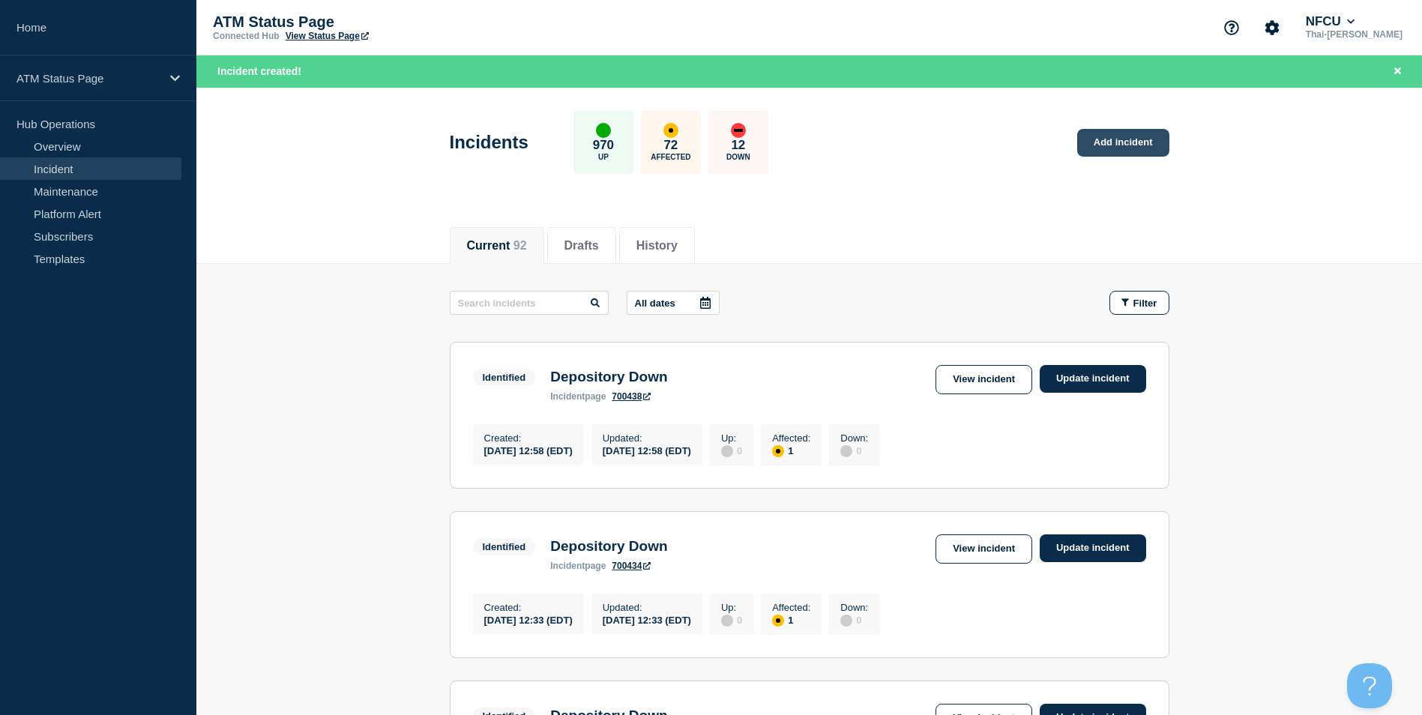
click at [1127, 147] on link "Add incident" at bounding box center [1123, 143] width 92 height 28
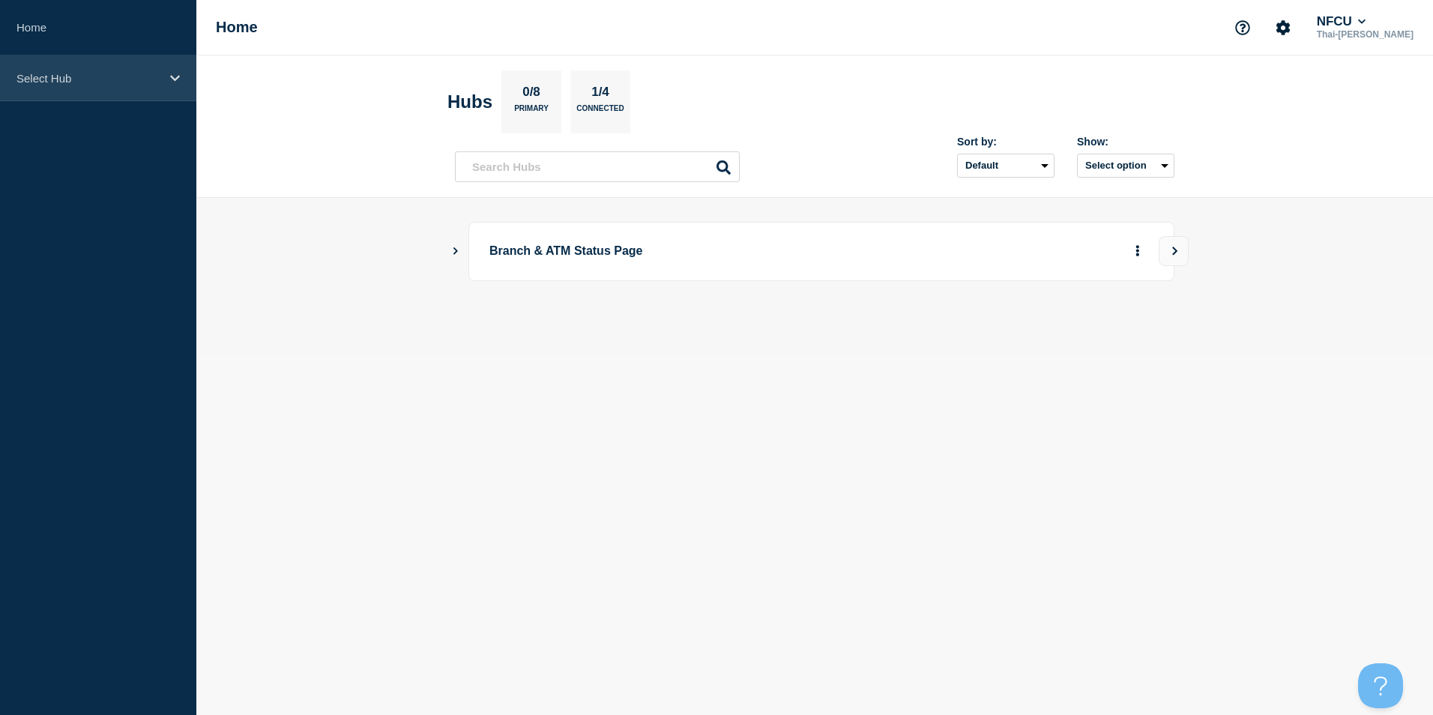
click at [91, 75] on p "Select Hub" at bounding box center [88, 78] width 144 height 13
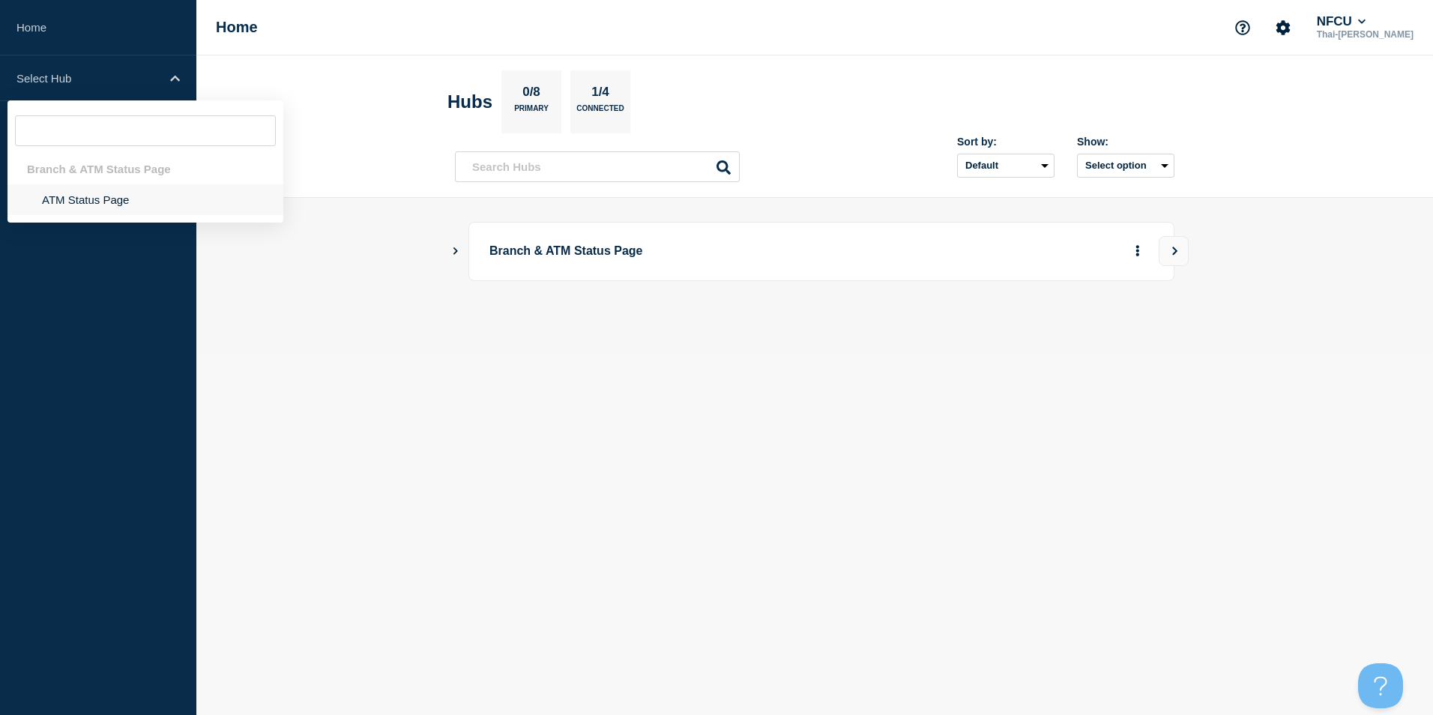
click at [91, 193] on li "ATM Status Page" at bounding box center [145, 199] width 276 height 31
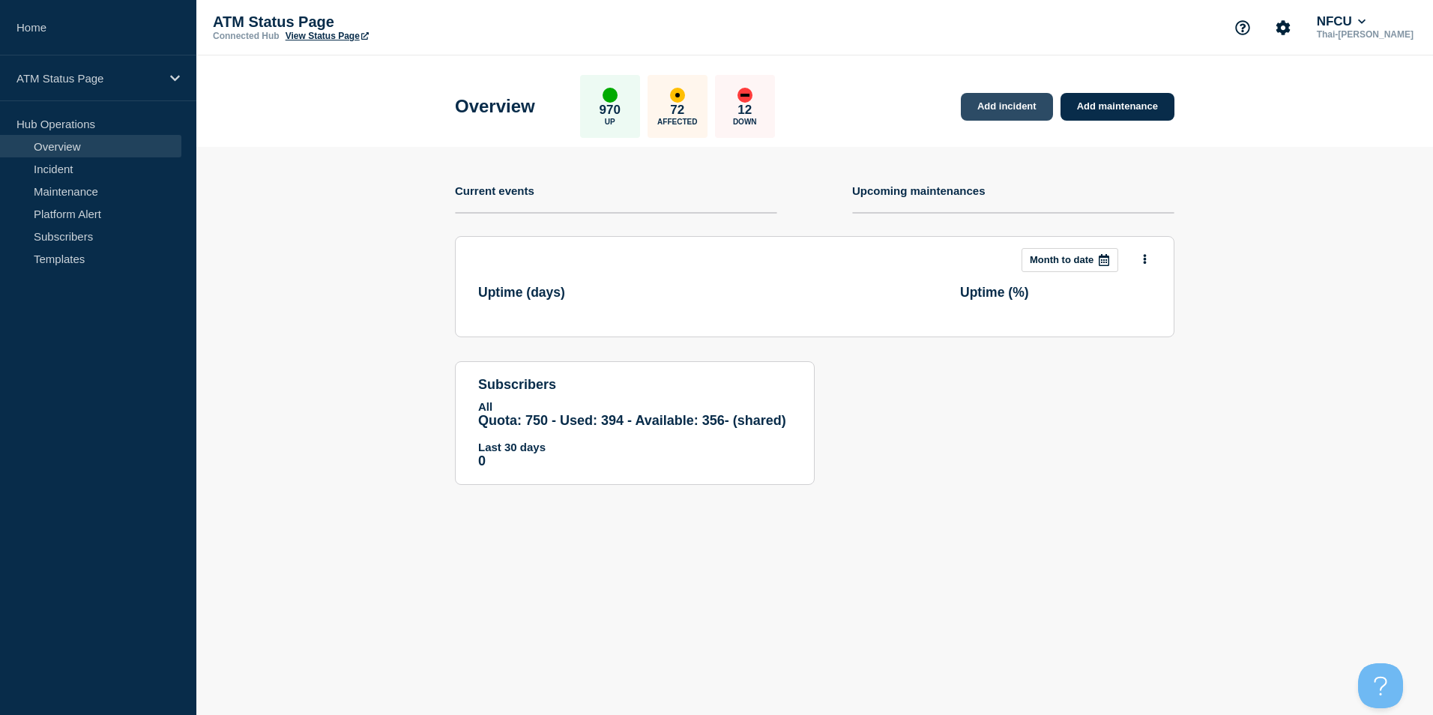
click at [1012, 109] on link "Add incident" at bounding box center [1007, 107] width 92 height 28
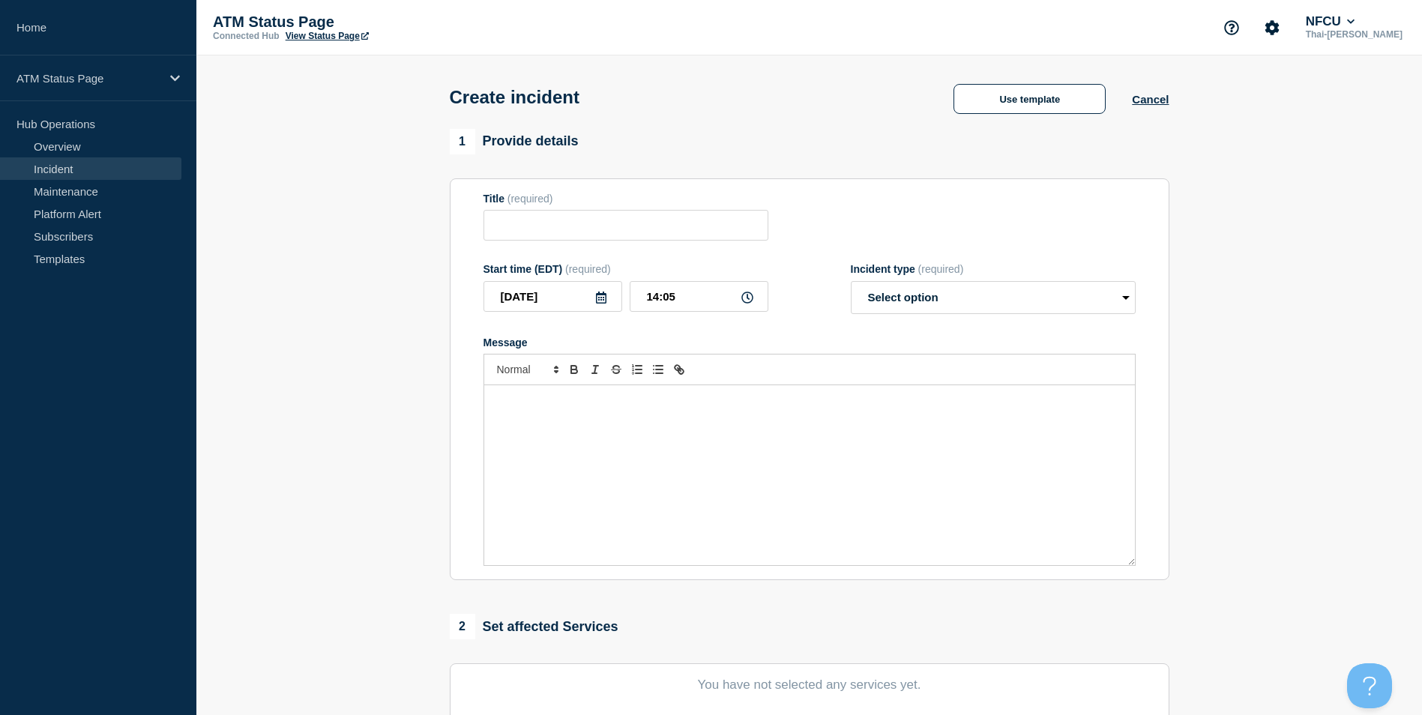
scroll to position [75, 0]
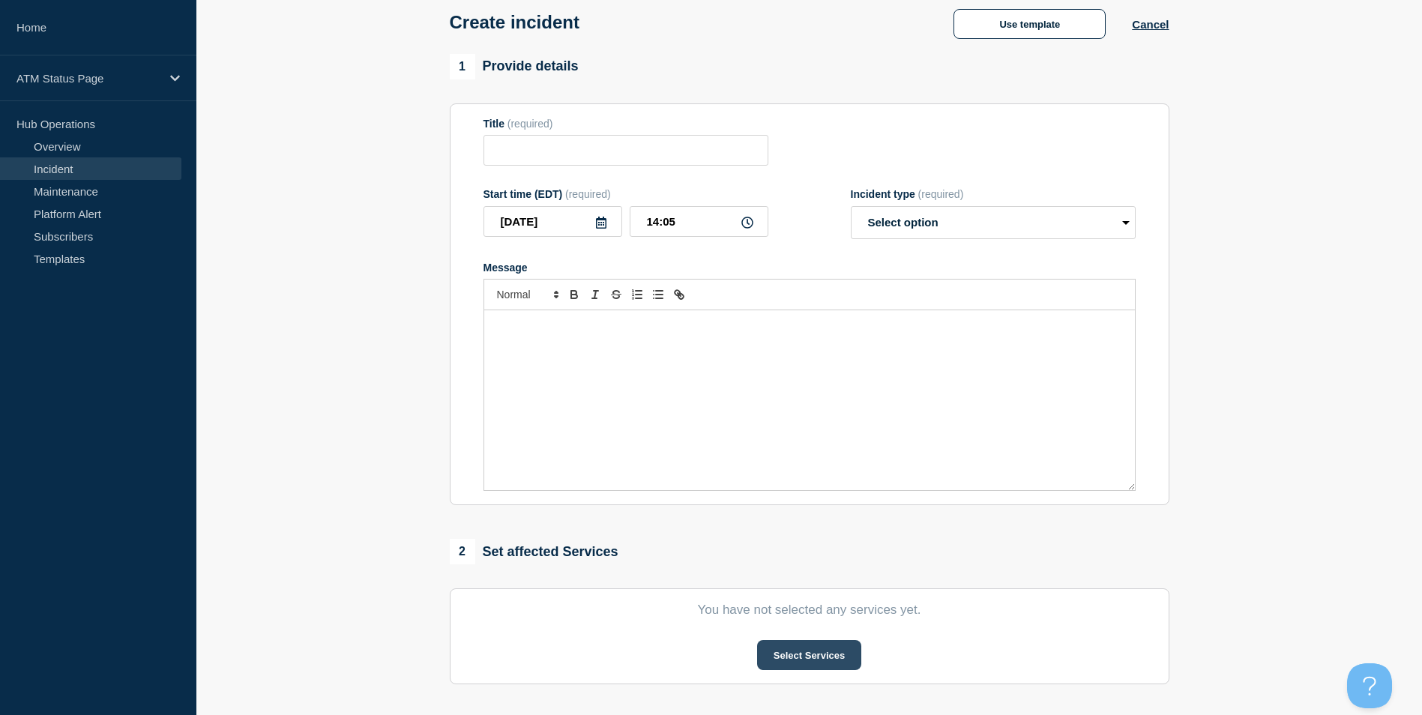
click at [829, 658] on button "Select Services" at bounding box center [809, 655] width 104 height 30
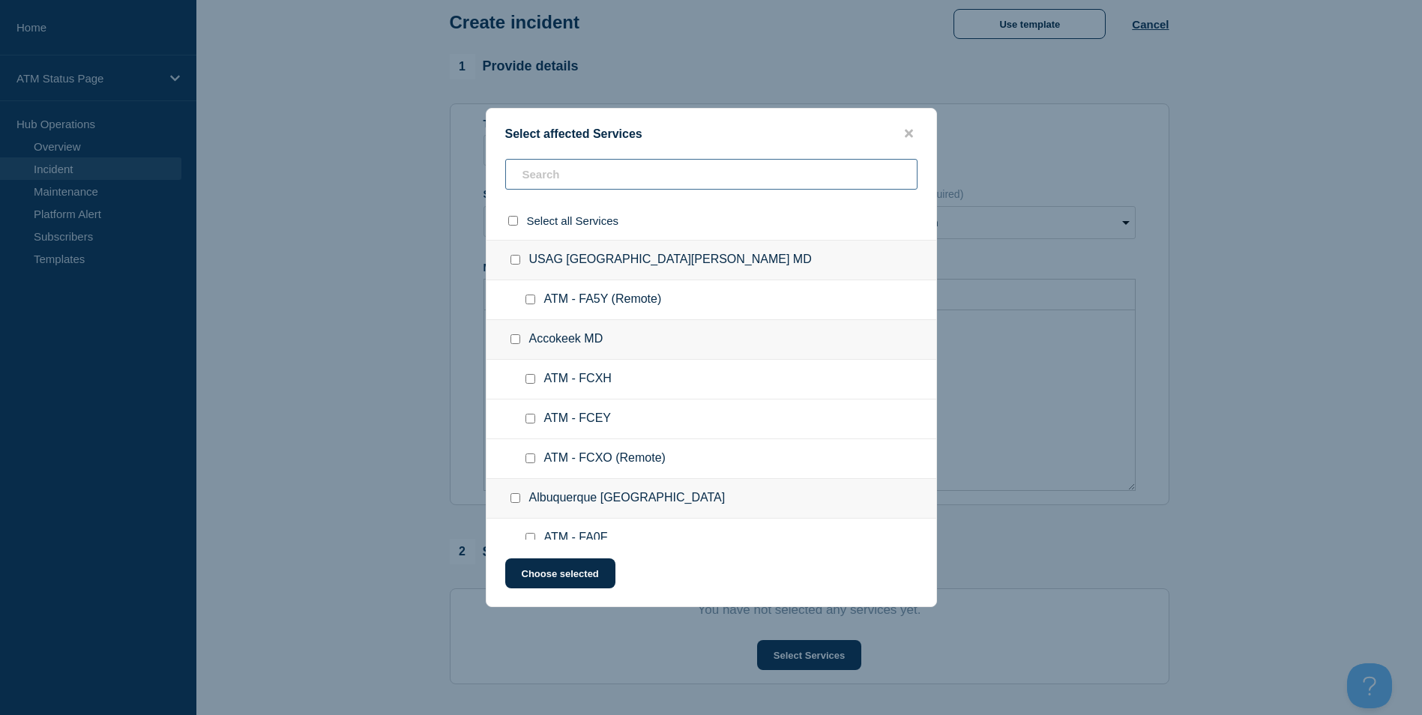
click at [565, 175] on input "text" at bounding box center [711, 174] width 412 height 31
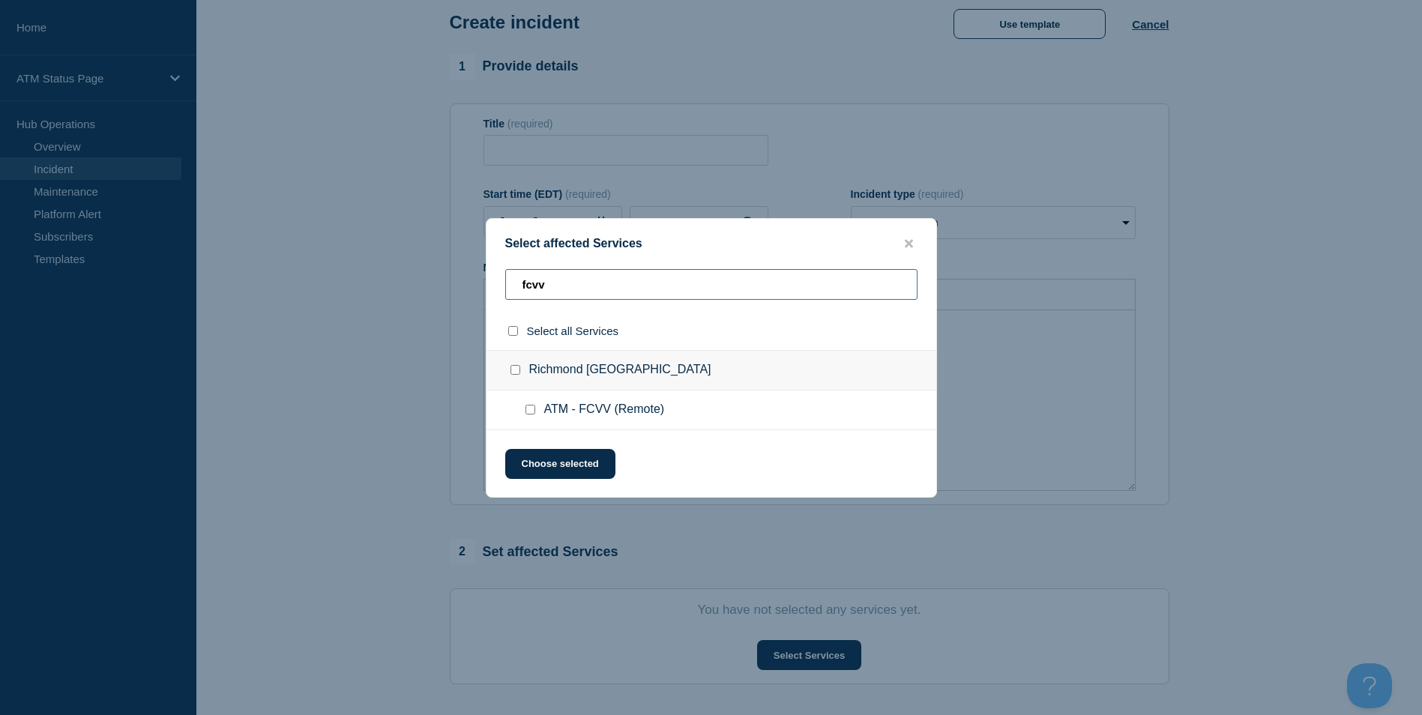
type input "fcvv"
click at [531, 411] on input "ATM - FCVV (Remote) checkbox" at bounding box center [530, 410] width 10 height 10
checkbox input "true"
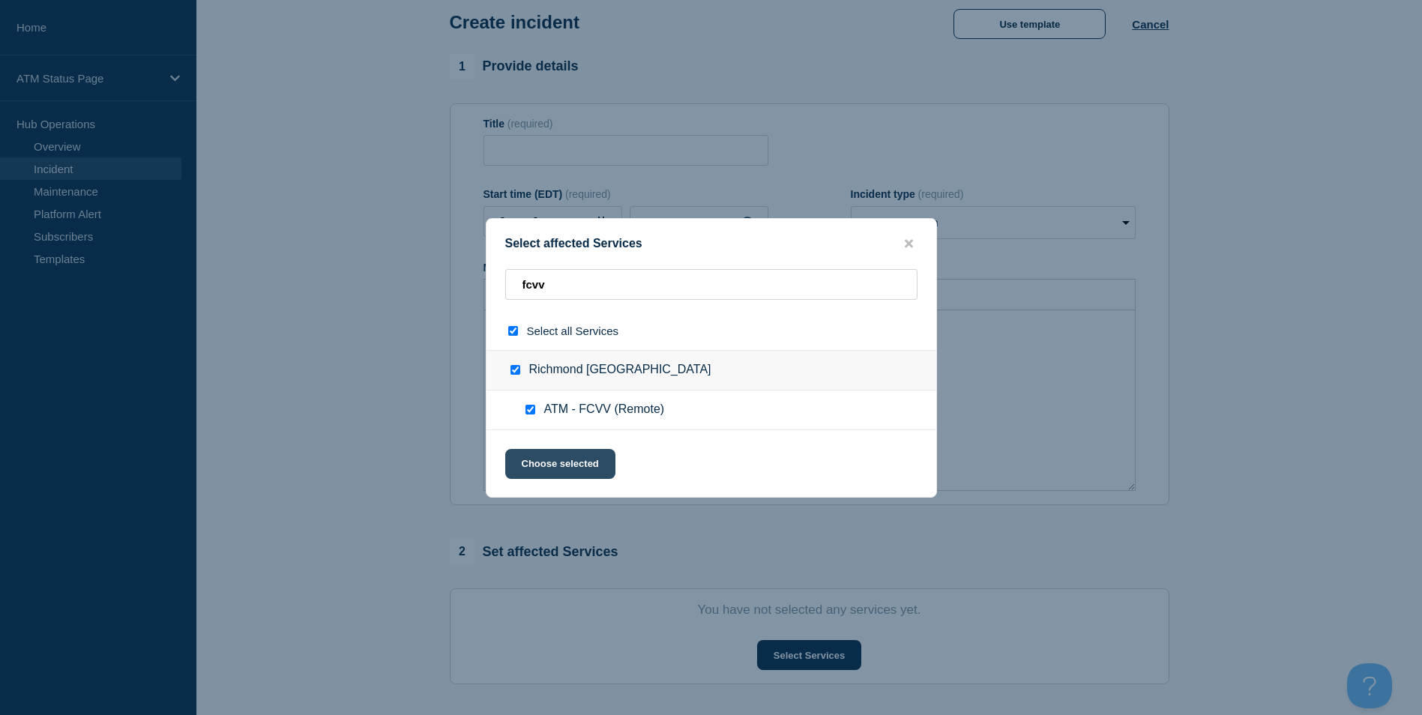
click at [584, 477] on button "Choose selected" at bounding box center [560, 464] width 110 height 30
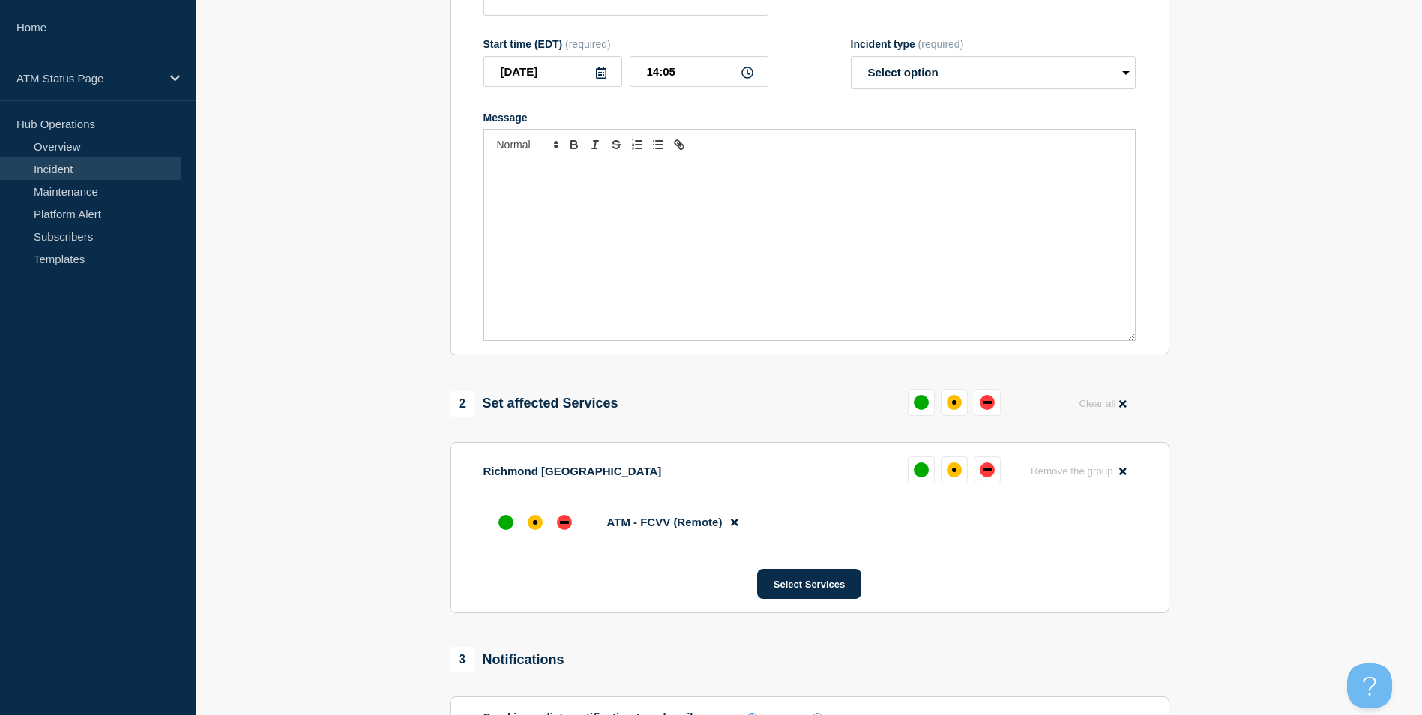
scroll to position [300, 0]
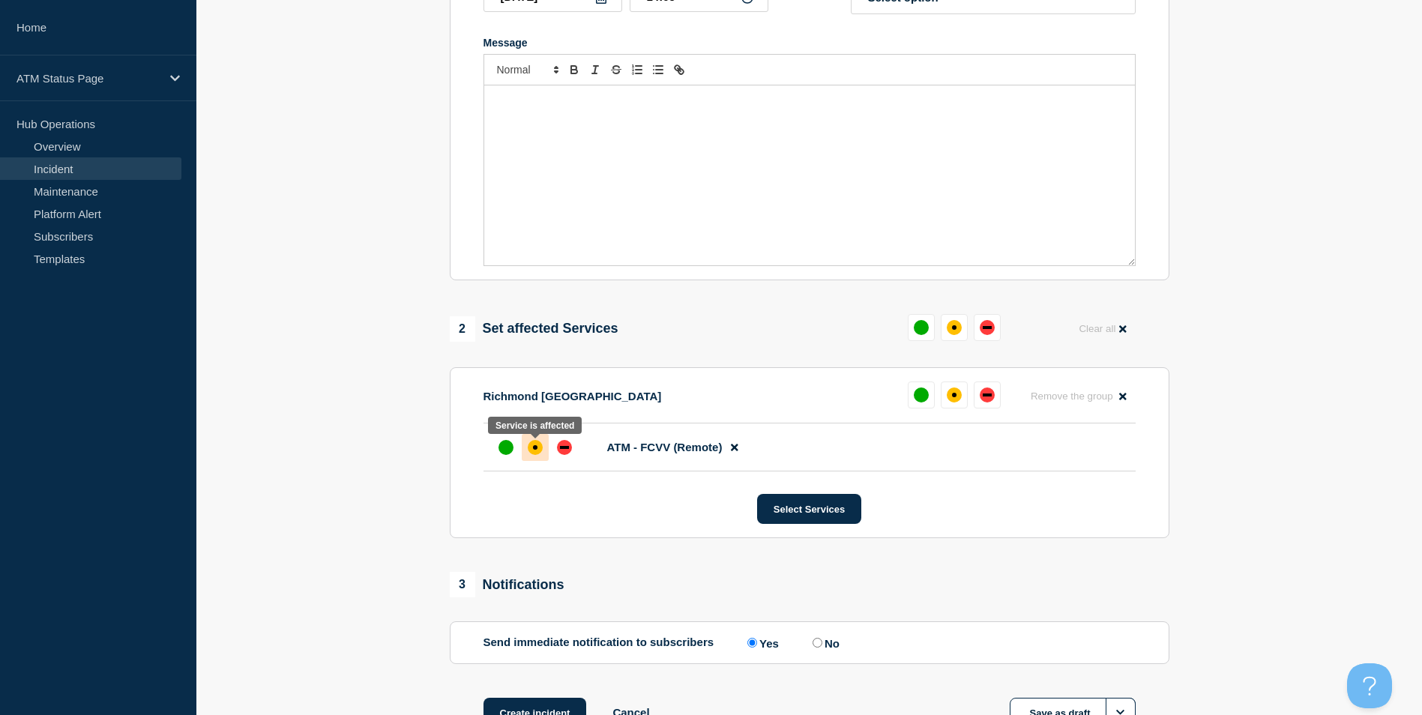
click at [534, 450] on div "affected" at bounding box center [535, 447] width 4 height 4
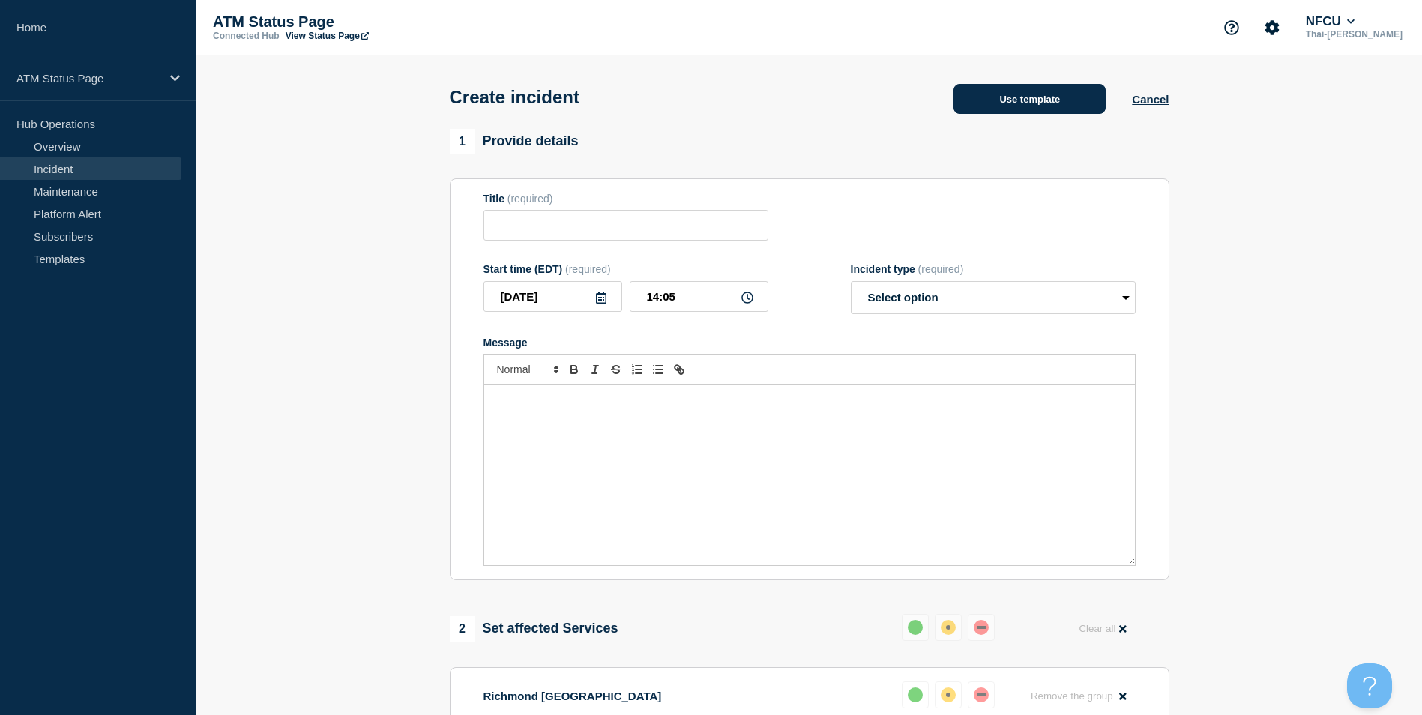
click at [1058, 98] on button "Use template" at bounding box center [1029, 99] width 152 height 30
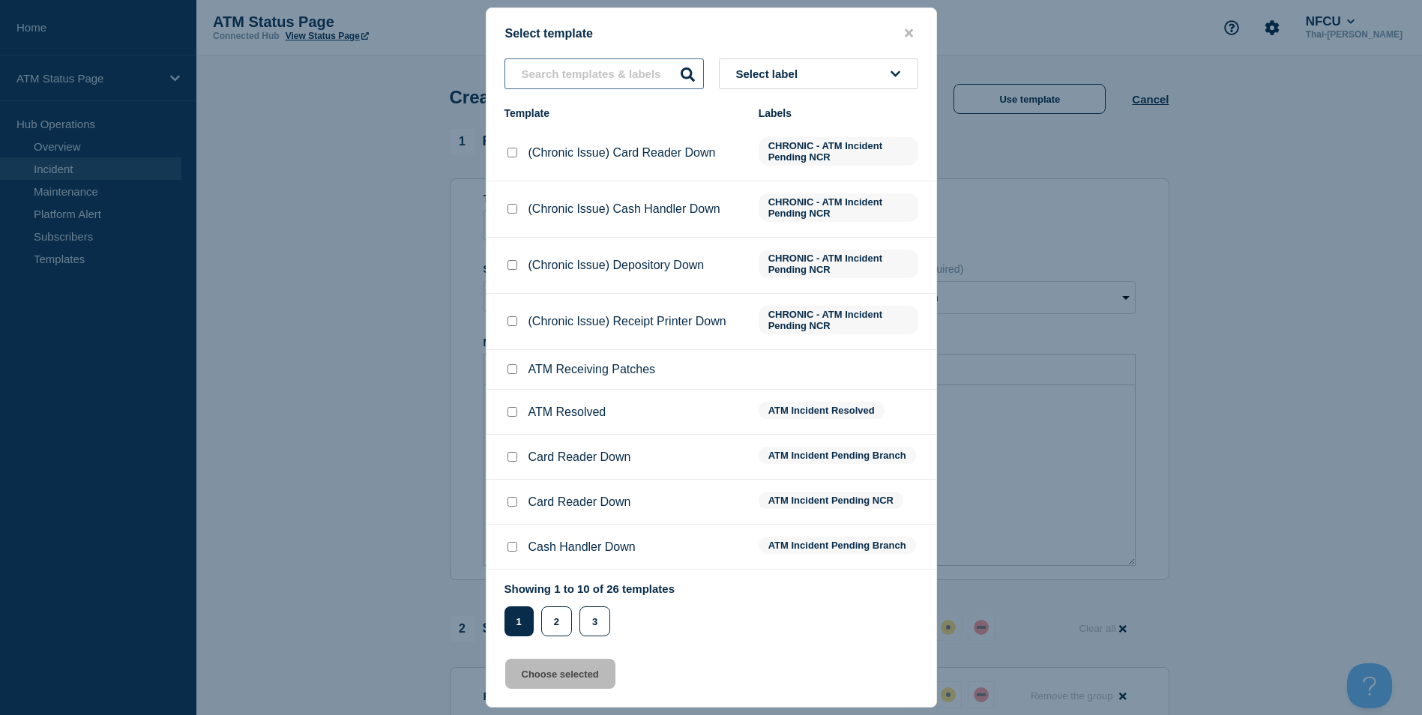
click at [634, 76] on input "text" at bounding box center [603, 73] width 199 height 31
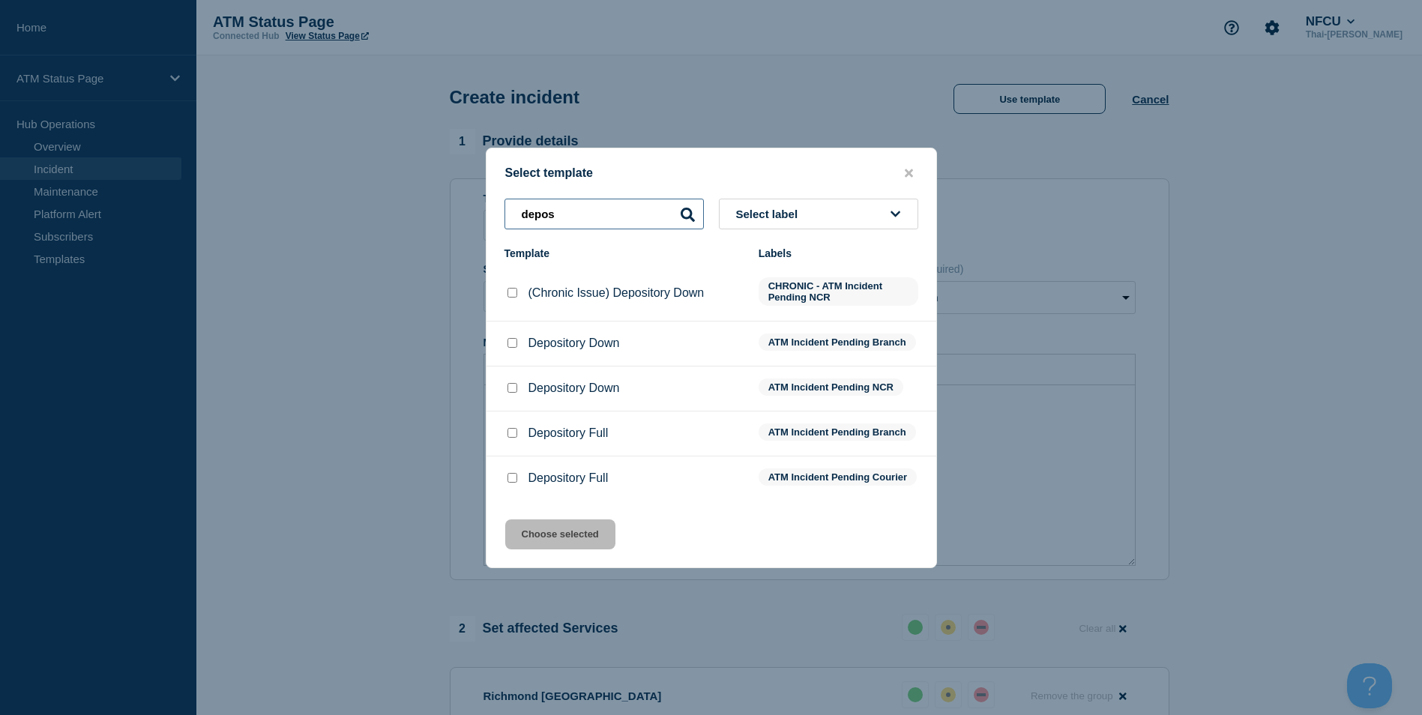
type input "depos"
click at [512, 486] on div at bounding box center [511, 478] width 15 height 15
click at [512, 479] on input "Depository Full checkbox" at bounding box center [512, 478] width 10 height 10
checkbox input "true"
click at [576, 549] on button "Choose selected" at bounding box center [560, 534] width 110 height 30
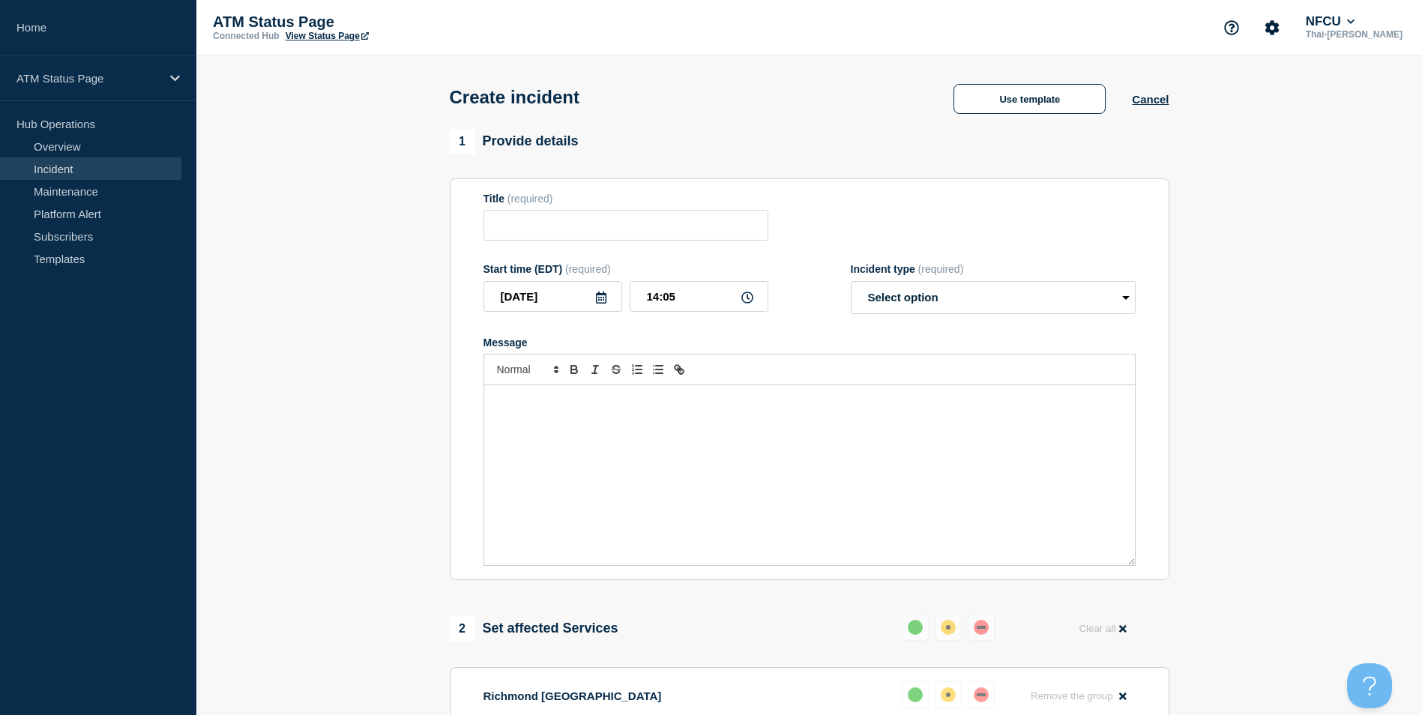
type input "Depository Full"
select select "identified"
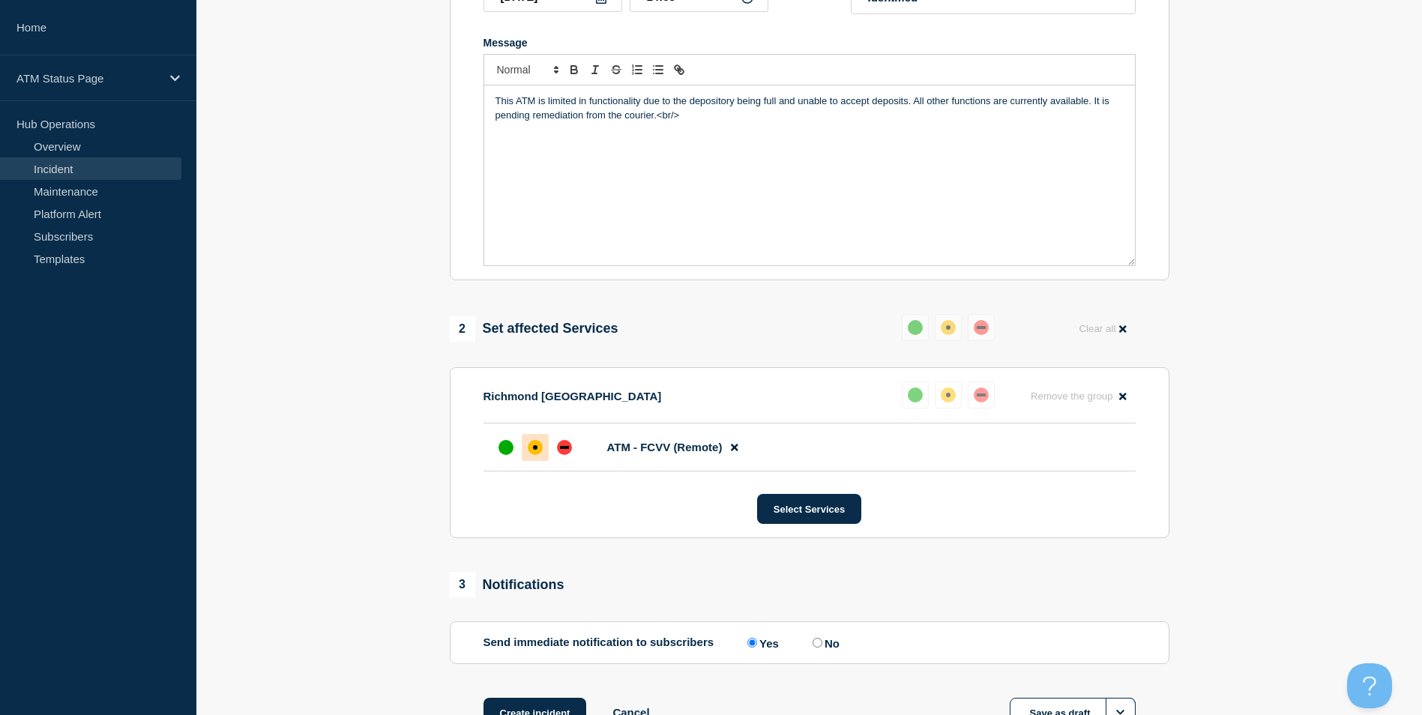
scroll to position [414, 0]
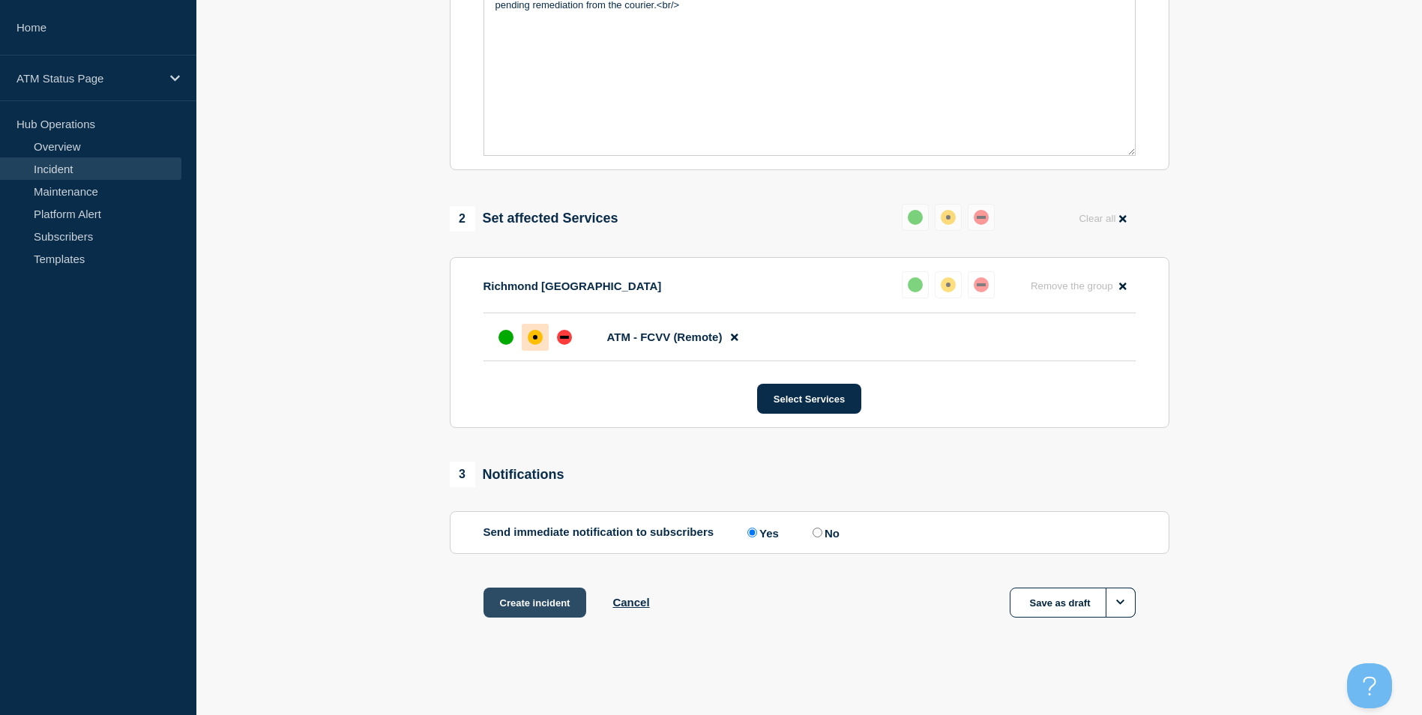
click at [537, 596] on button "Create incident" at bounding box center [534, 603] width 103 height 30
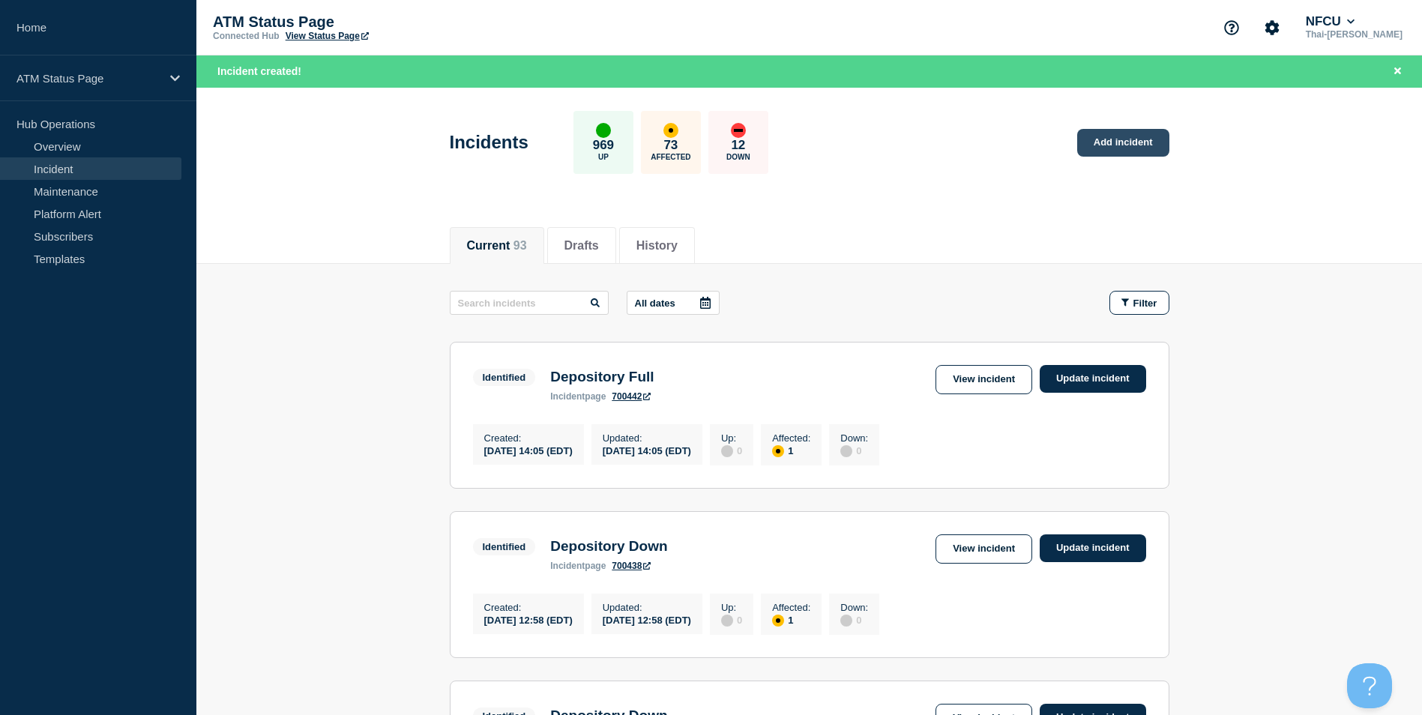
click at [1129, 138] on link "Add incident" at bounding box center [1123, 143] width 92 height 28
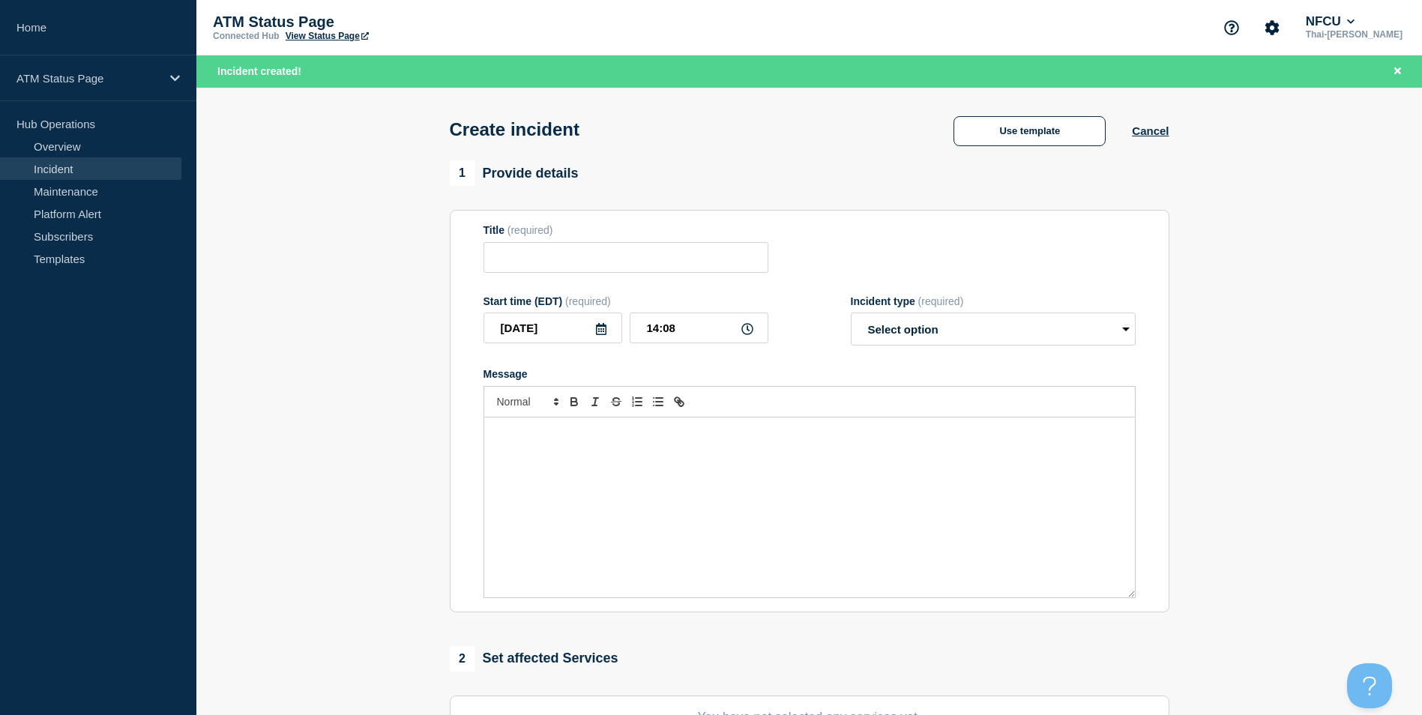
scroll to position [300, 0]
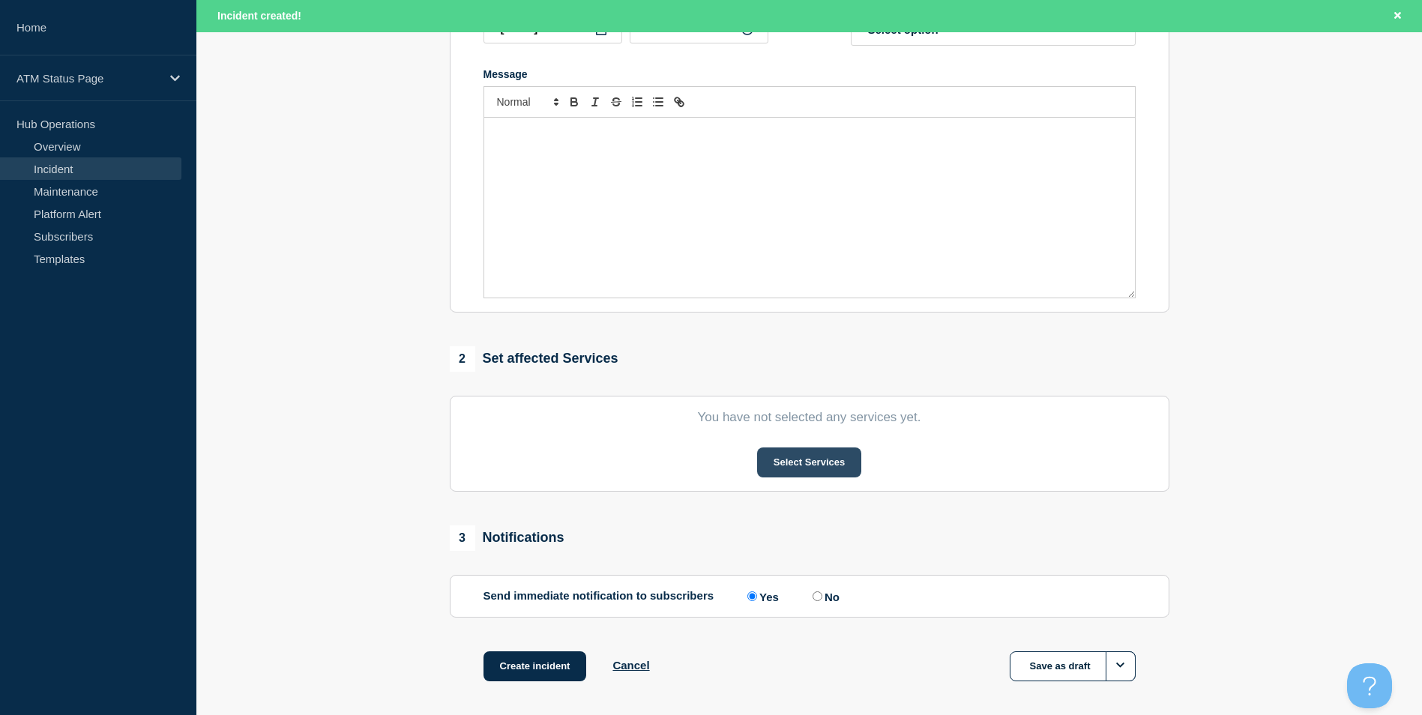
click at [803, 462] on button "Select Services" at bounding box center [809, 462] width 104 height 30
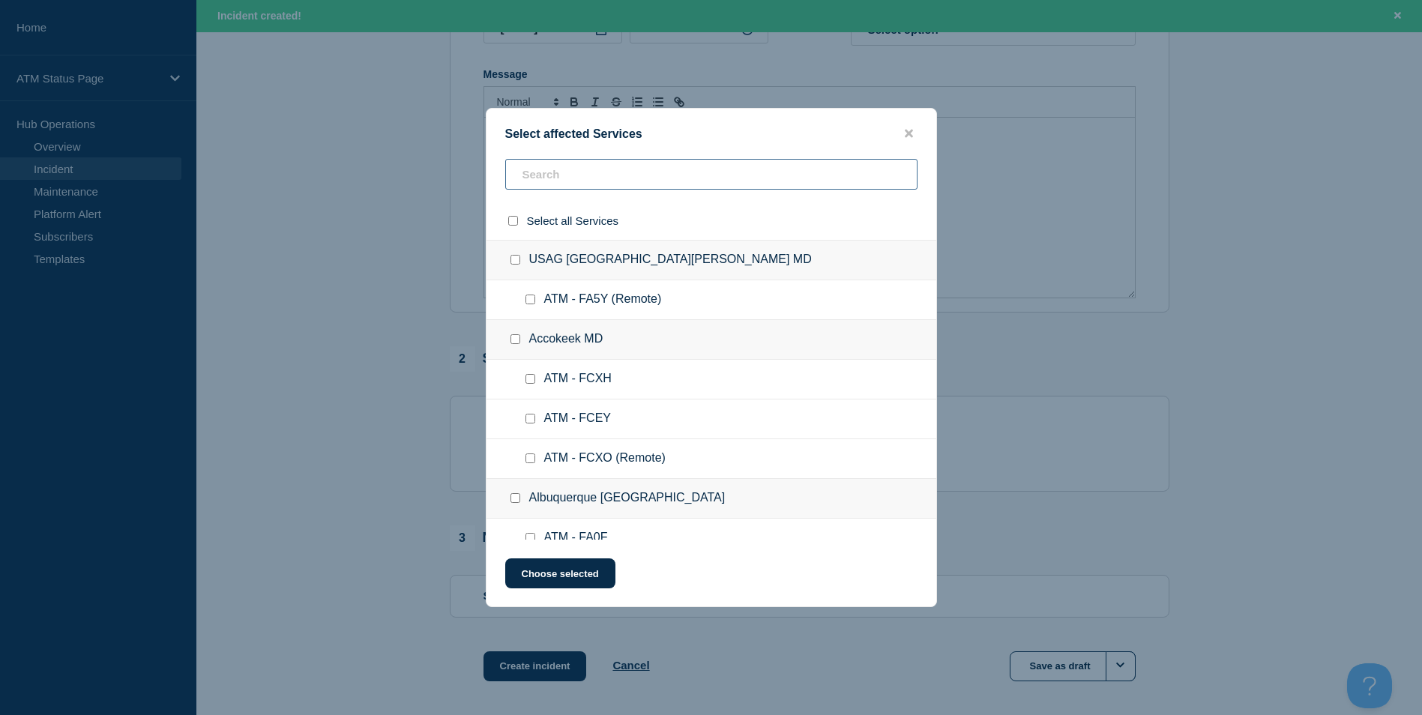
click at [566, 179] on input "text" at bounding box center [711, 174] width 412 height 31
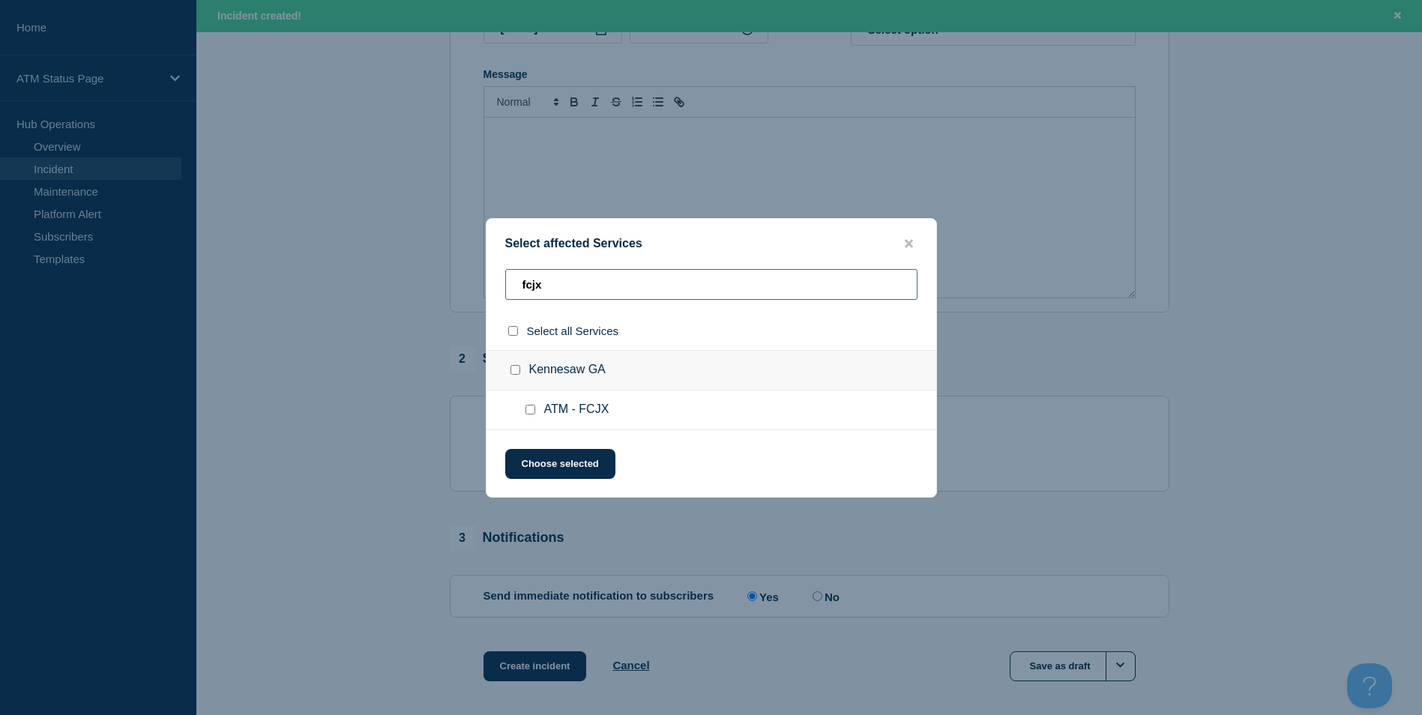
type input "fcjx"
click at [531, 417] on div at bounding box center [533, 409] width 22 height 15
click at [530, 403] on div at bounding box center [533, 409] width 22 height 15
click at [533, 414] on input "ATM - FCJX checkbox" at bounding box center [530, 410] width 10 height 10
checkbox input "true"
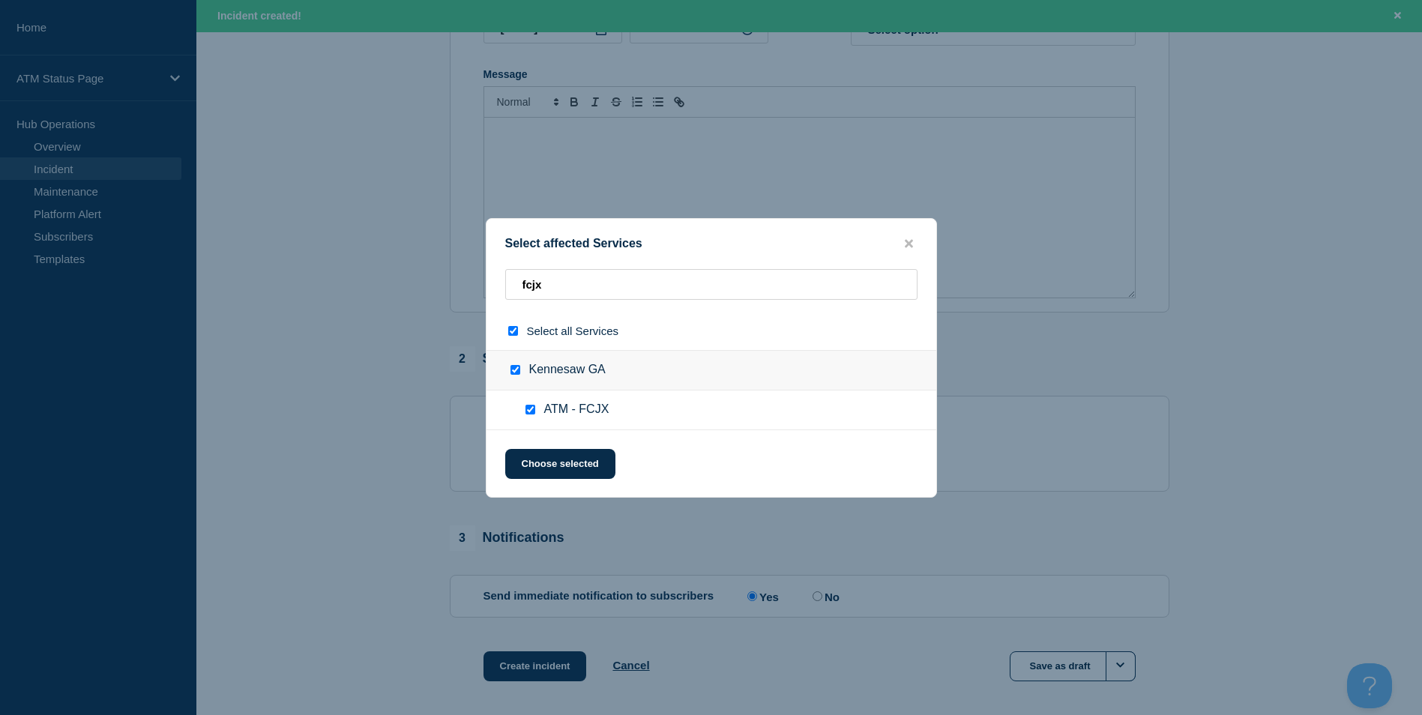
checkbox input "true"
click at [573, 464] on button "Choose selected" at bounding box center [560, 464] width 110 height 30
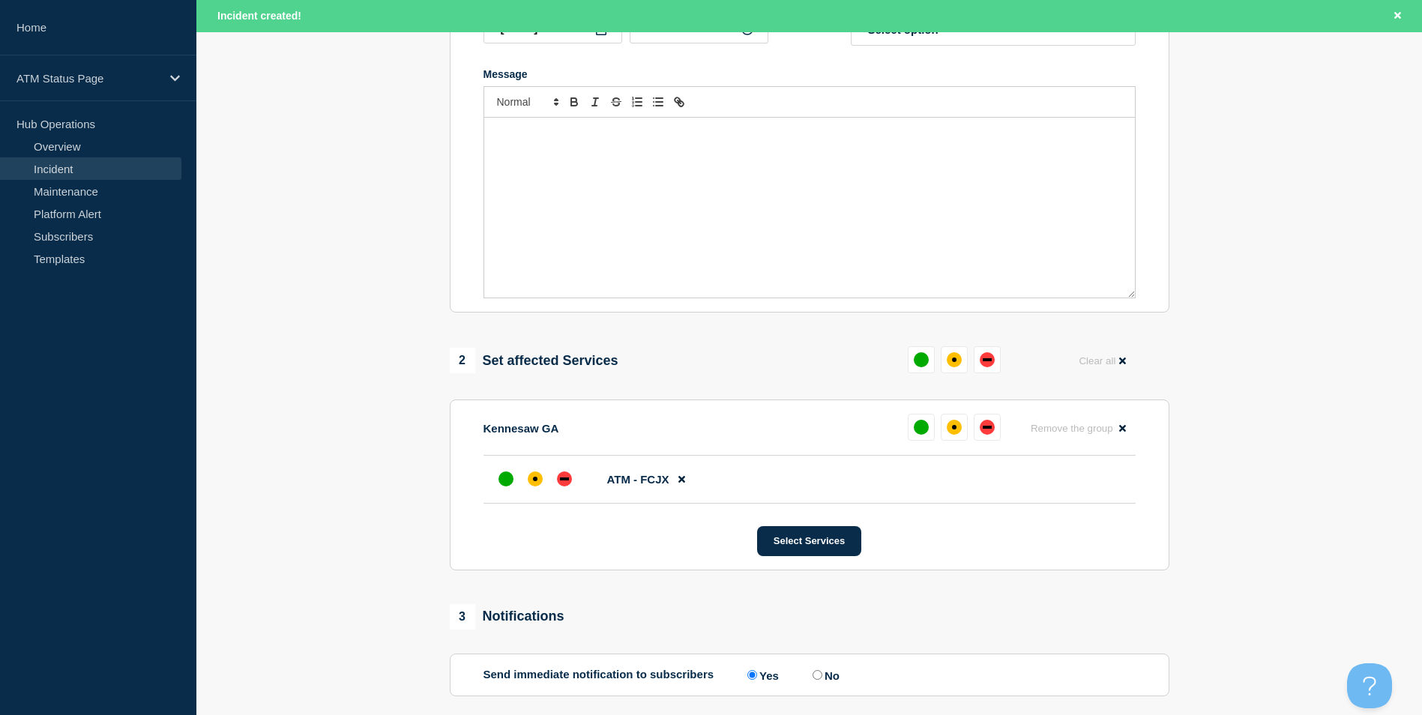
scroll to position [446, 0]
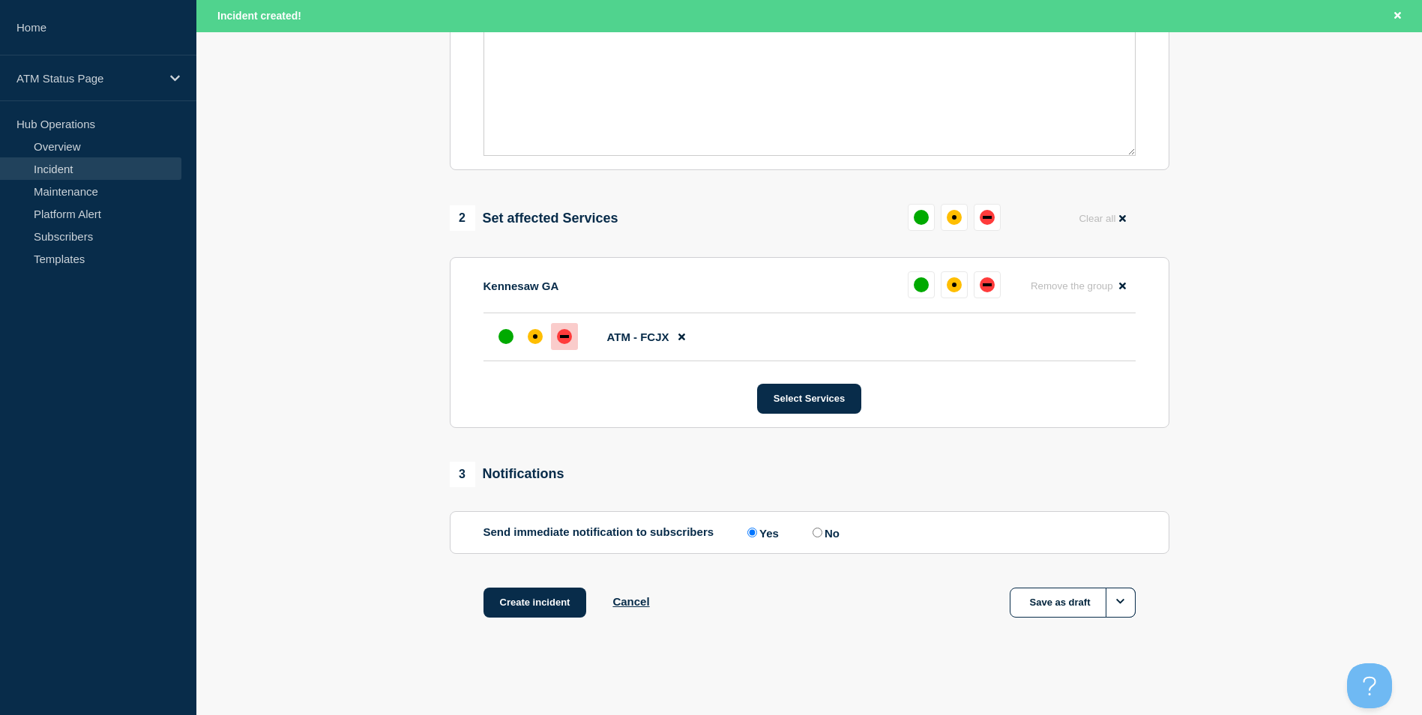
click at [567, 342] on div "down" at bounding box center [564, 336] width 15 height 15
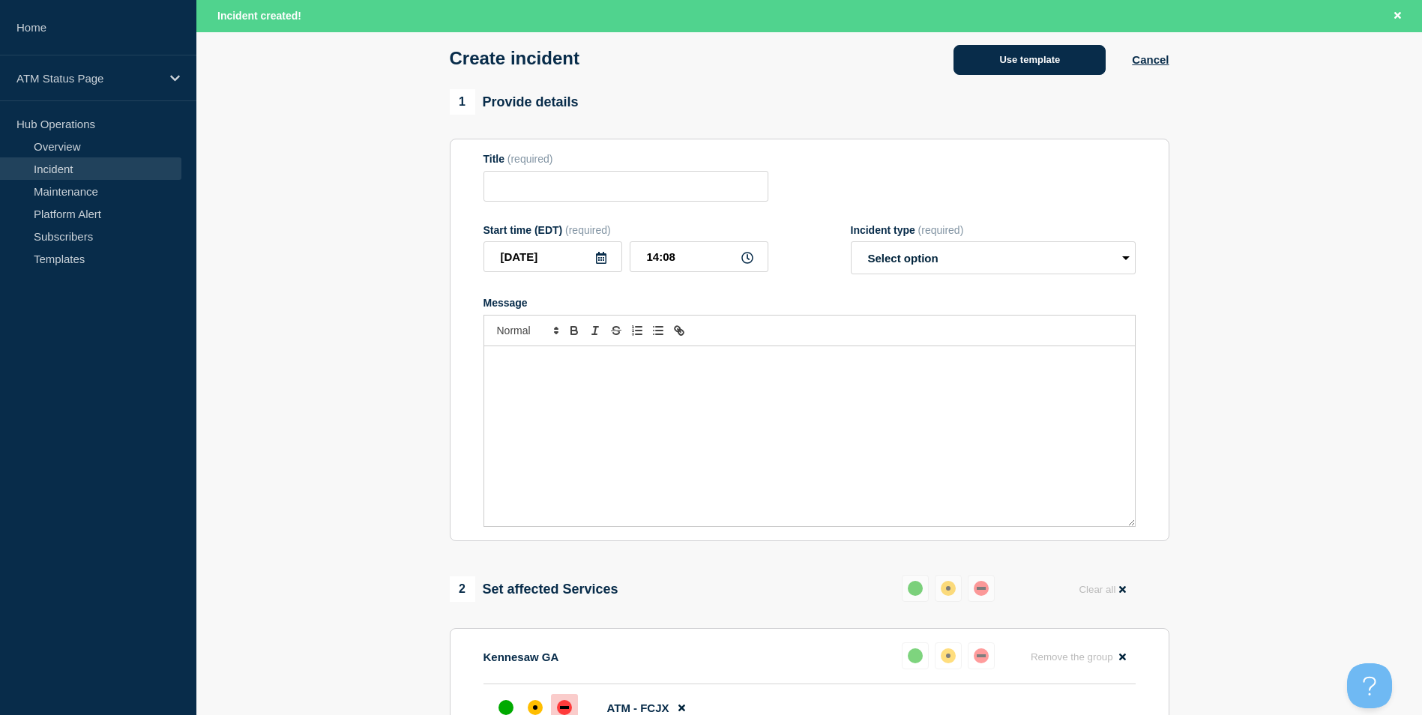
click at [1029, 58] on button "Use template" at bounding box center [1029, 60] width 152 height 30
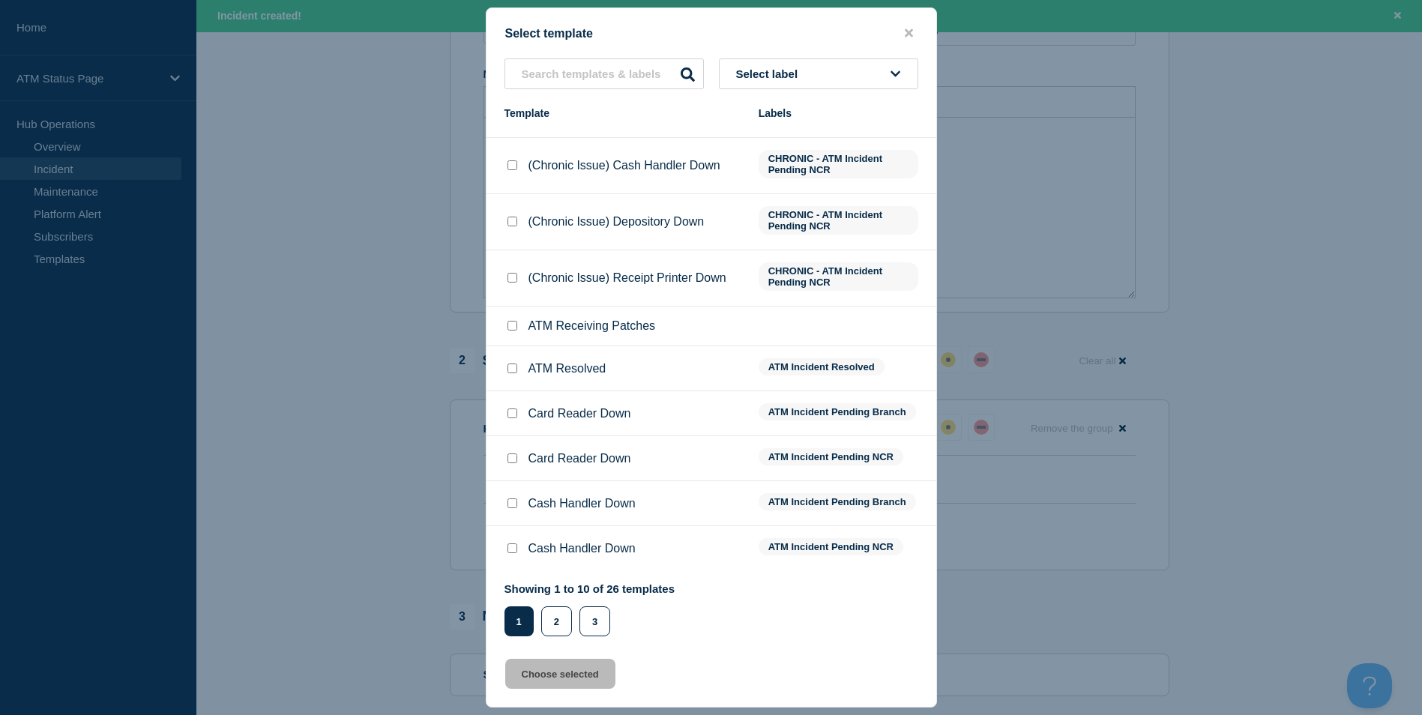
scroll to position [225, 0]
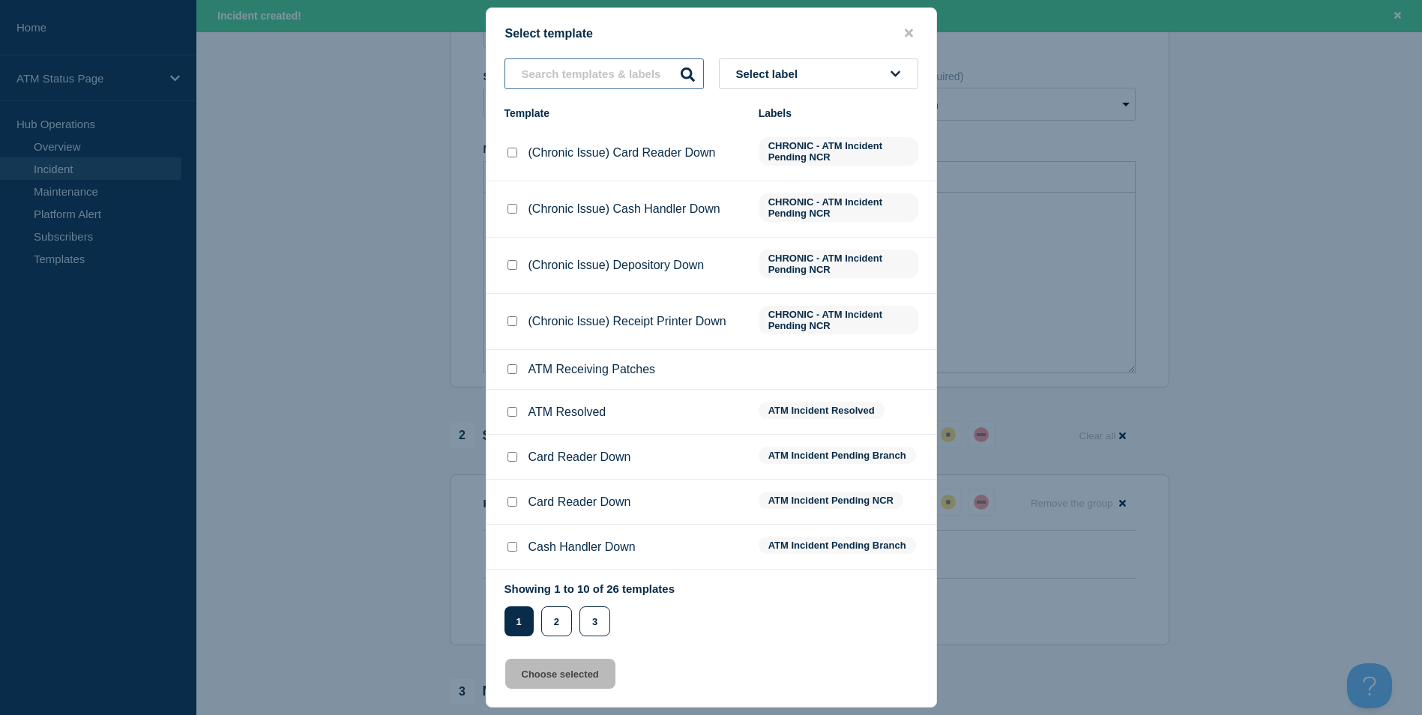
click at [593, 76] on input "text" at bounding box center [603, 73] width 199 height 31
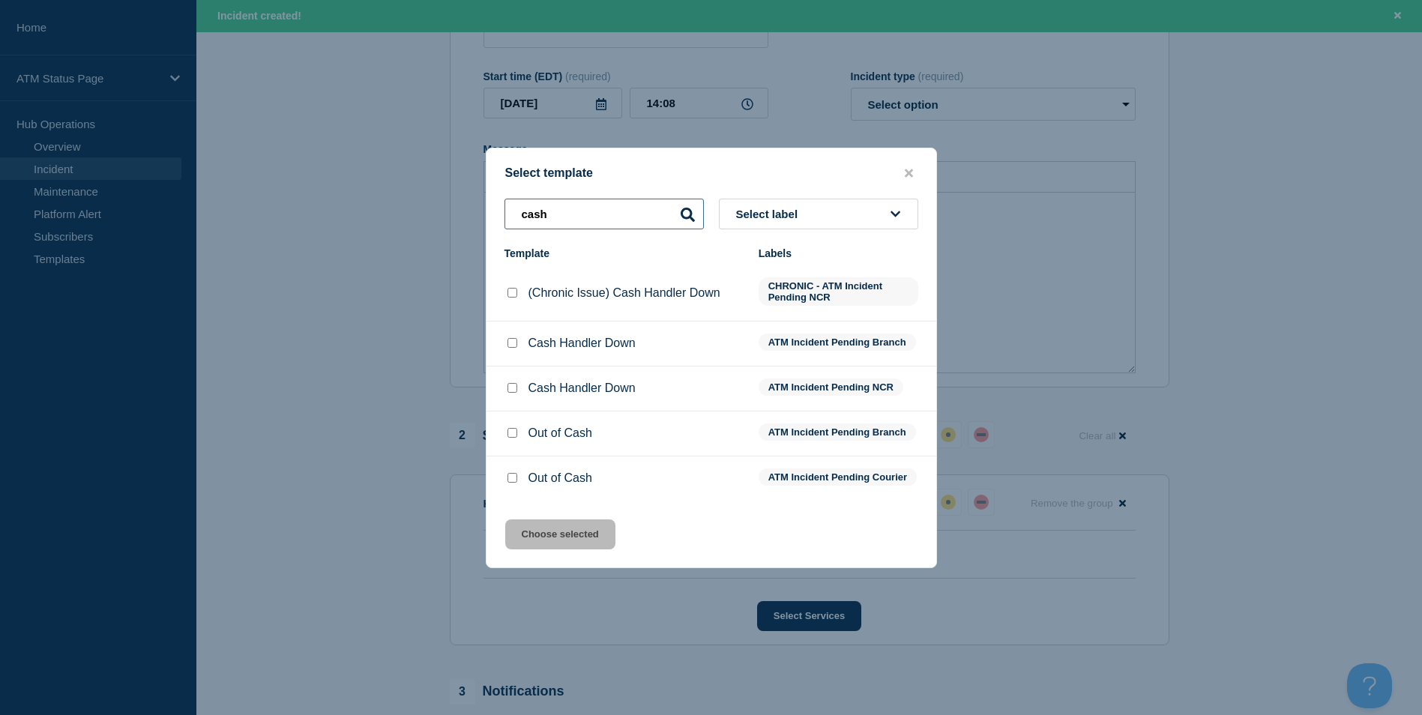
type input "cash"
click at [516, 342] on input "Cash Handler Down checkbox" at bounding box center [512, 343] width 10 height 10
checkbox input "true"
click at [579, 540] on button "Choose selected" at bounding box center [560, 534] width 110 height 30
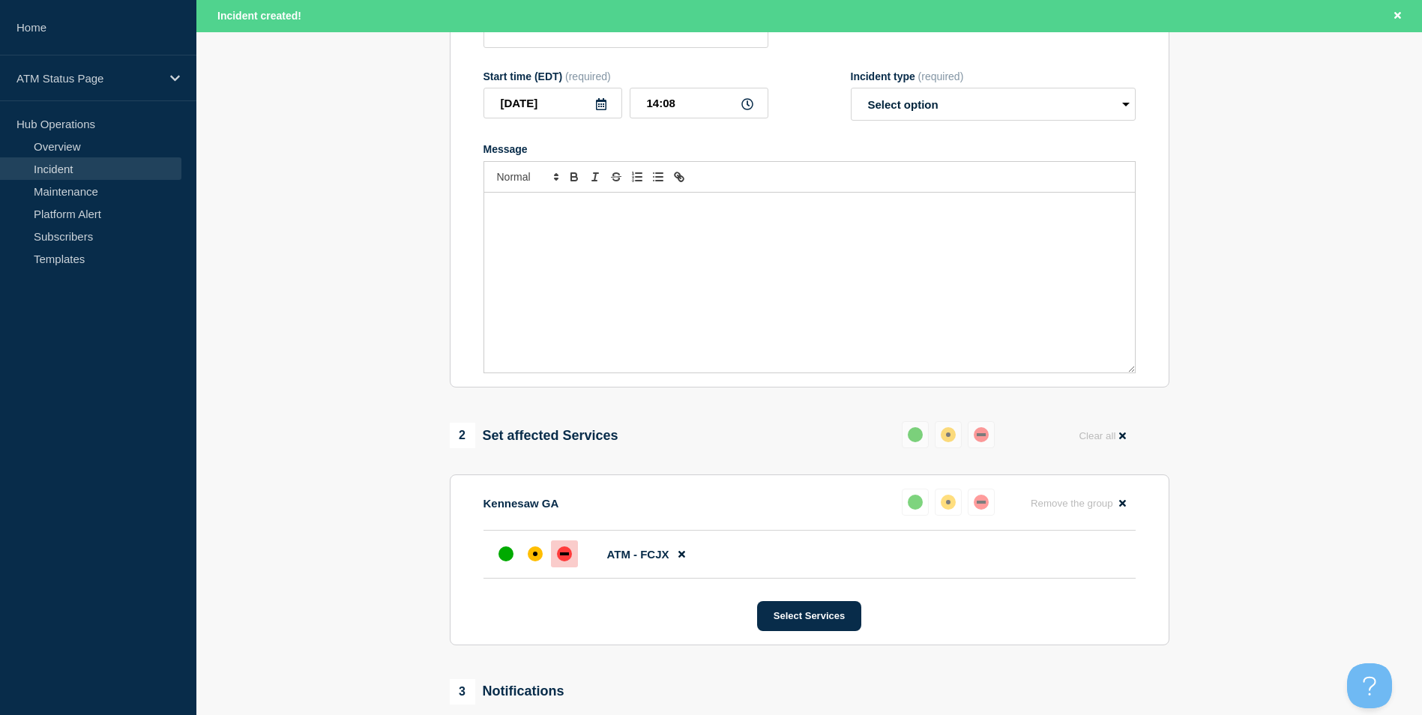
type input "Cash Handler Down"
select select "identified"
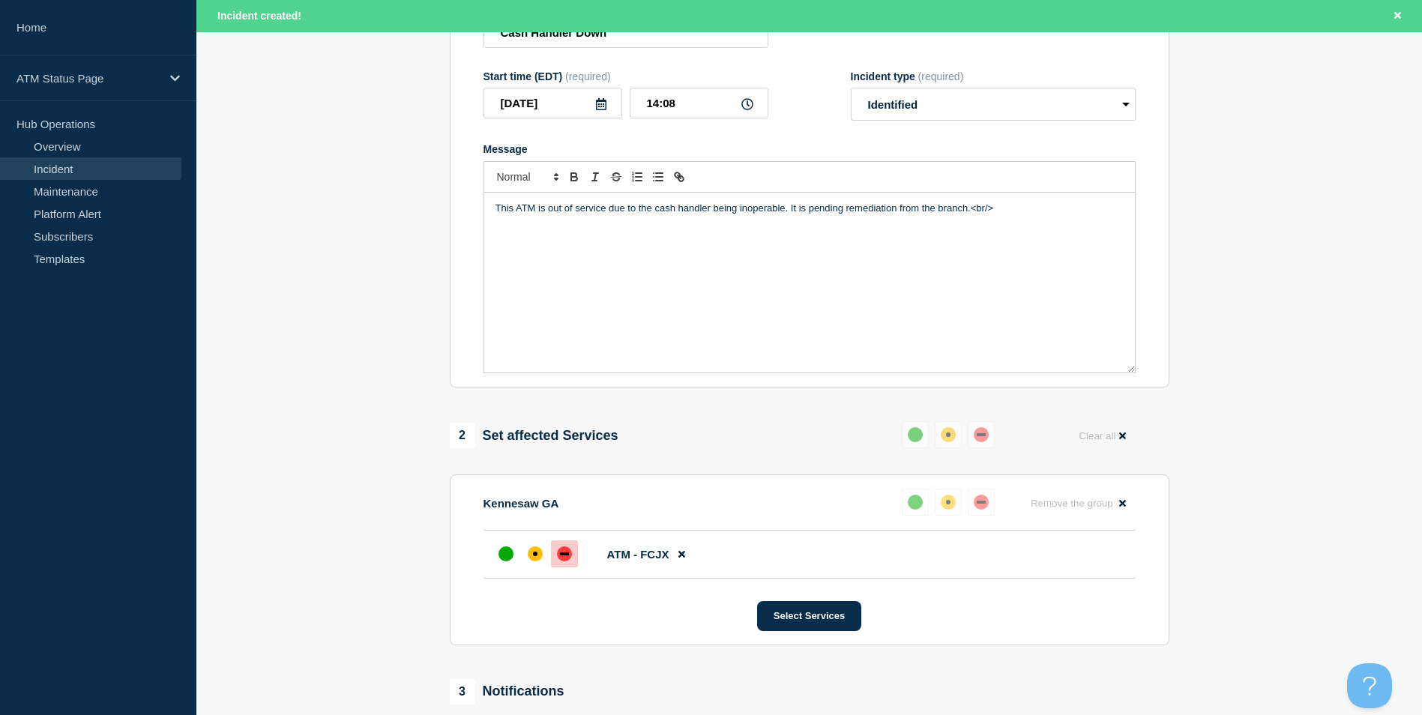
scroll to position [446, 0]
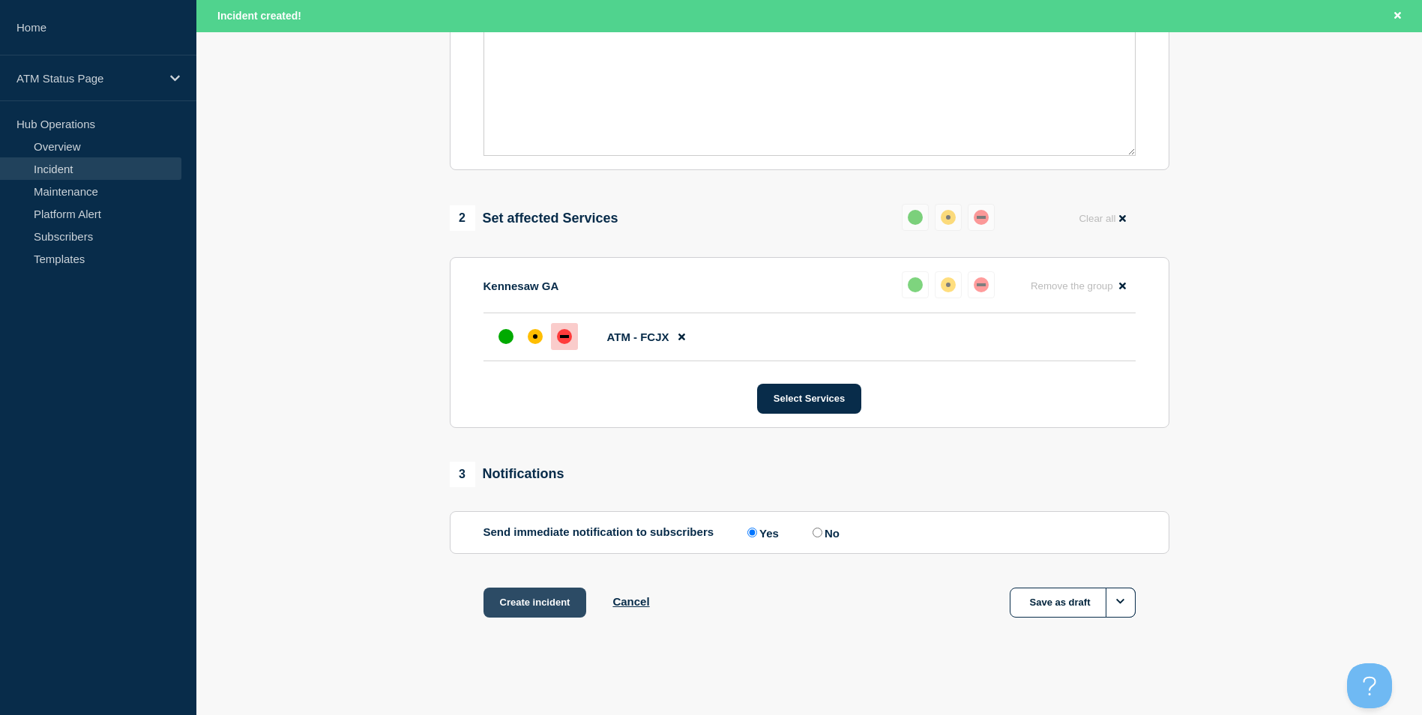
click at [542, 603] on button "Create incident" at bounding box center [534, 603] width 103 height 30
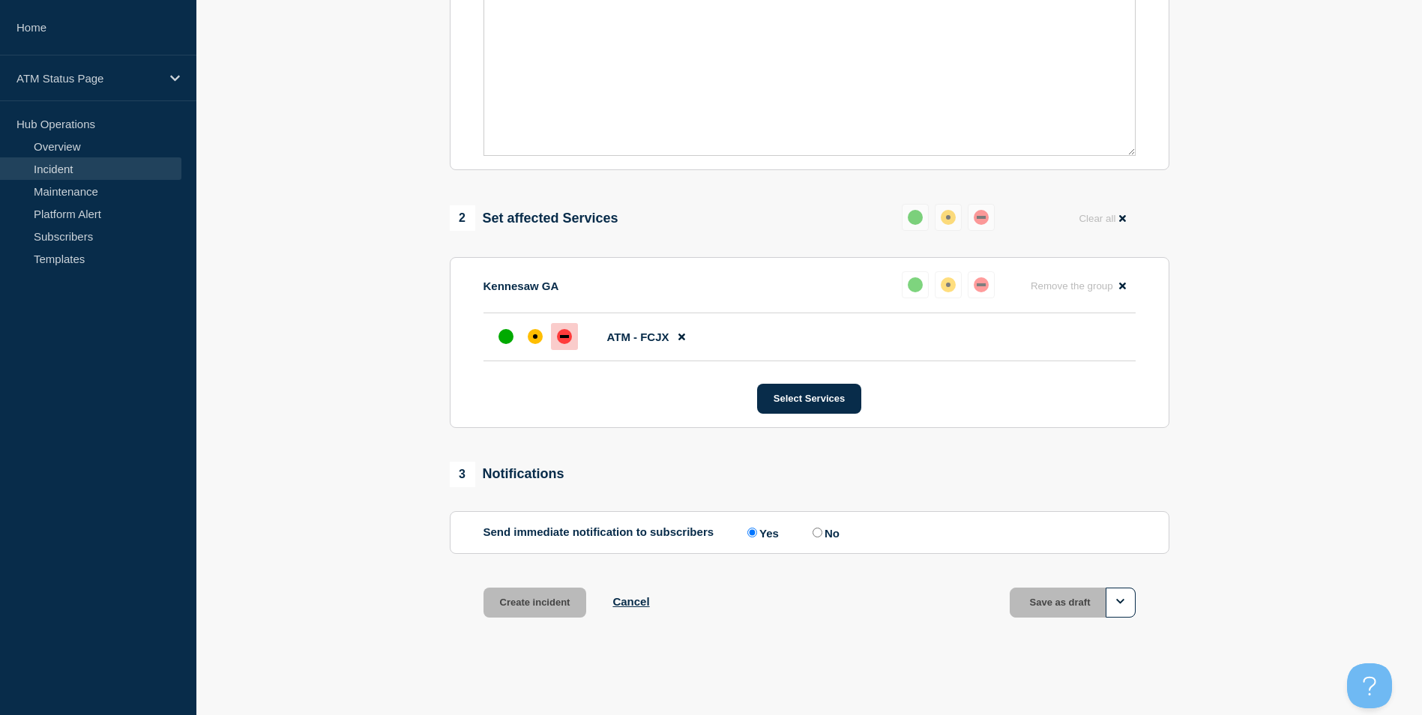
scroll to position [414, 0]
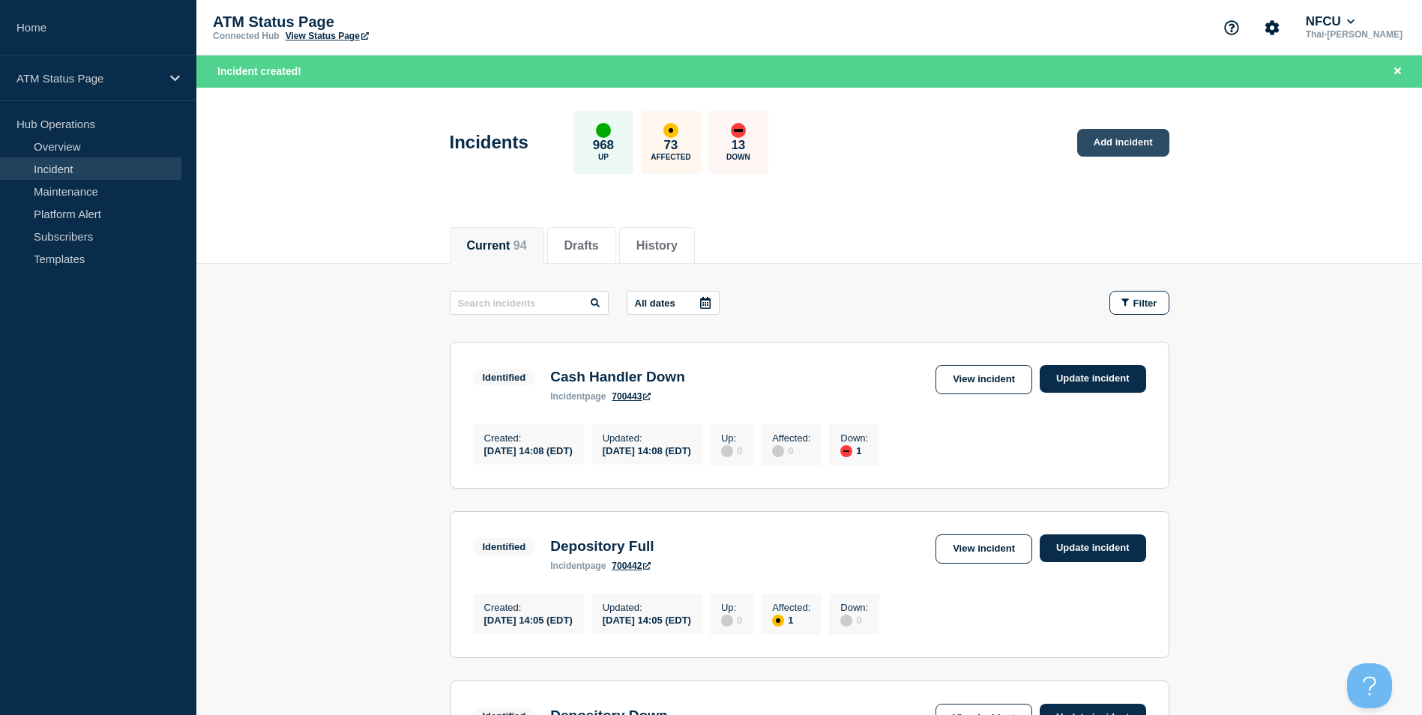
click at [1112, 139] on link "Add incident" at bounding box center [1123, 143] width 92 height 28
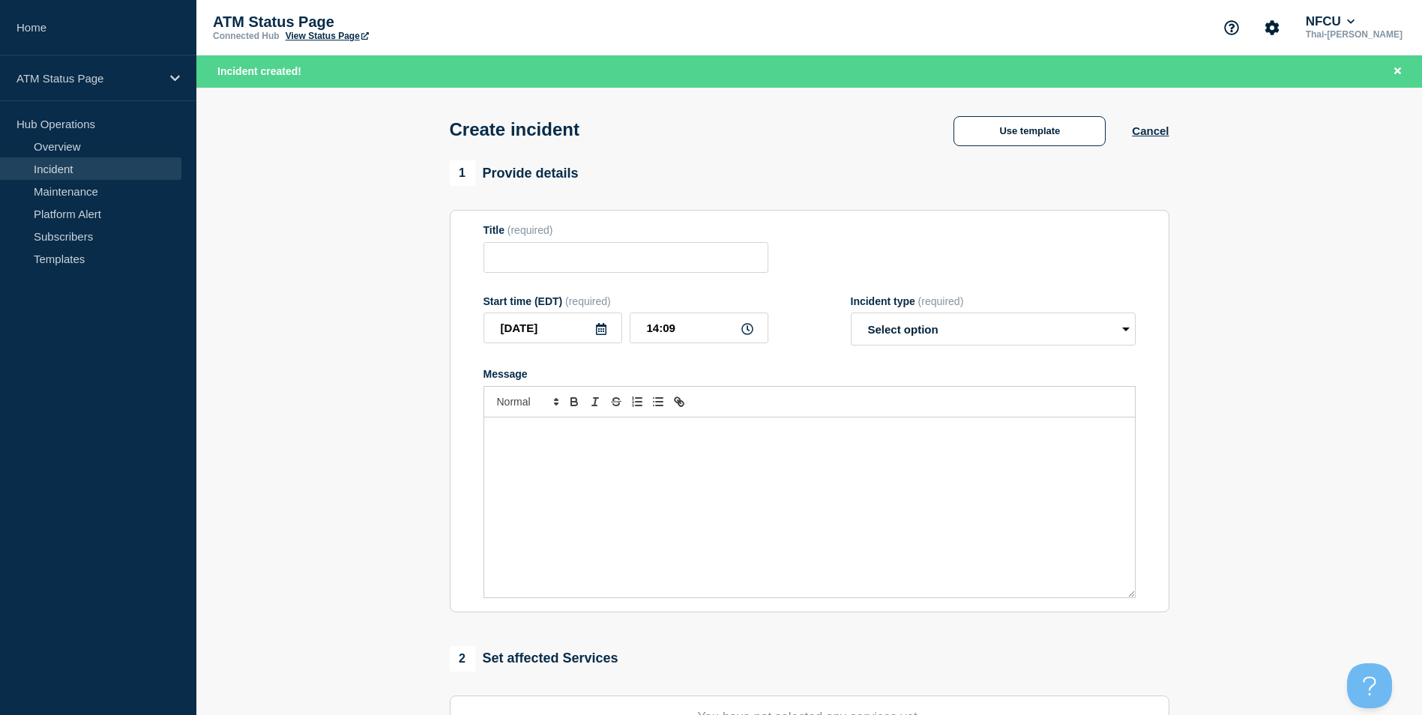
scroll to position [367, 0]
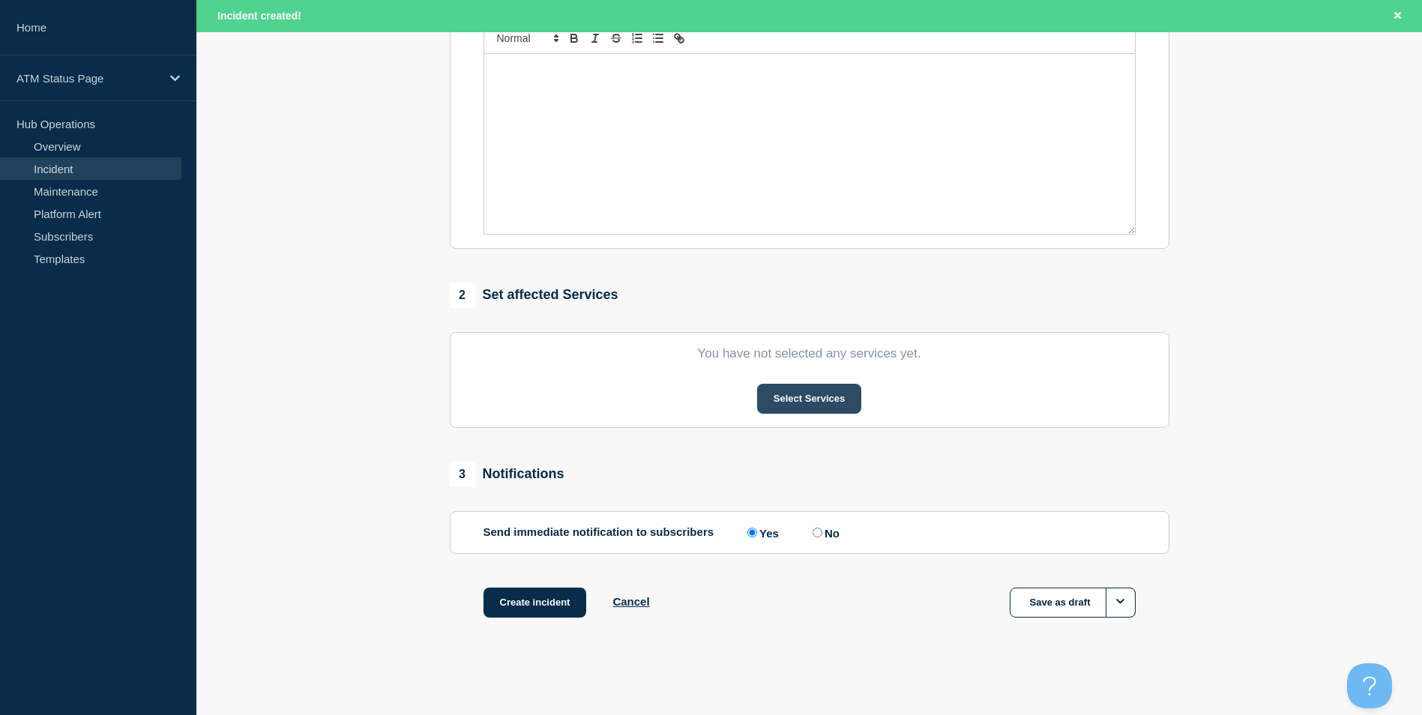
click at [815, 408] on button "Select Services" at bounding box center [809, 399] width 104 height 30
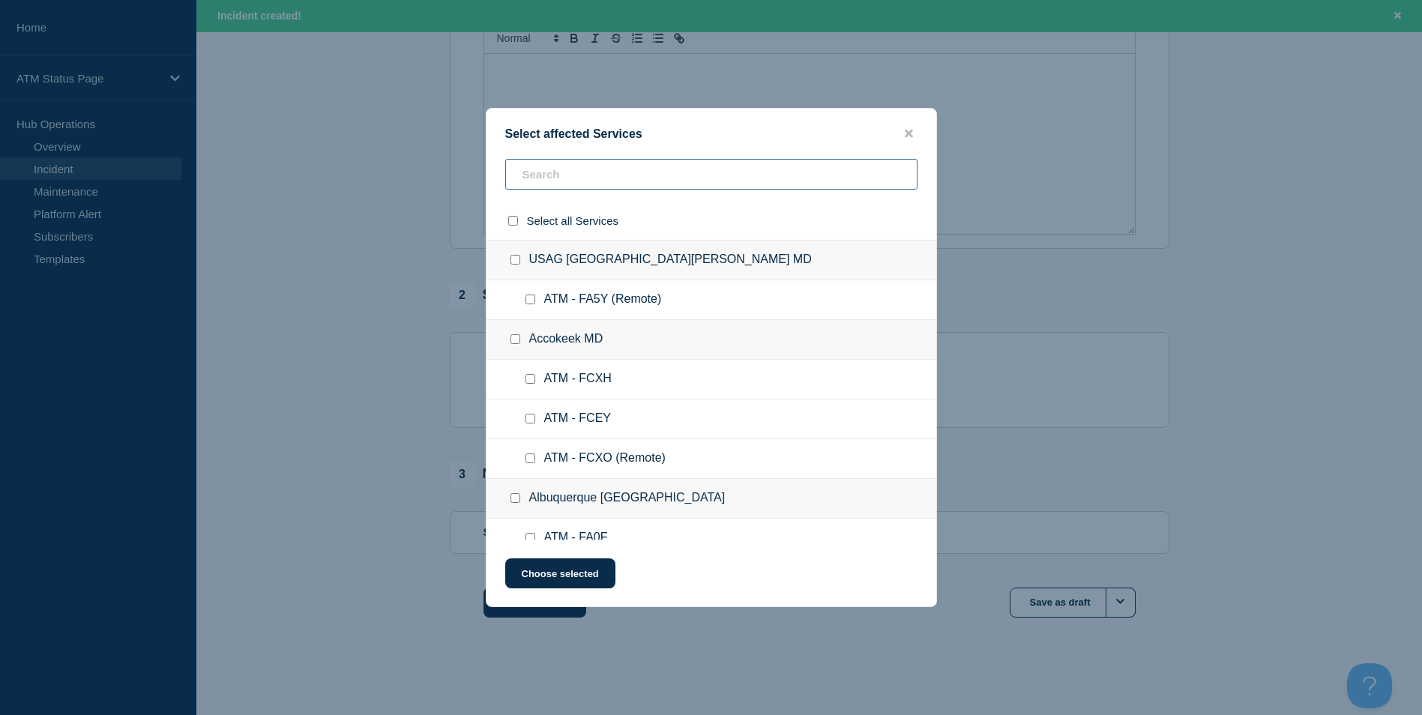
click at [560, 180] on input "text" at bounding box center [711, 174] width 412 height 31
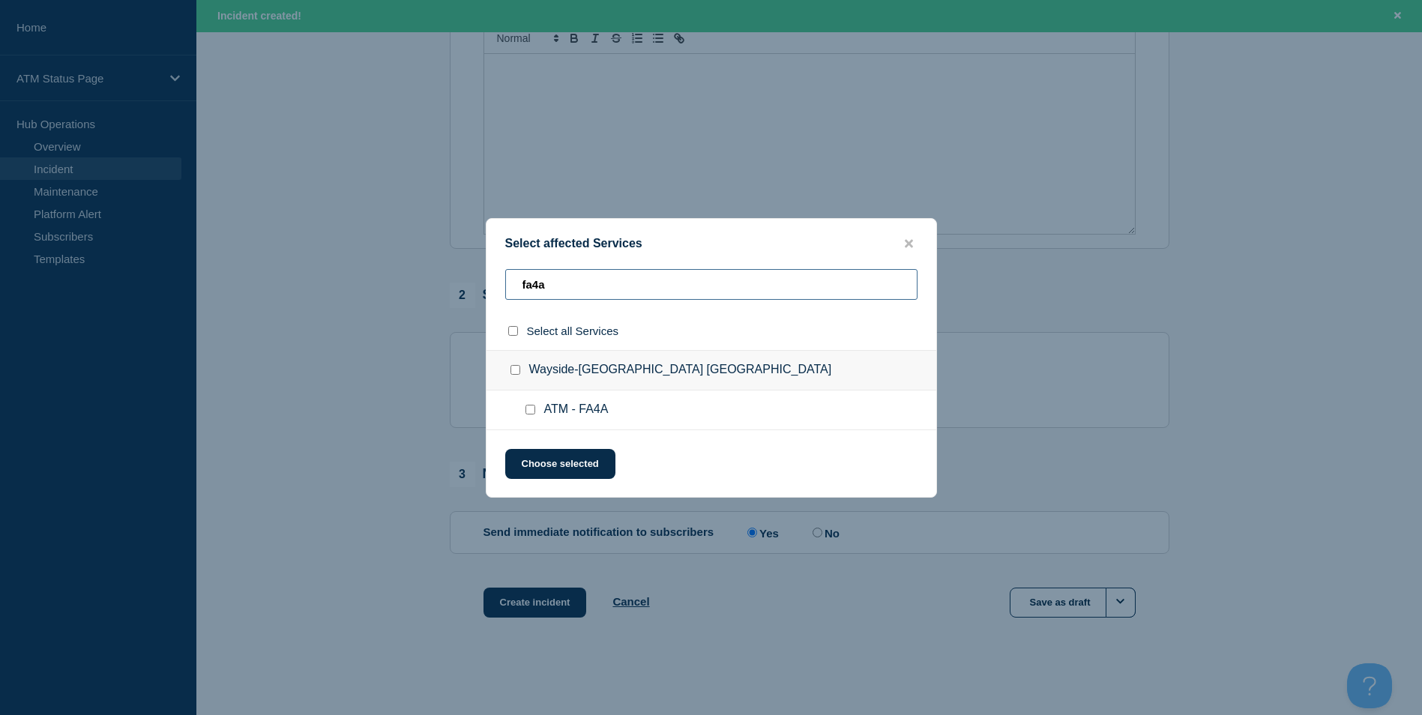
type input "fa4a"
click at [525, 408] on input "ATM - FA4A checkbox" at bounding box center [530, 410] width 10 height 10
checkbox input "true"
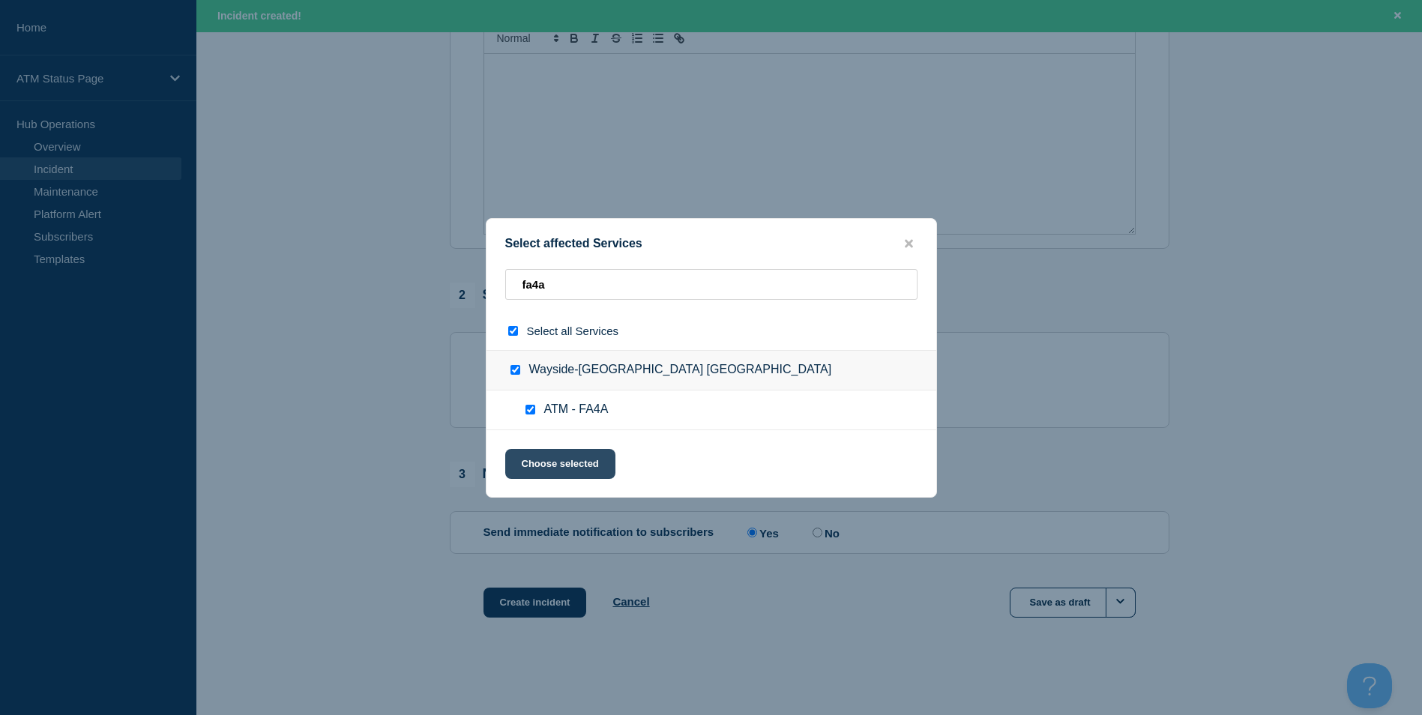
click at [552, 468] on button "Choose selected" at bounding box center [560, 464] width 110 height 30
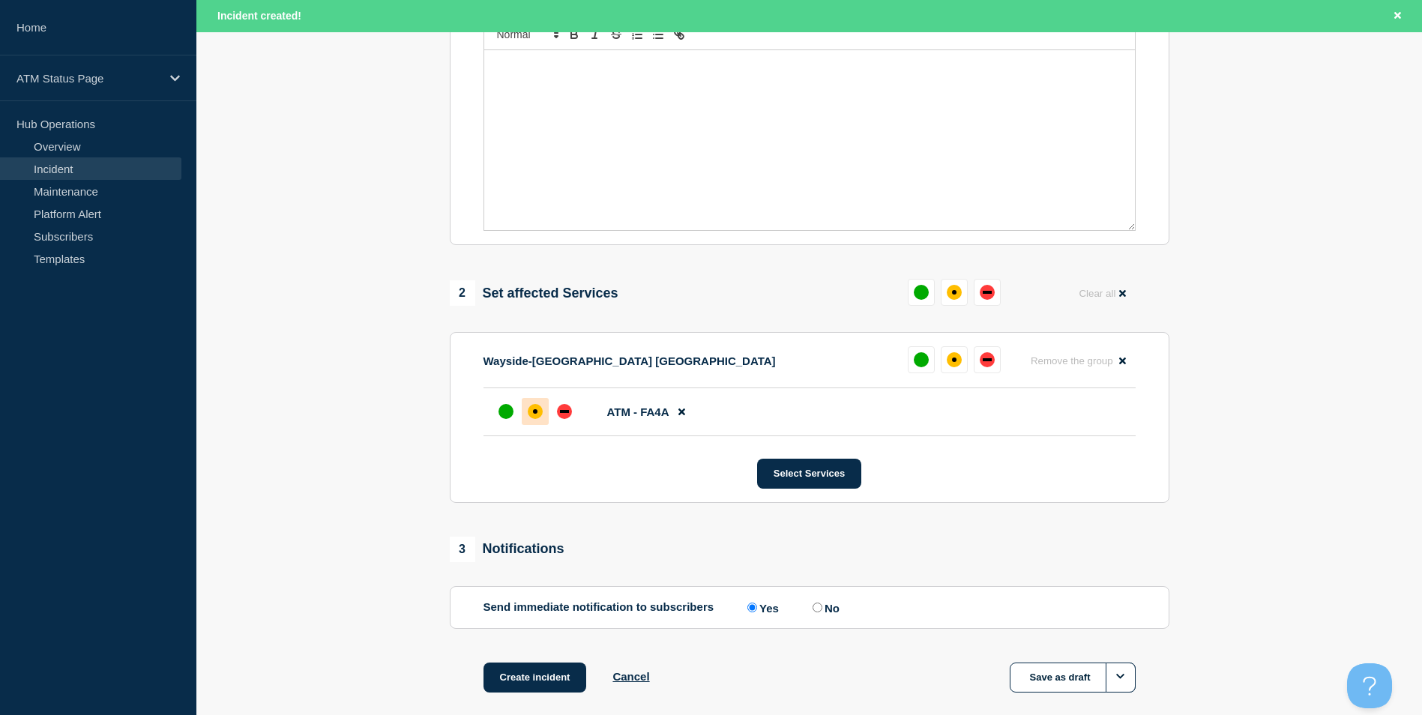
click at [534, 408] on div "affected" at bounding box center [535, 411] width 15 height 15
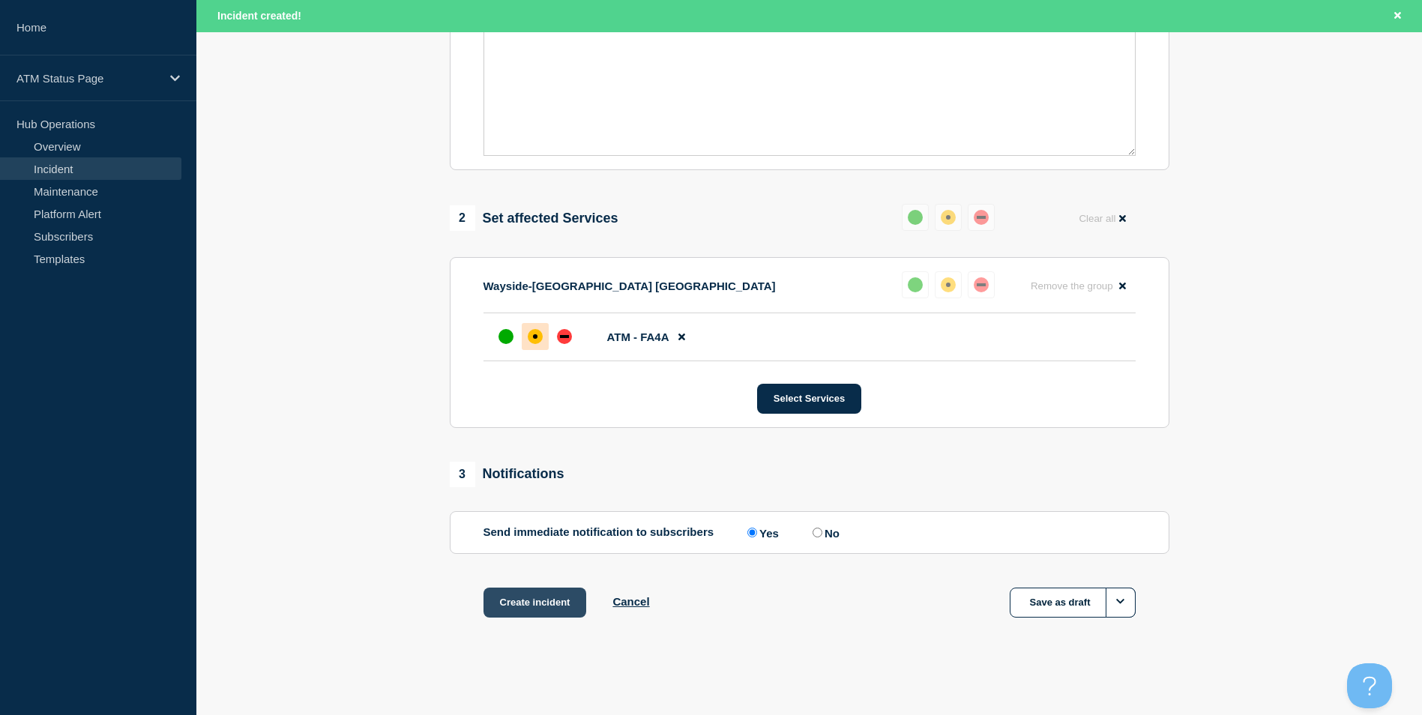
click at [506, 607] on button "Create incident" at bounding box center [534, 603] width 103 height 30
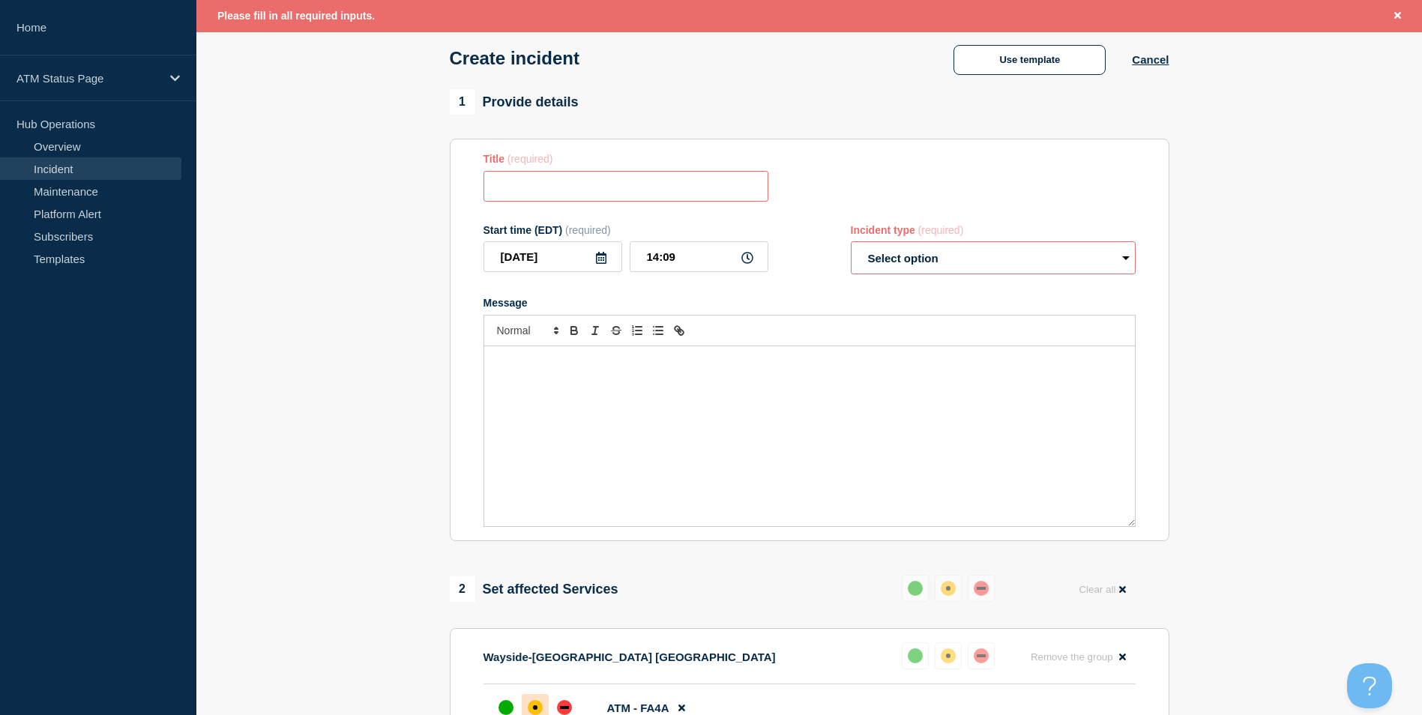
scroll to position [0, 0]
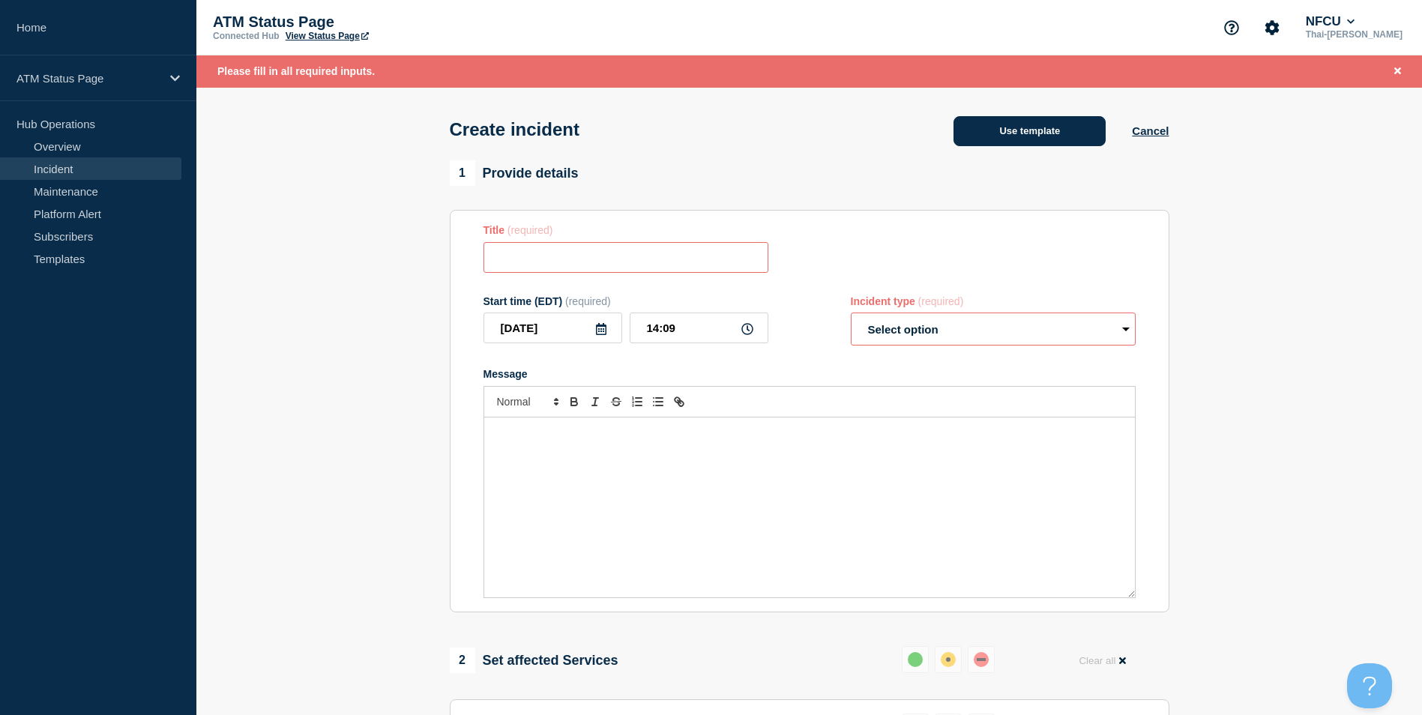
click at [994, 135] on button "Use template" at bounding box center [1029, 131] width 152 height 30
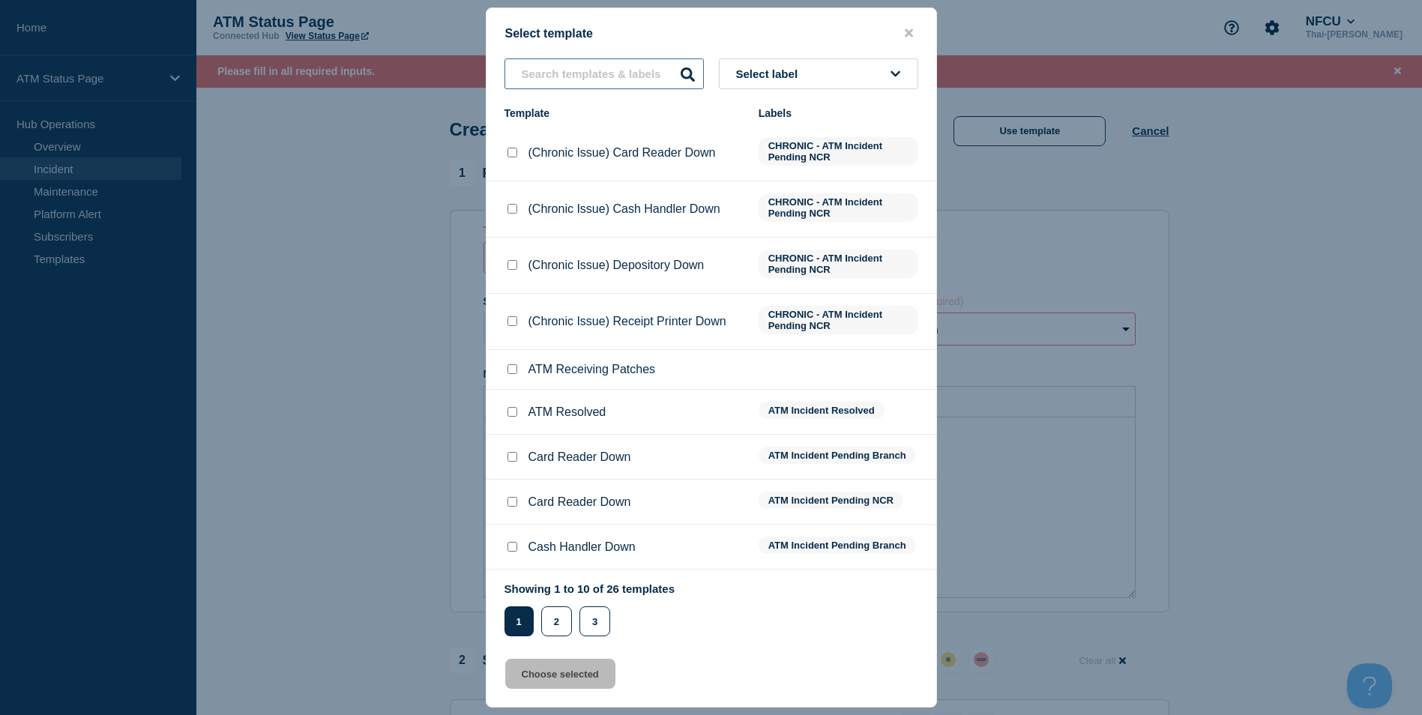
click at [570, 73] on input "text" at bounding box center [603, 73] width 199 height 31
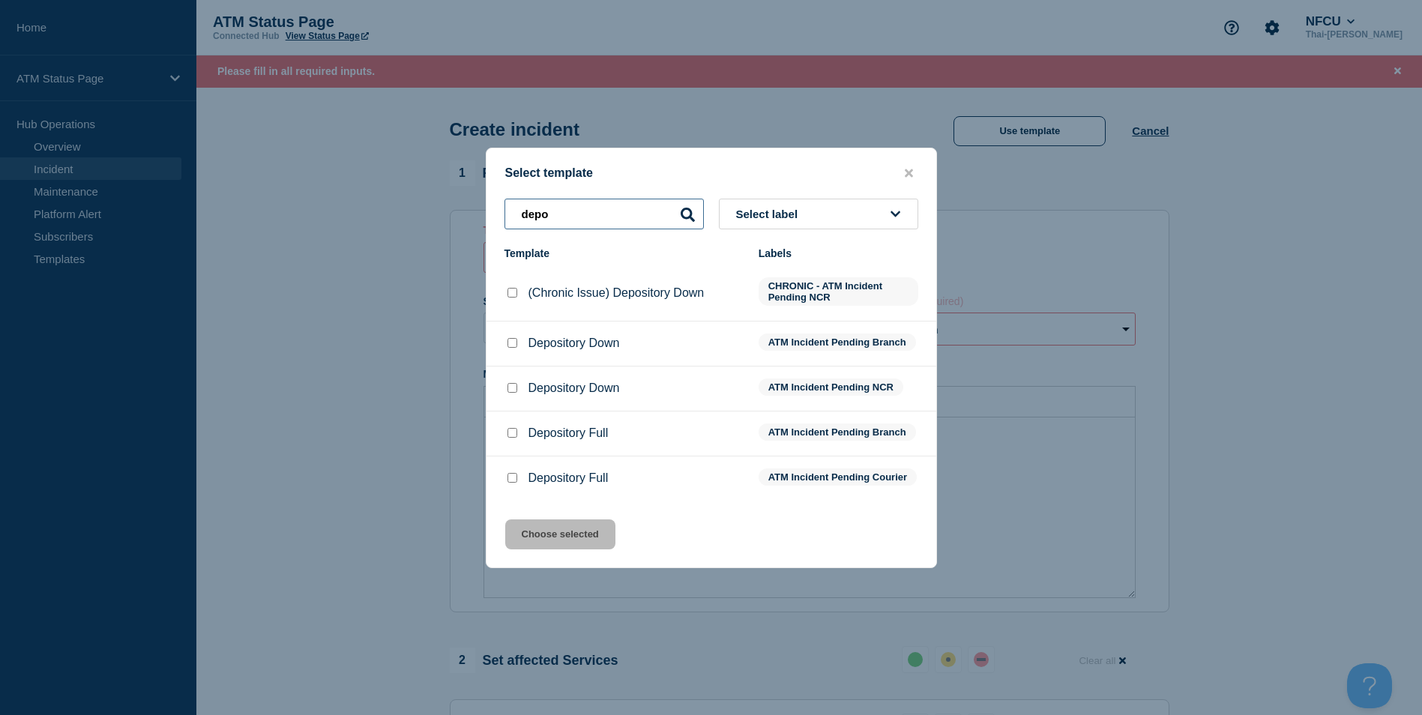
type input "depo"
click at [514, 338] on input "Depository Down checkbox" at bounding box center [512, 343] width 10 height 10
checkbox input "true"
click at [578, 543] on button "Choose selected" at bounding box center [560, 534] width 110 height 30
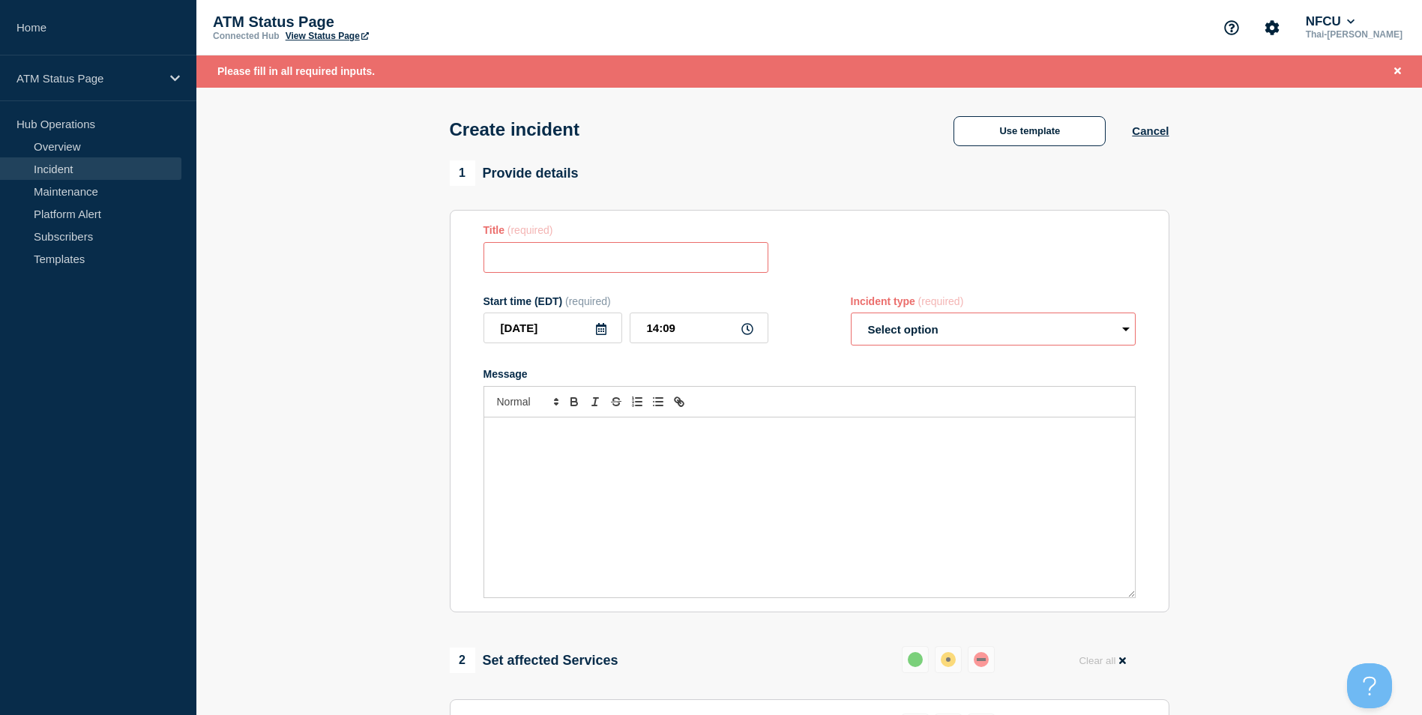
type input "Depository Down"
select select "identified"
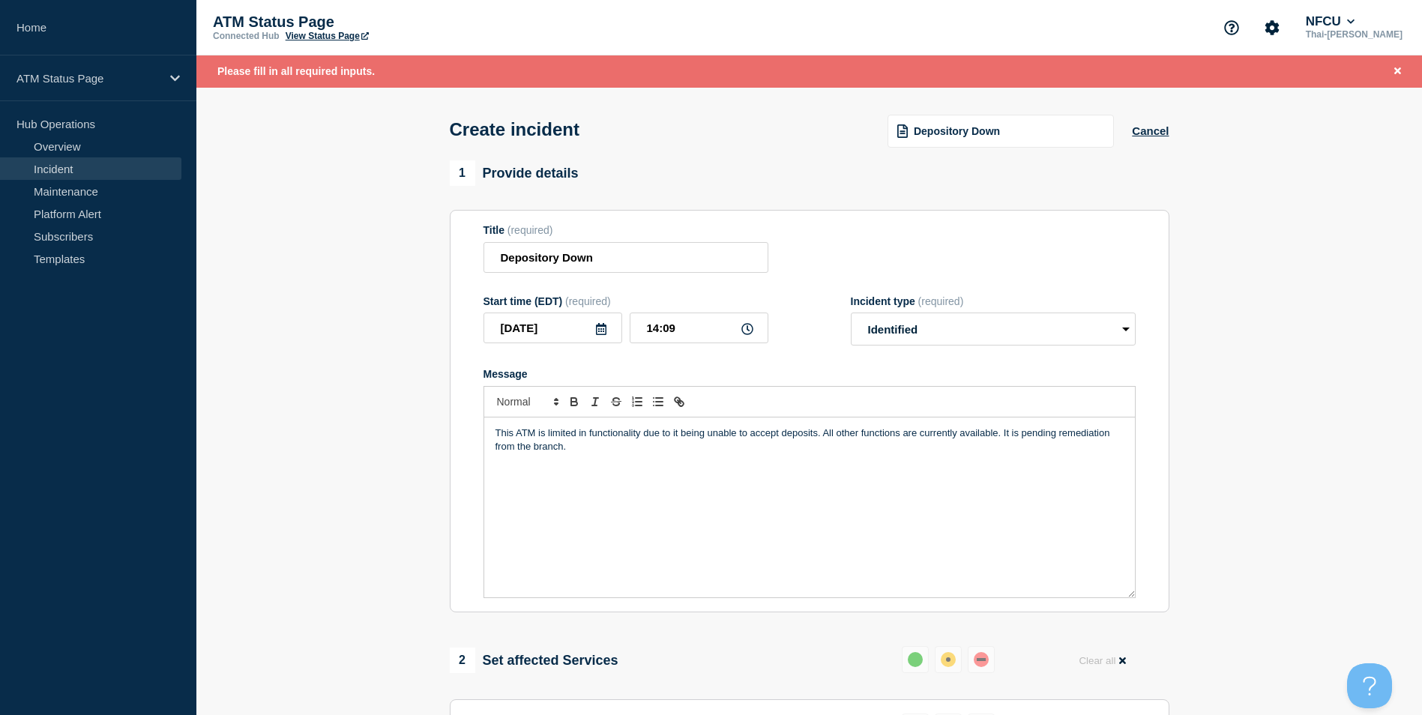
scroll to position [375, 0]
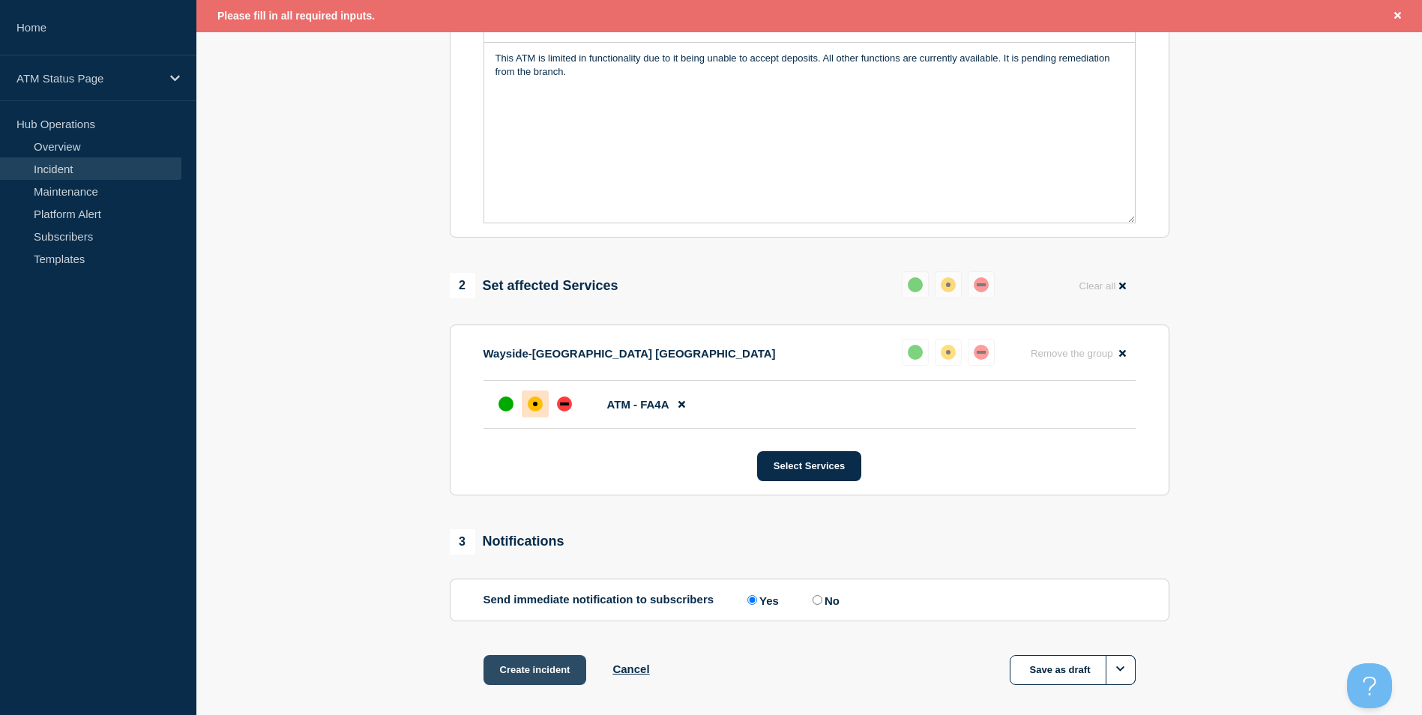
click at [534, 685] on button "Create incident" at bounding box center [534, 670] width 103 height 30
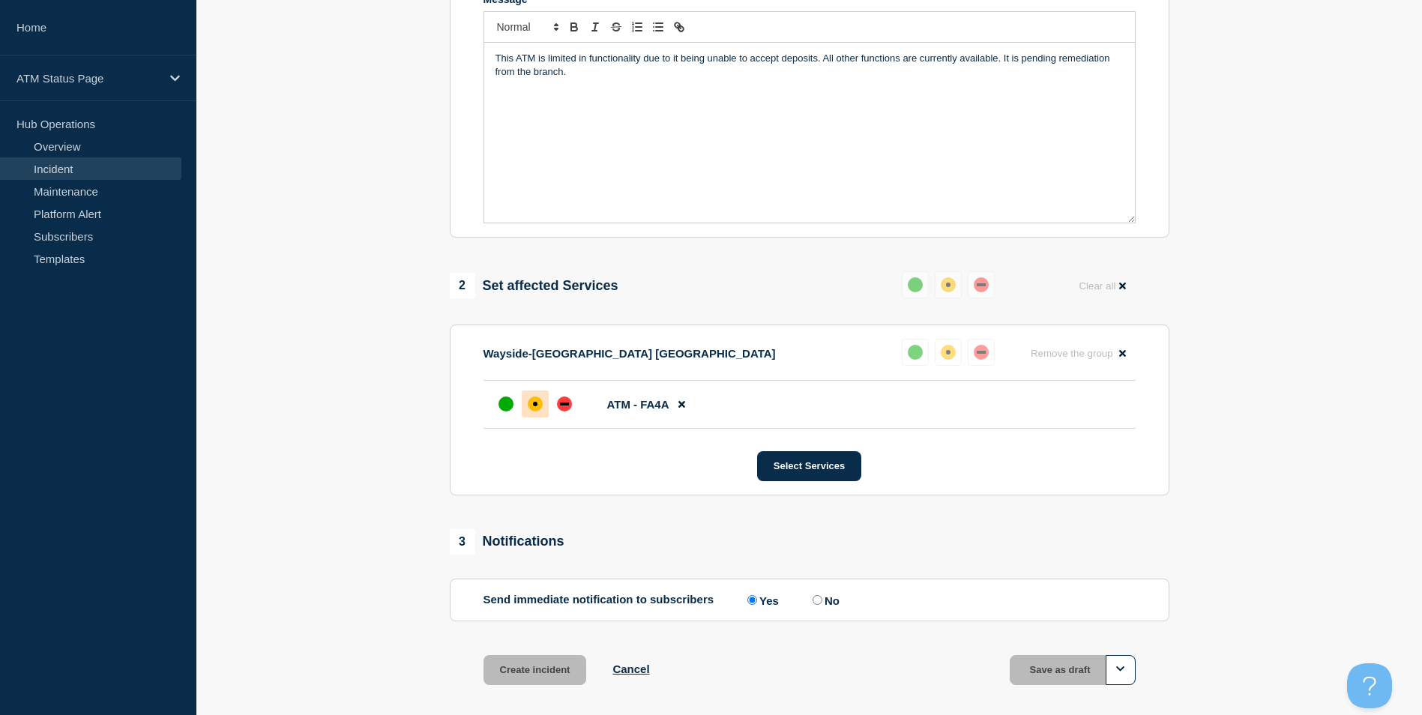
scroll to position [343, 0]
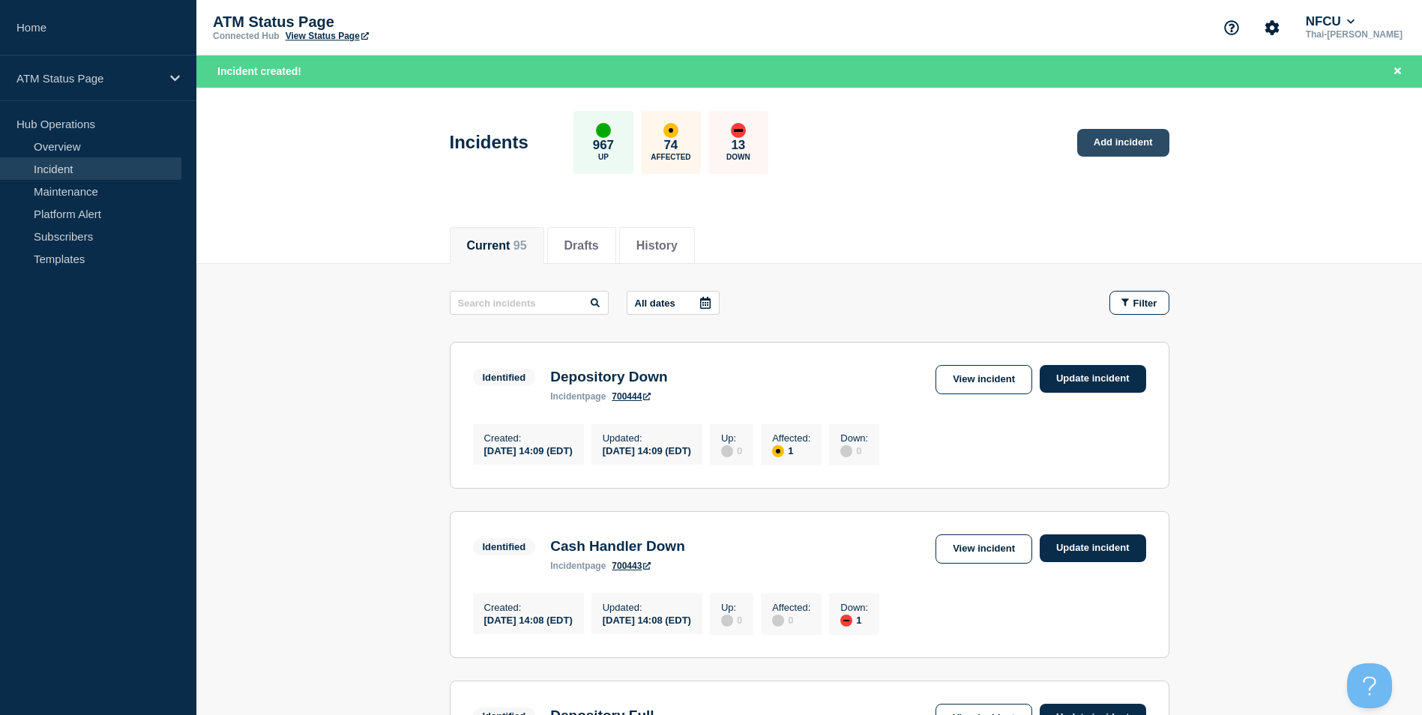
click at [1103, 141] on link "Add incident" at bounding box center [1123, 143] width 92 height 28
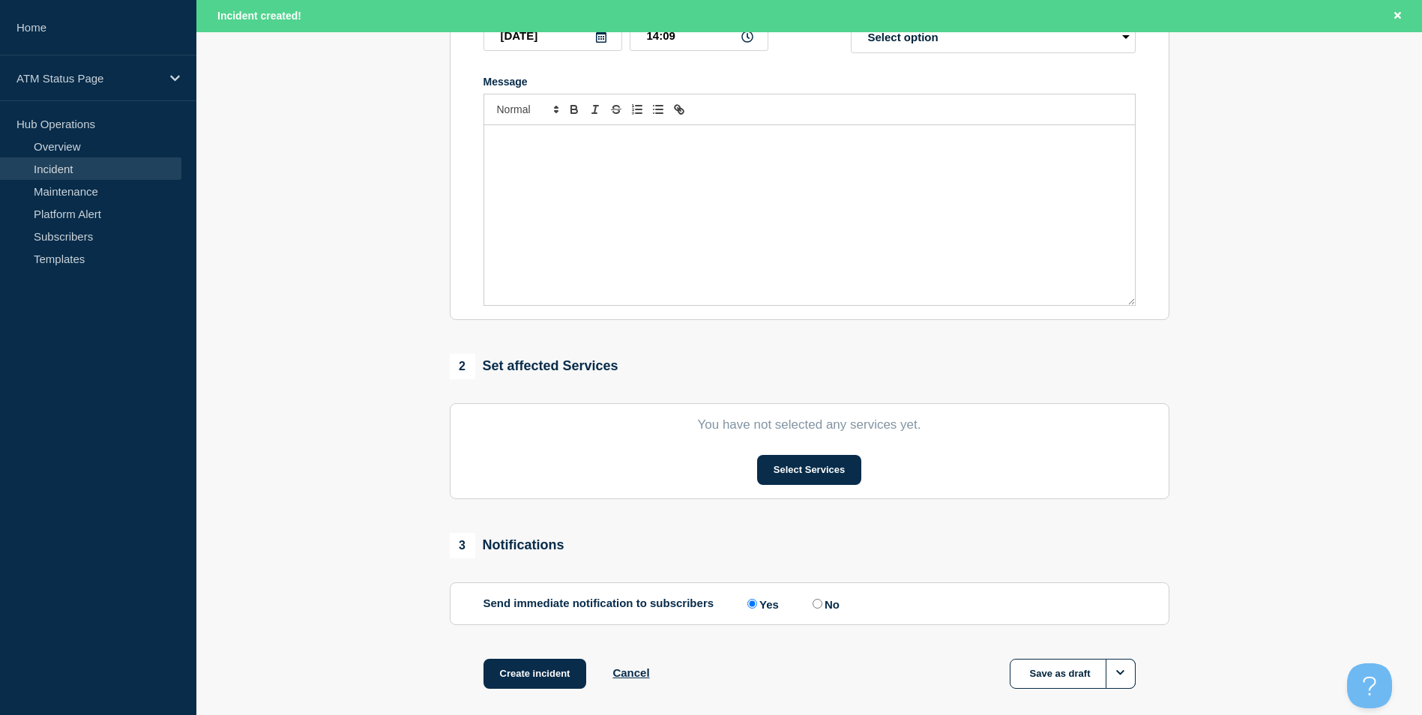
scroll to position [367, 0]
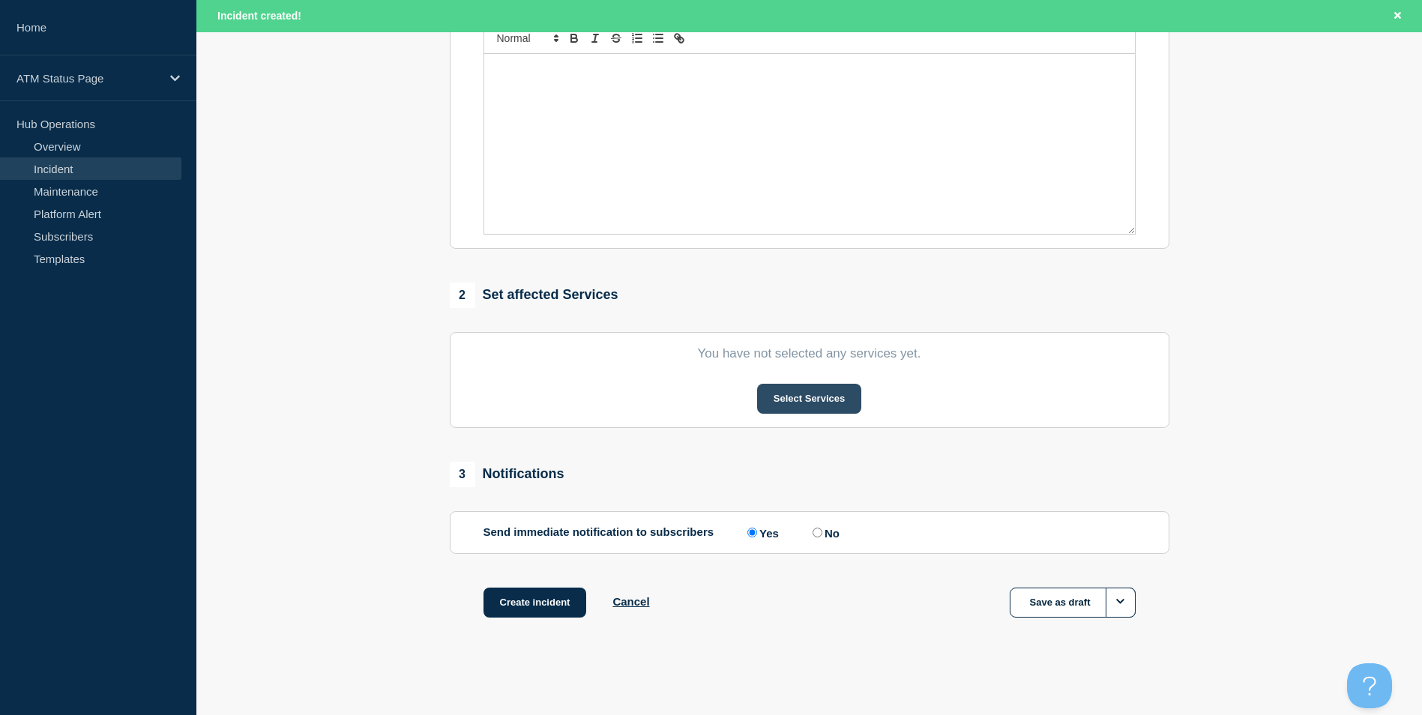
click at [817, 390] on button "Select Services" at bounding box center [809, 399] width 104 height 30
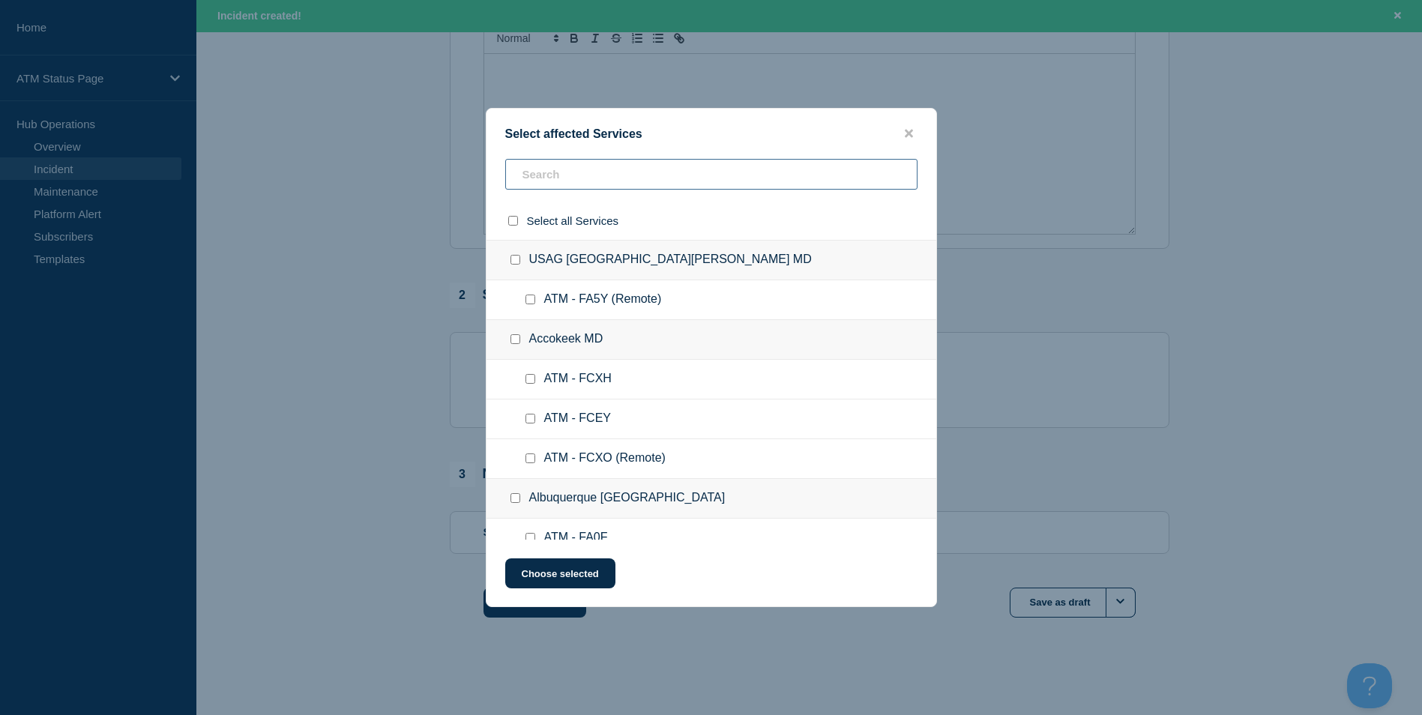
click at [545, 166] on input "text" at bounding box center [711, 174] width 412 height 31
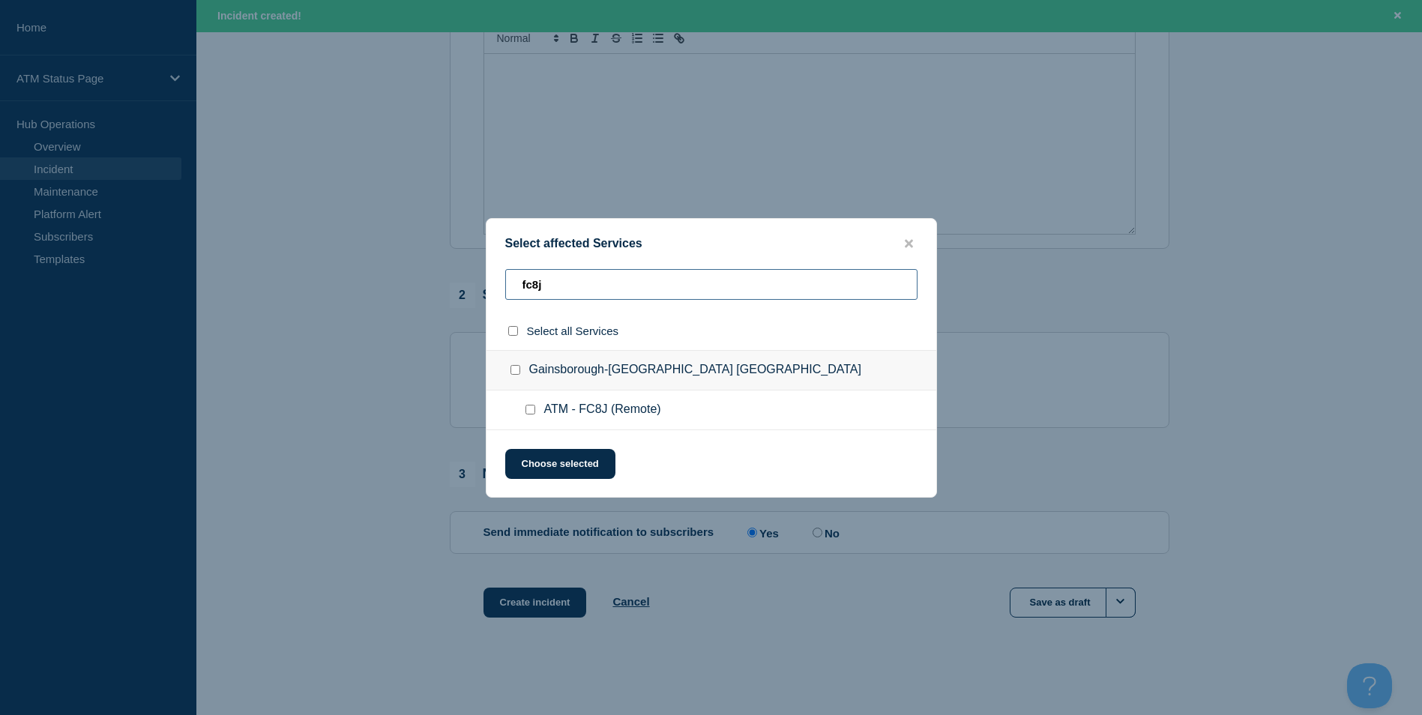
type input "fc8j"
click at [528, 411] on input "ATM - FC8J (Remote) checkbox" at bounding box center [530, 410] width 10 height 10
checkbox input "true"
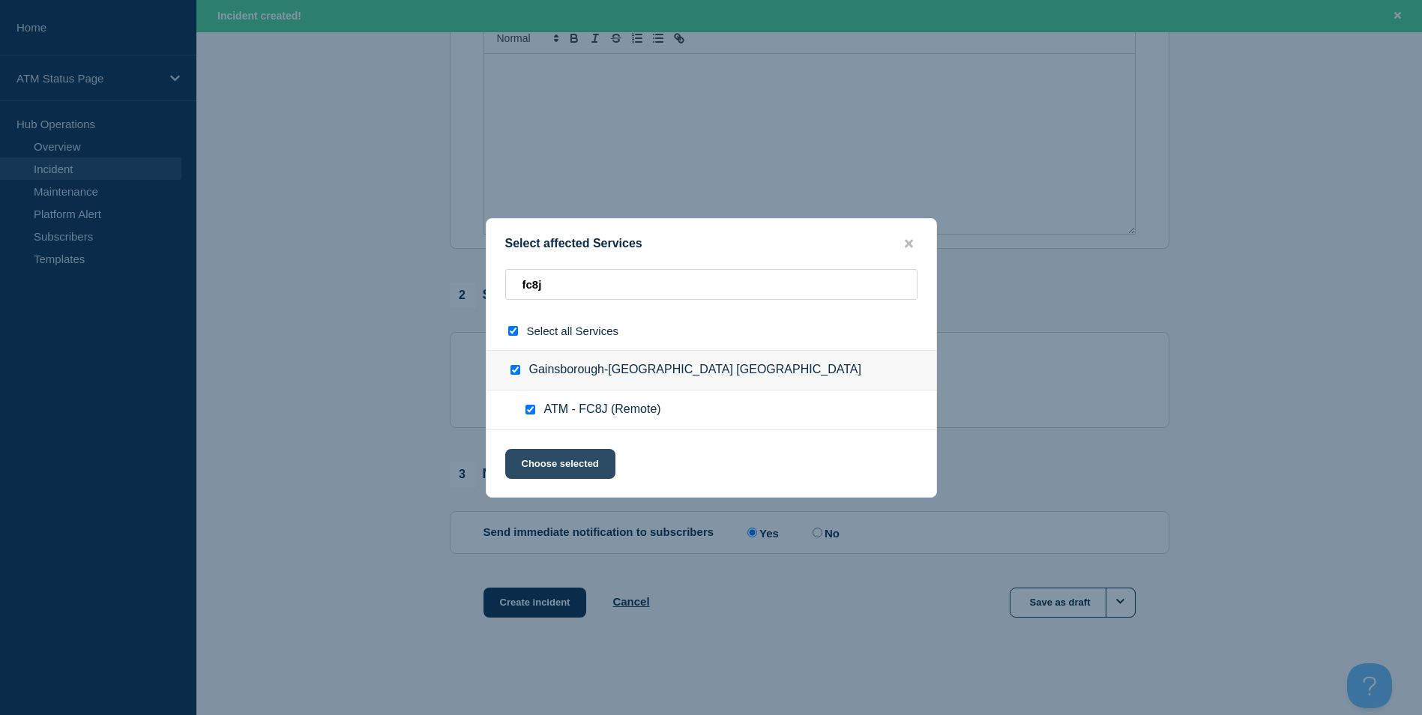
click at [555, 462] on button "Choose selected" at bounding box center [560, 464] width 110 height 30
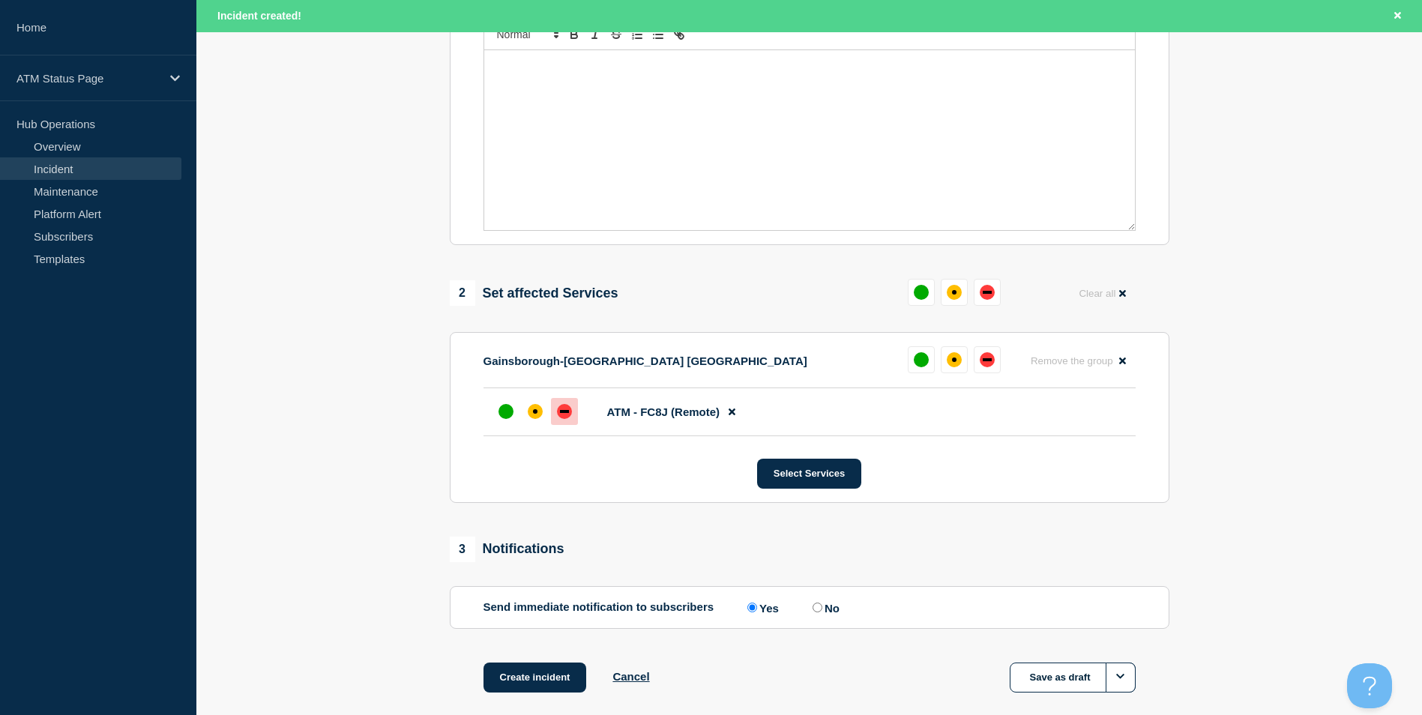
click at [565, 419] on div "down" at bounding box center [564, 411] width 15 height 15
click at [570, 419] on div "down" at bounding box center [564, 411] width 15 height 15
click at [534, 414] on div "affected" at bounding box center [535, 411] width 4 height 4
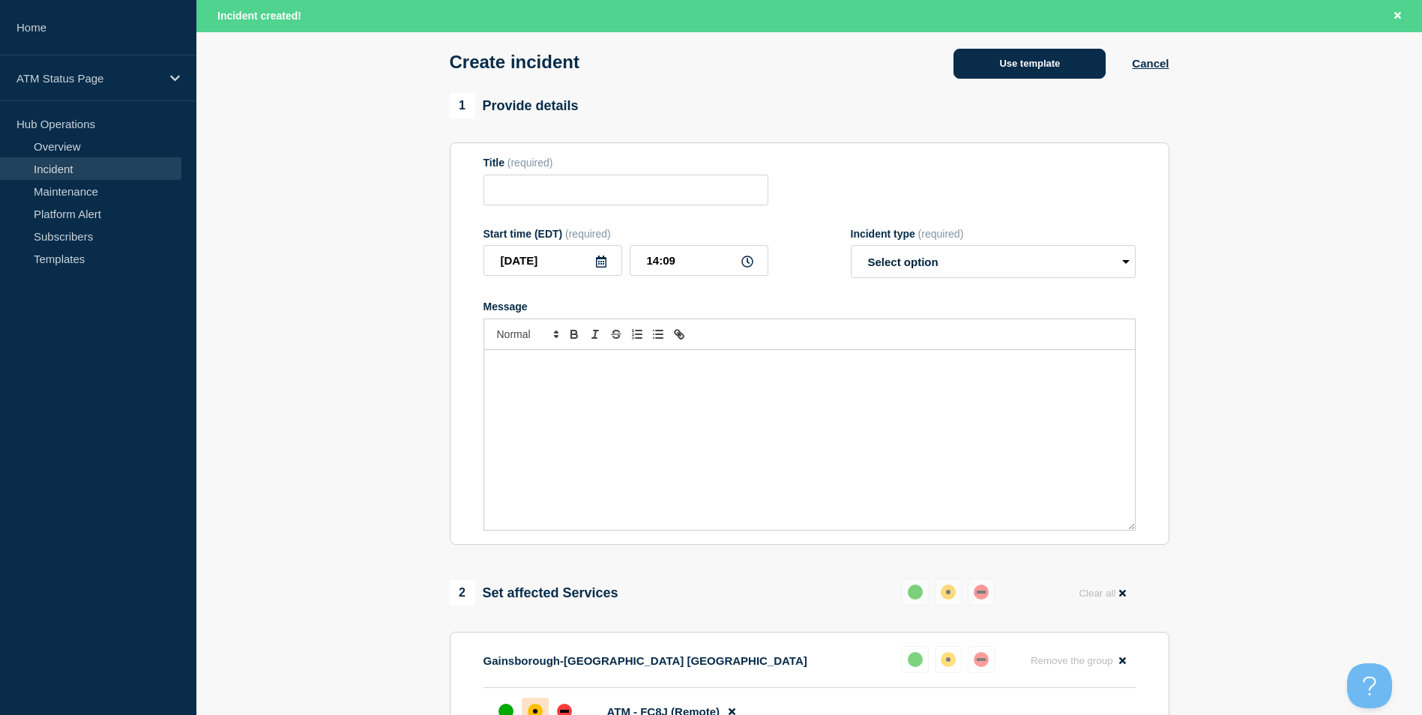
click at [999, 67] on button "Use template" at bounding box center [1029, 64] width 152 height 30
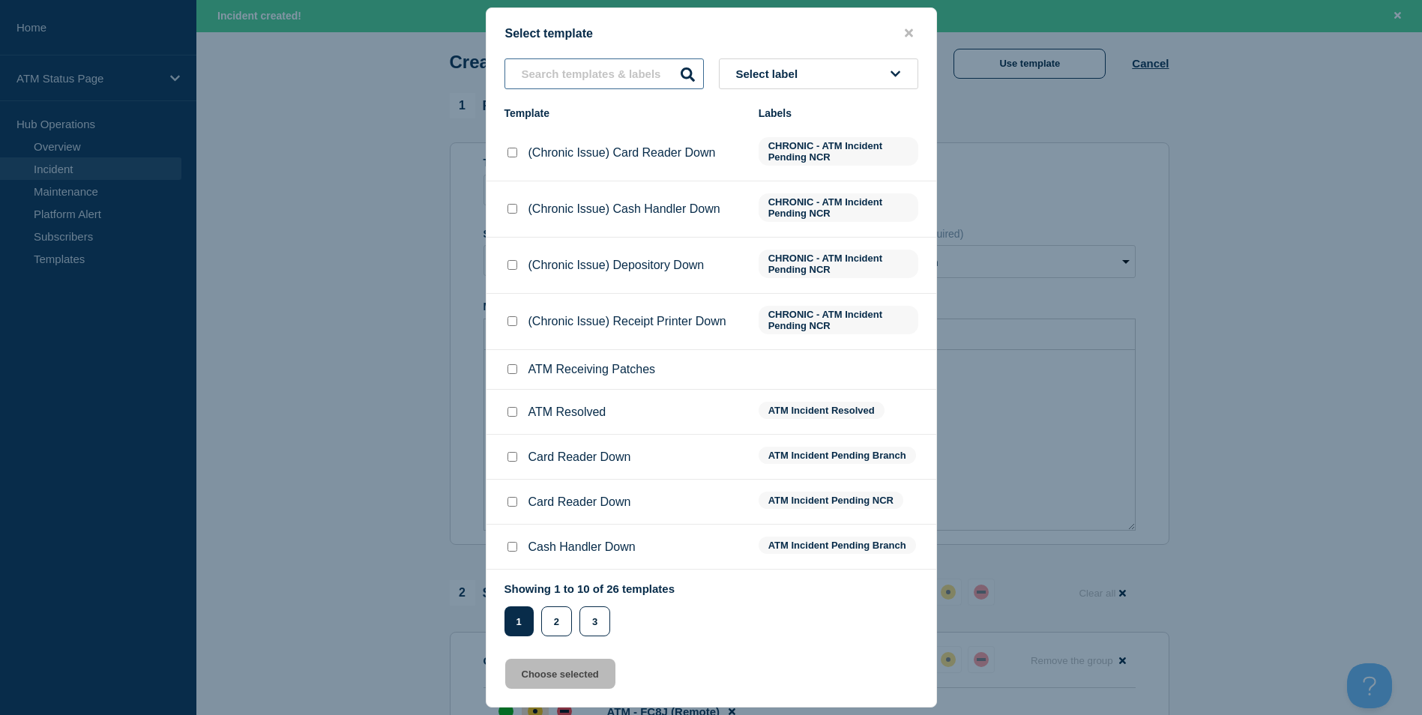
click at [580, 67] on input "text" at bounding box center [603, 73] width 199 height 31
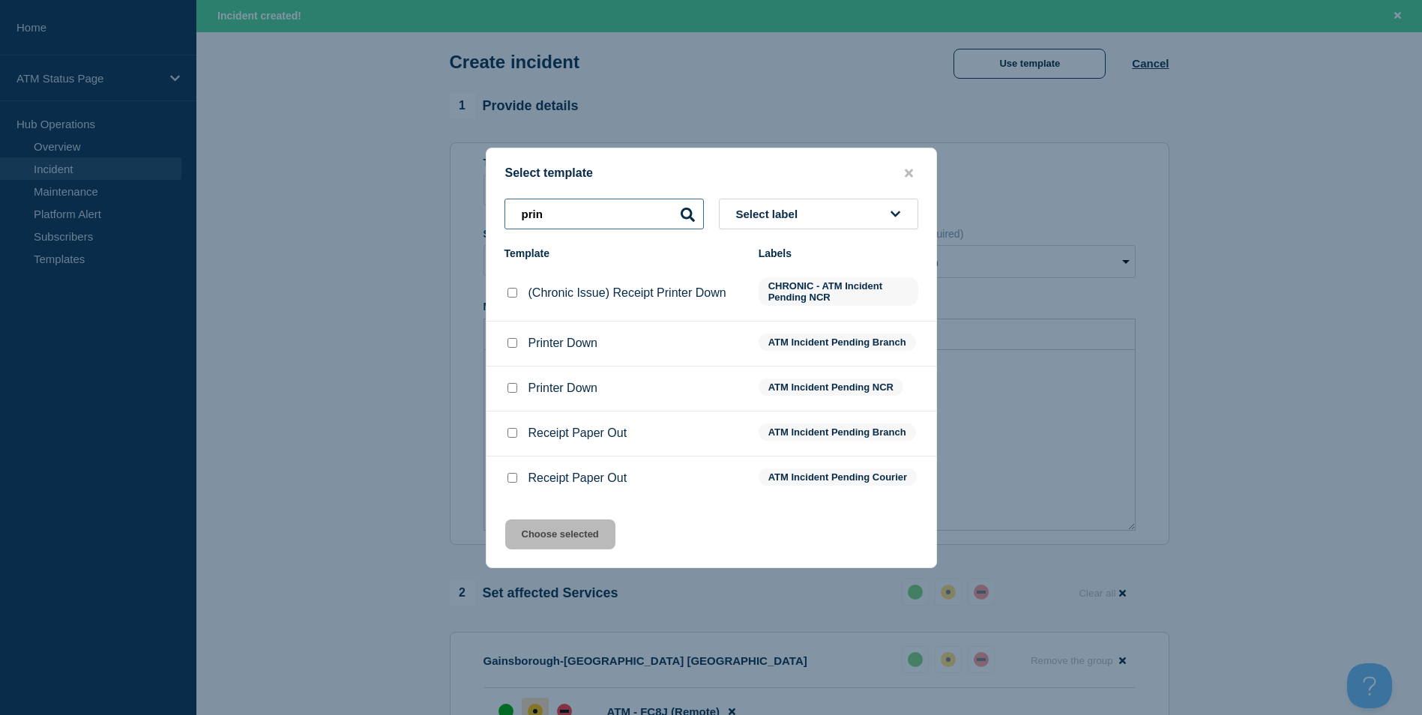
type input "prin"
click at [507, 385] on input "Printer Down checkbox" at bounding box center [512, 388] width 10 height 10
checkbox input "true"
click at [555, 543] on button "Choose selected" at bounding box center [560, 534] width 110 height 30
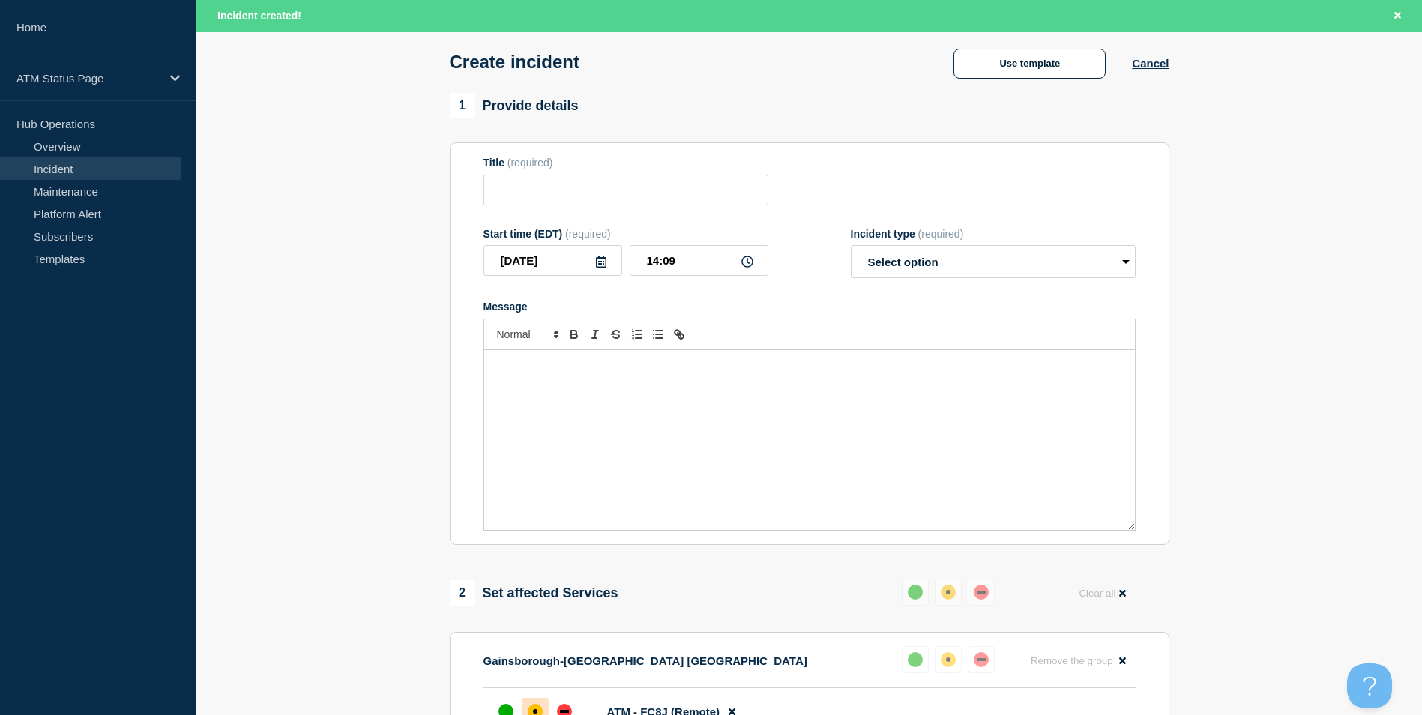
type input "Printer Down"
select select "identified"
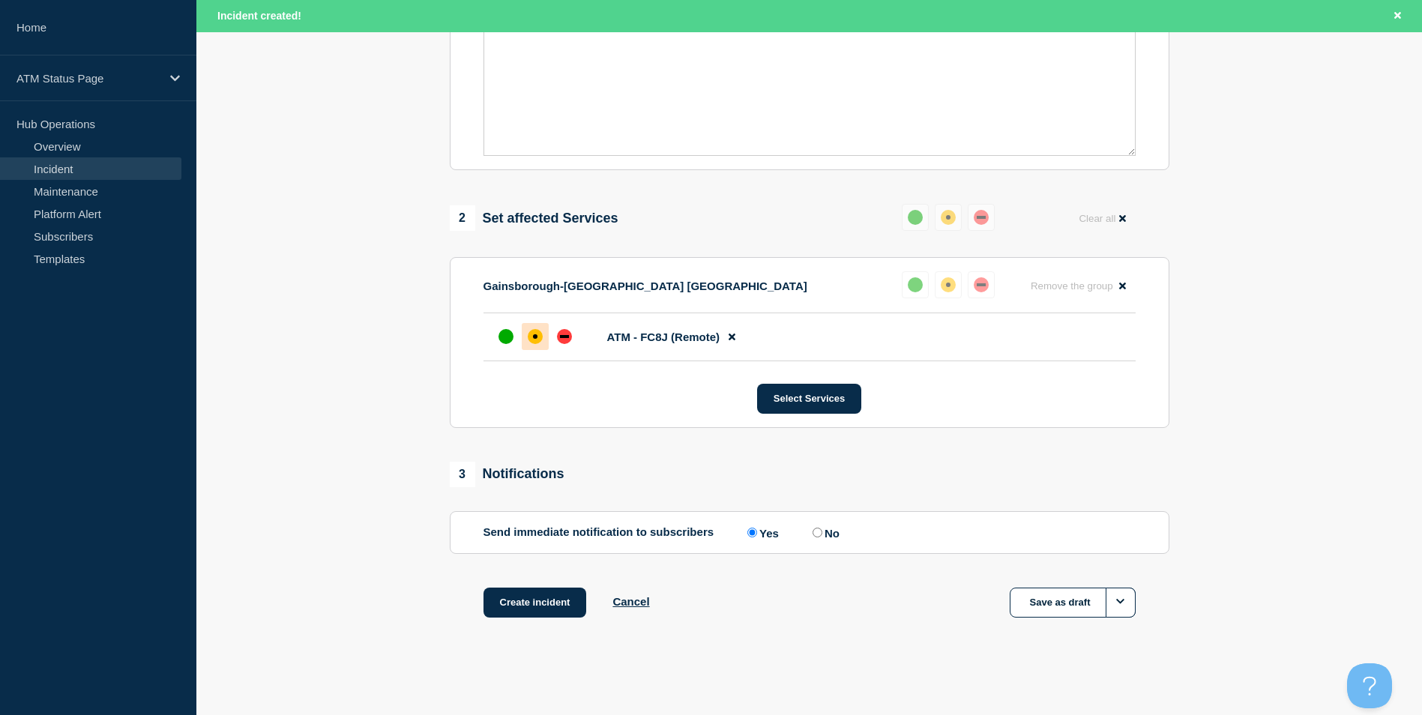
scroll to position [446, 0]
click at [549, 610] on button "Create incident" at bounding box center [534, 603] width 103 height 30
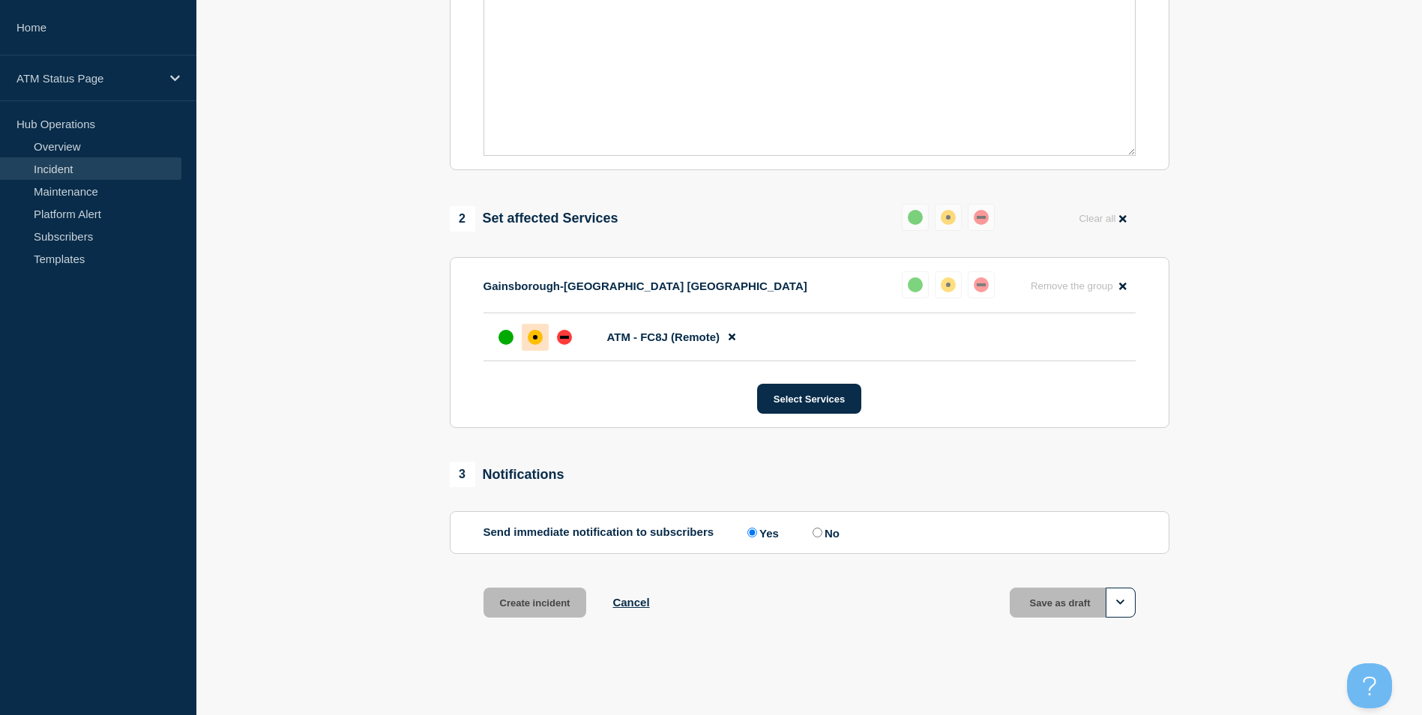
scroll to position [414, 0]
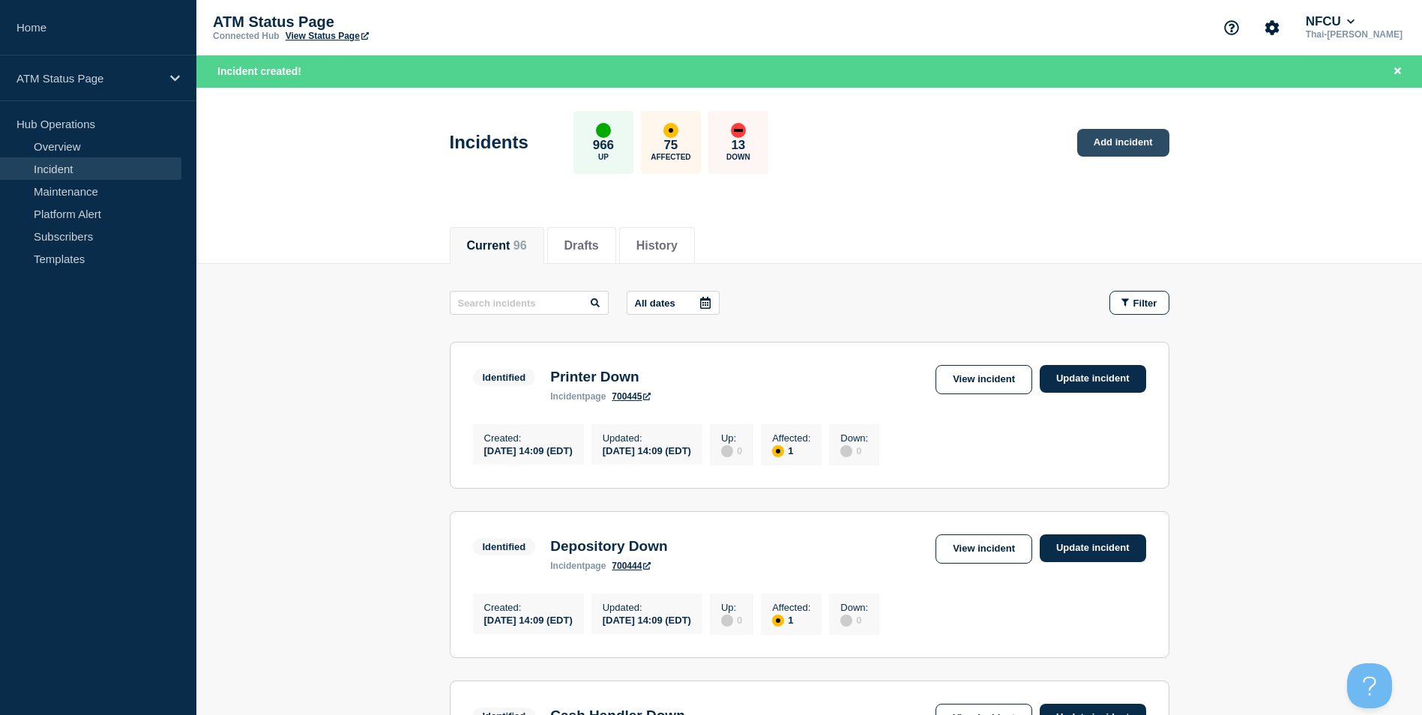
click at [1120, 148] on link "Add incident" at bounding box center [1123, 143] width 92 height 28
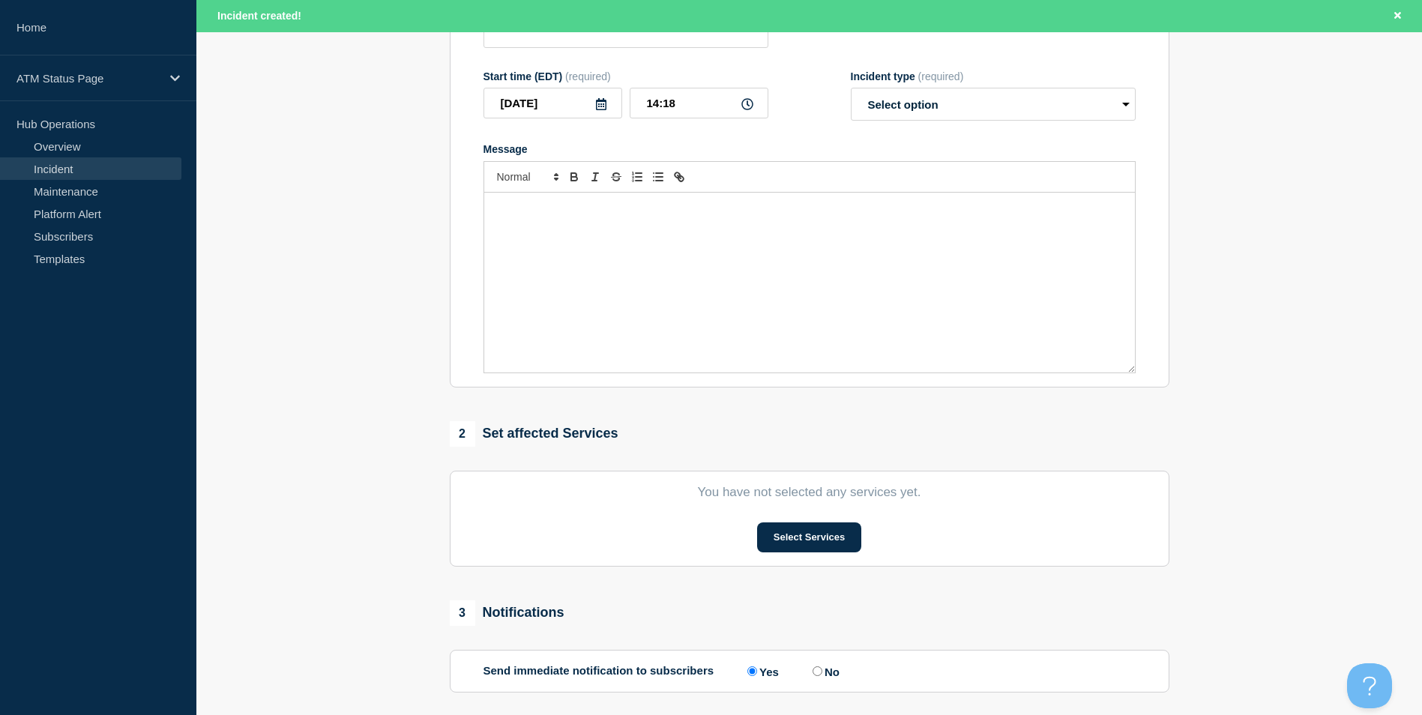
scroll to position [300, 0]
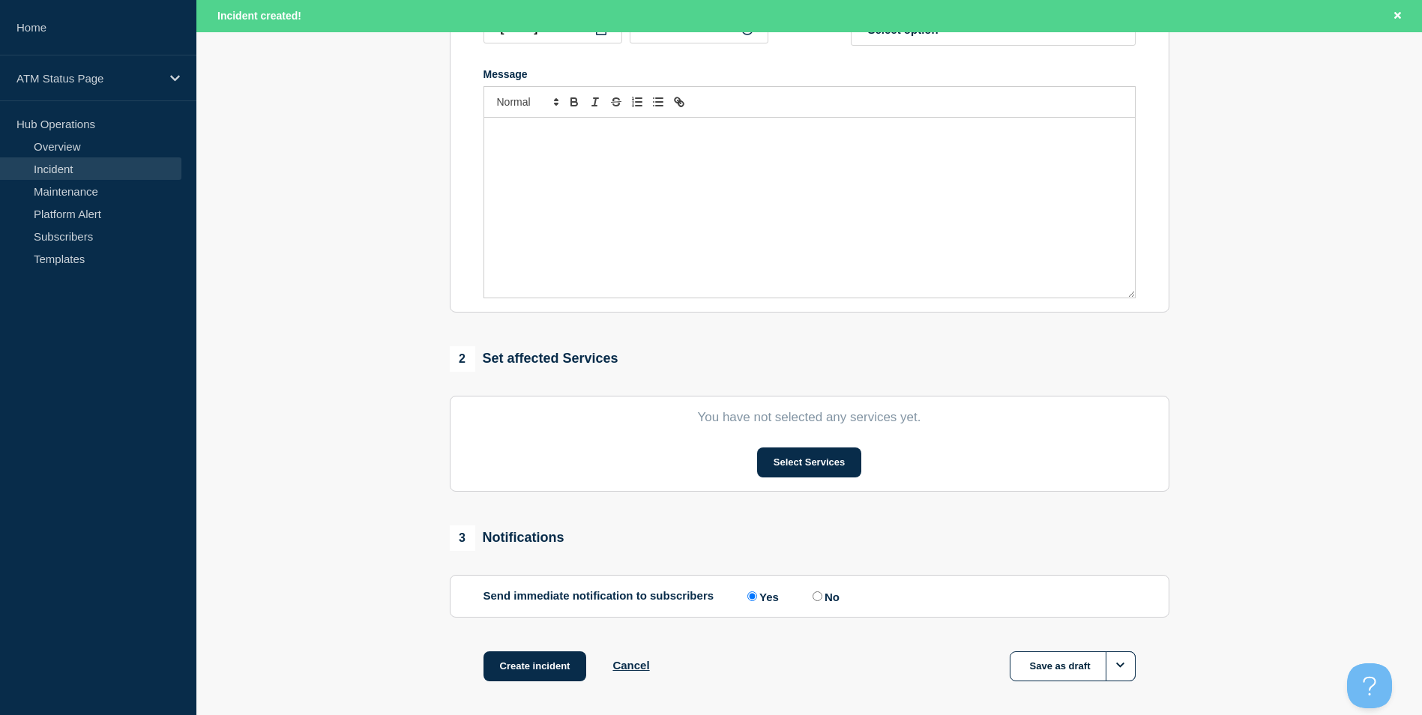
click at [793, 489] on section "You have not selected any services yet. Select Services" at bounding box center [809, 444] width 719 height 96
click at [800, 465] on button "Select Services" at bounding box center [809, 462] width 104 height 30
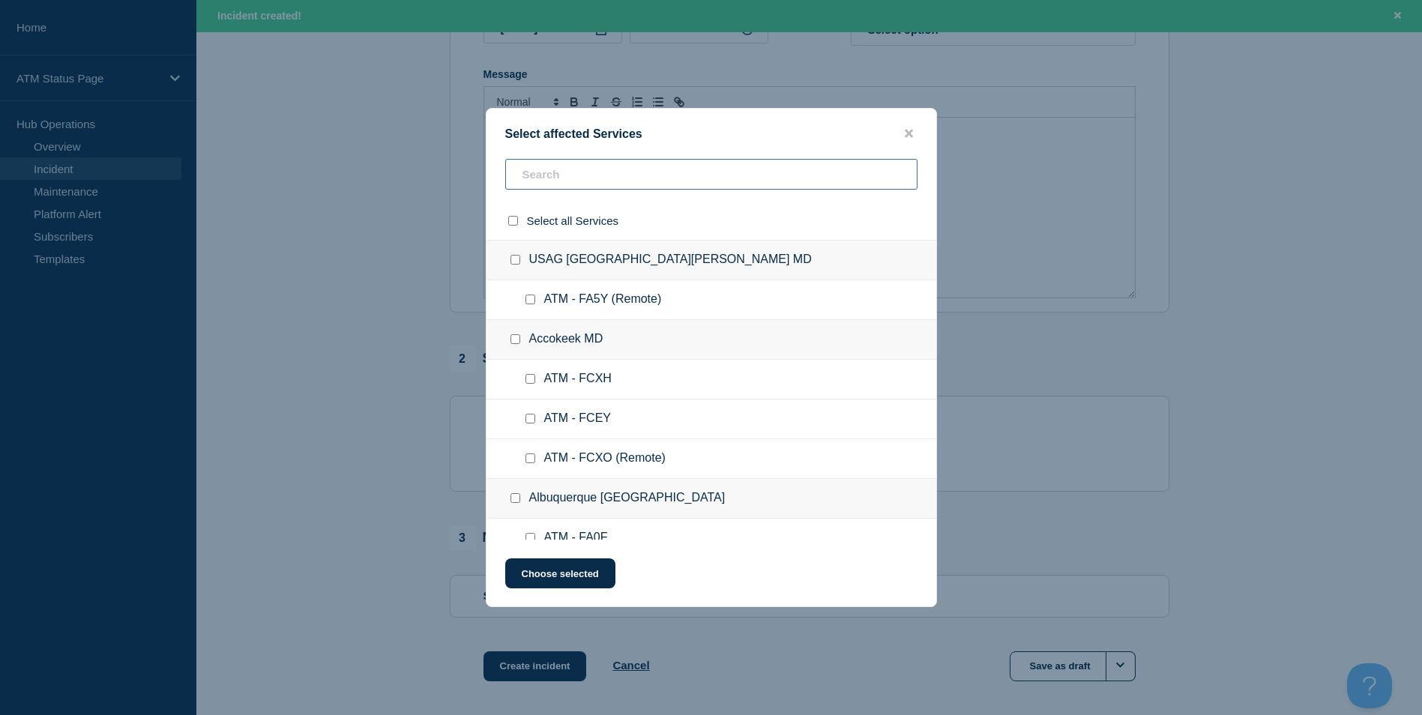
click at [592, 166] on input "text" at bounding box center [711, 174] width 412 height 31
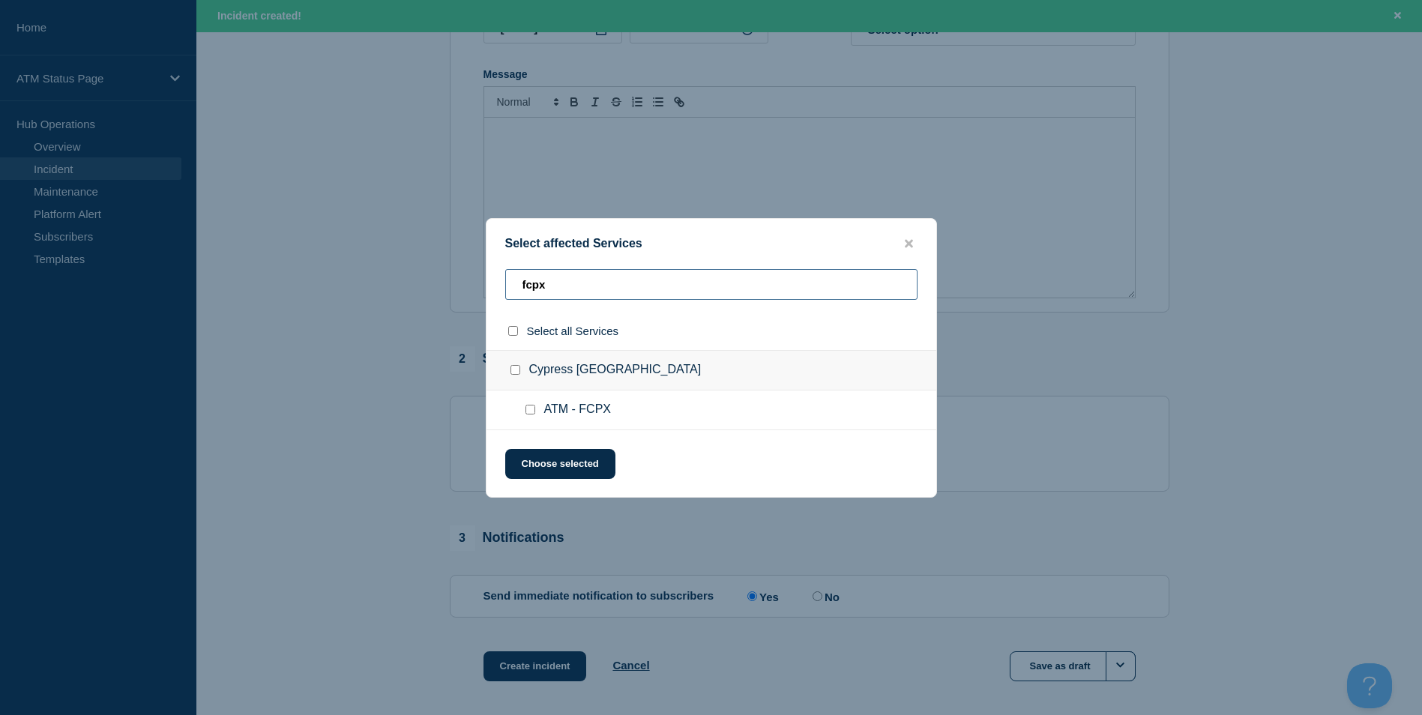
type input "fcpx"
click at [528, 410] on input "ATM - FCPX checkbox" at bounding box center [530, 410] width 10 height 10
checkbox input "true"
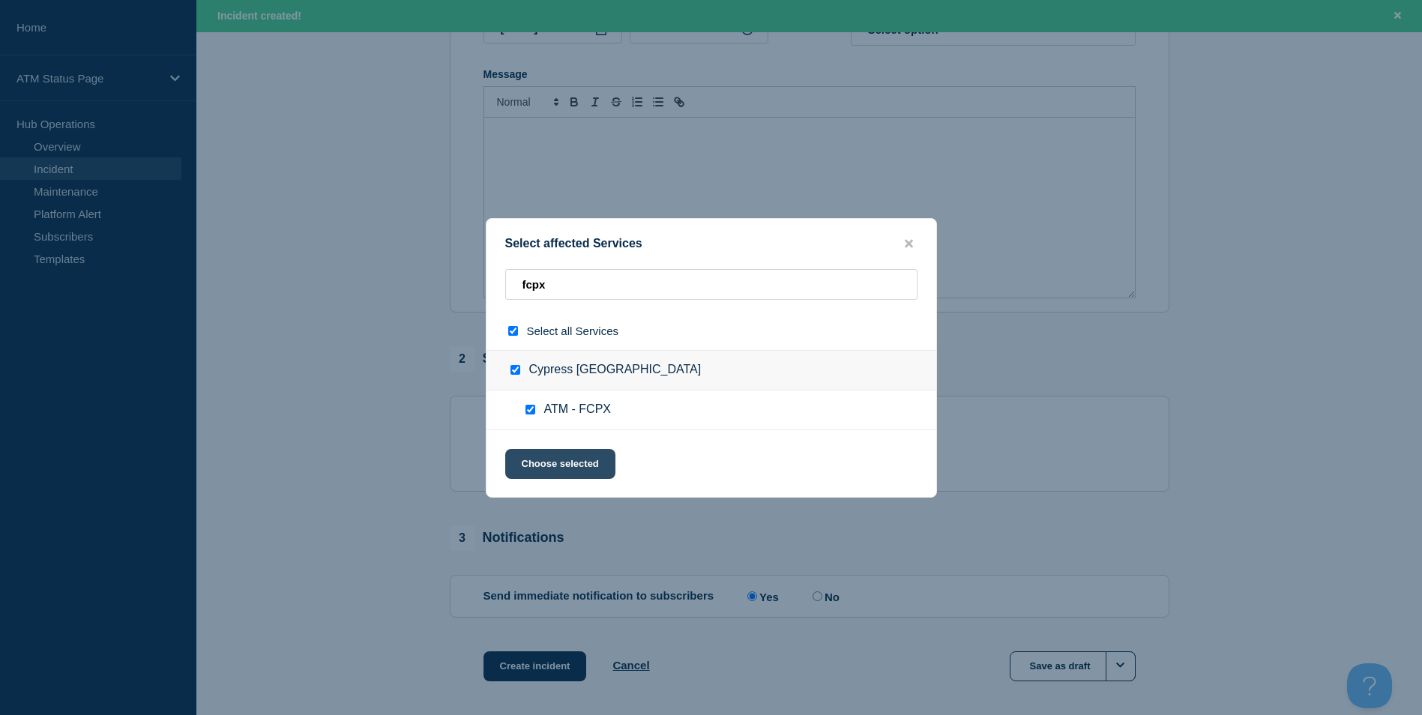
click at [553, 468] on button "Choose selected" at bounding box center [560, 464] width 110 height 30
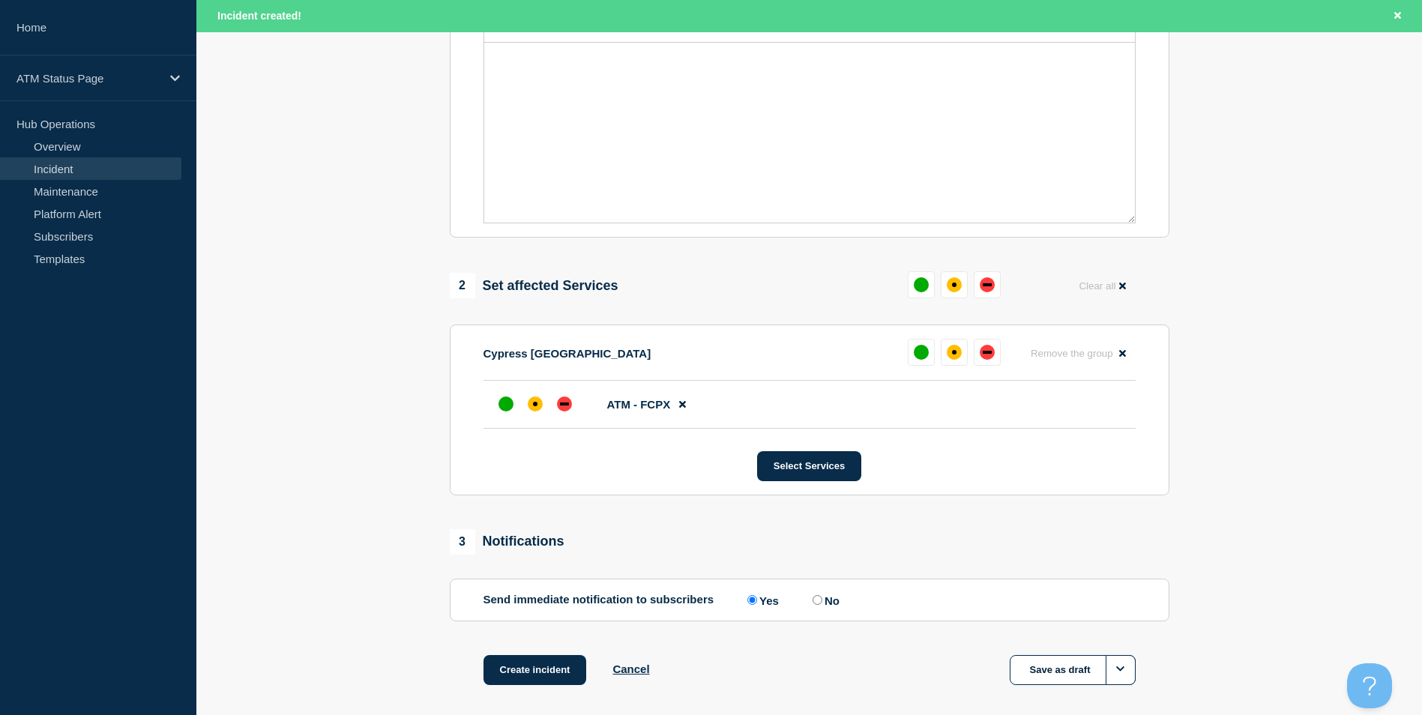
scroll to position [446, 0]
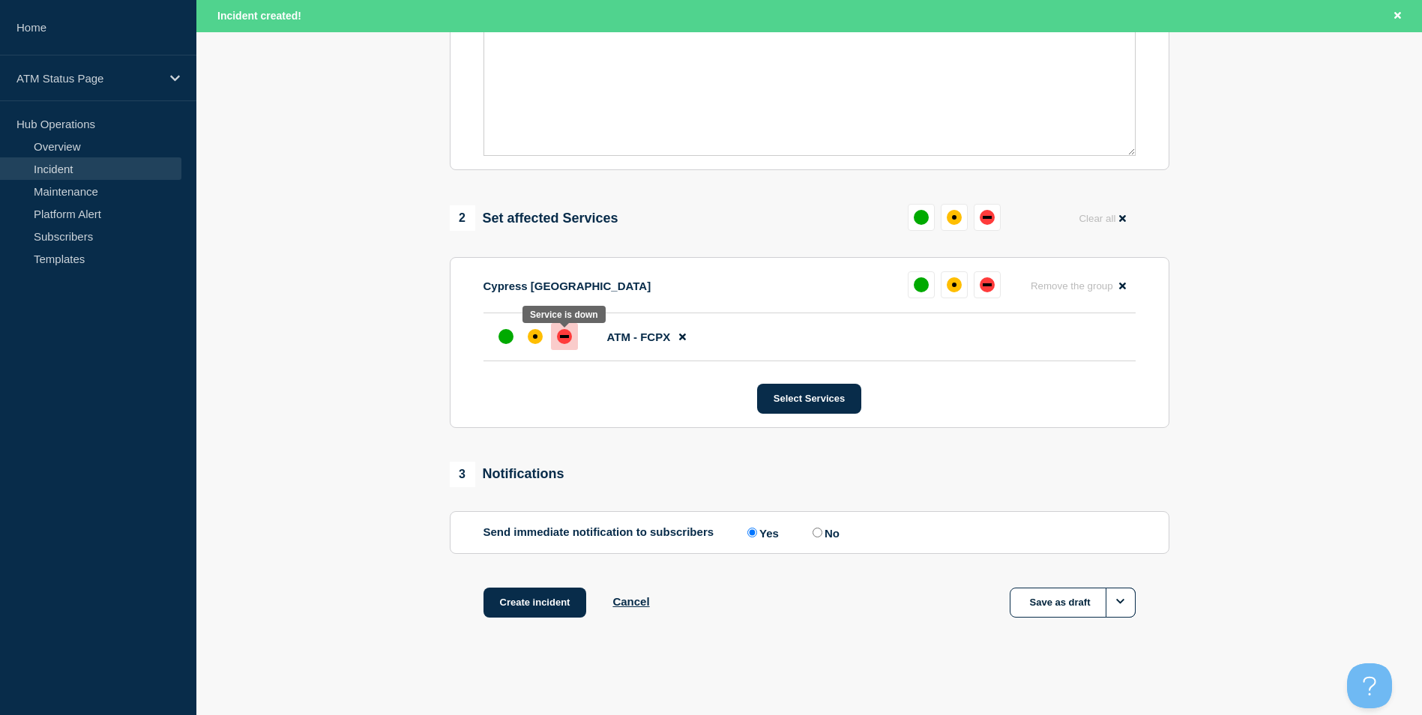
click at [569, 324] on div at bounding box center [564, 336] width 27 height 27
click at [546, 337] on div at bounding box center [535, 336] width 27 height 27
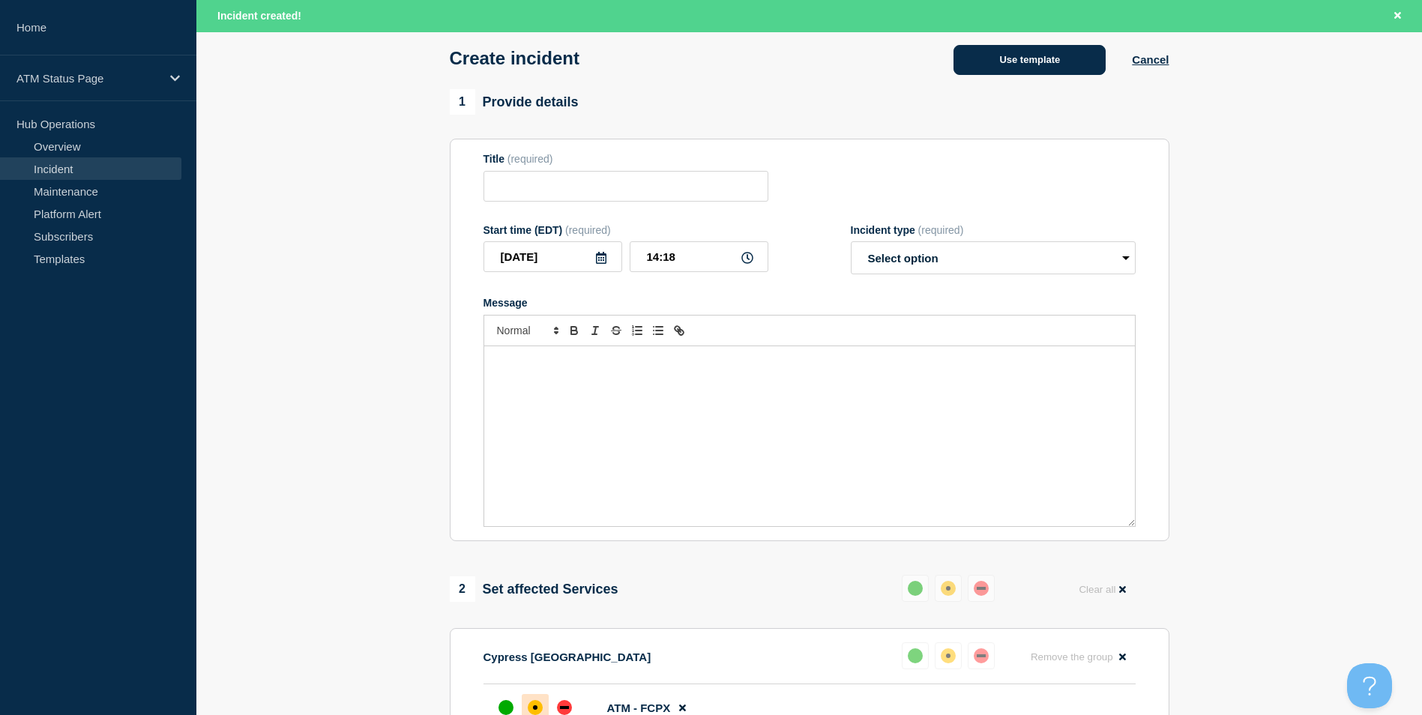
scroll to position [0, 0]
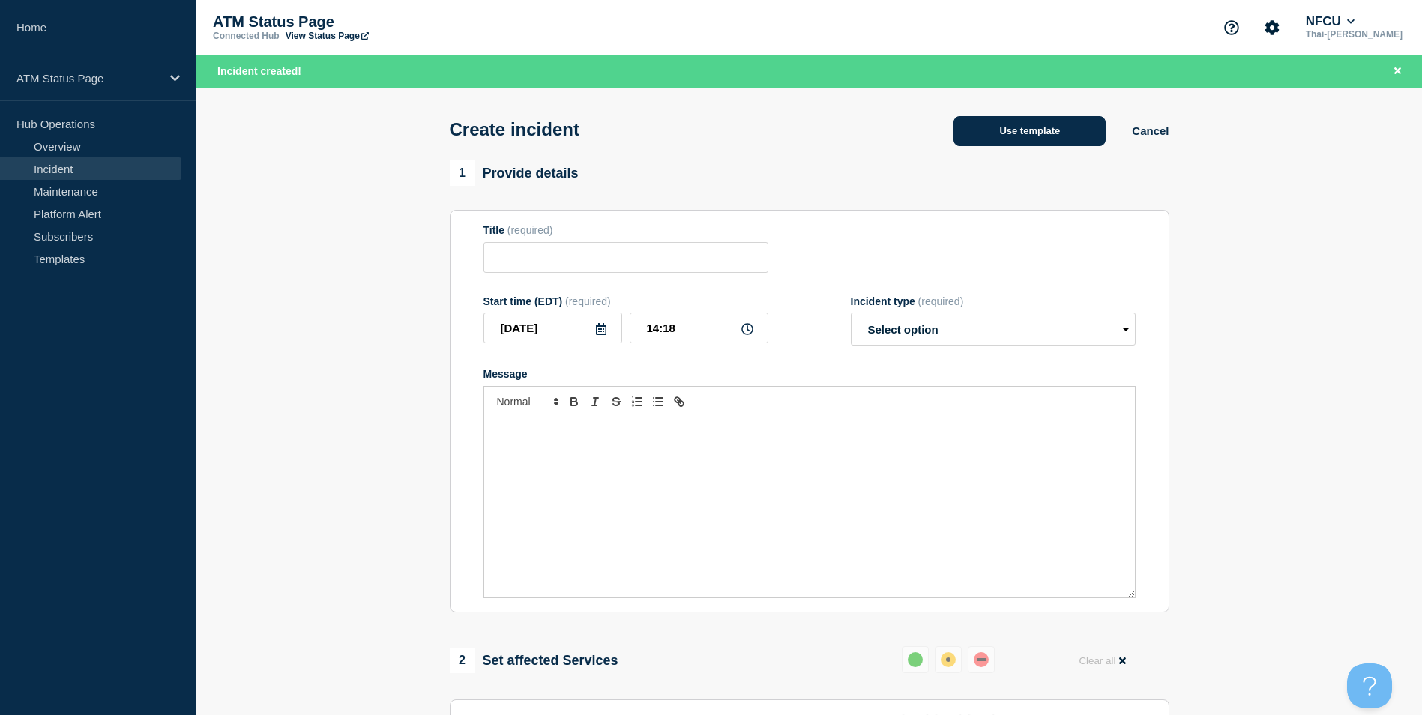
click at [1014, 134] on button "Use template" at bounding box center [1029, 131] width 152 height 30
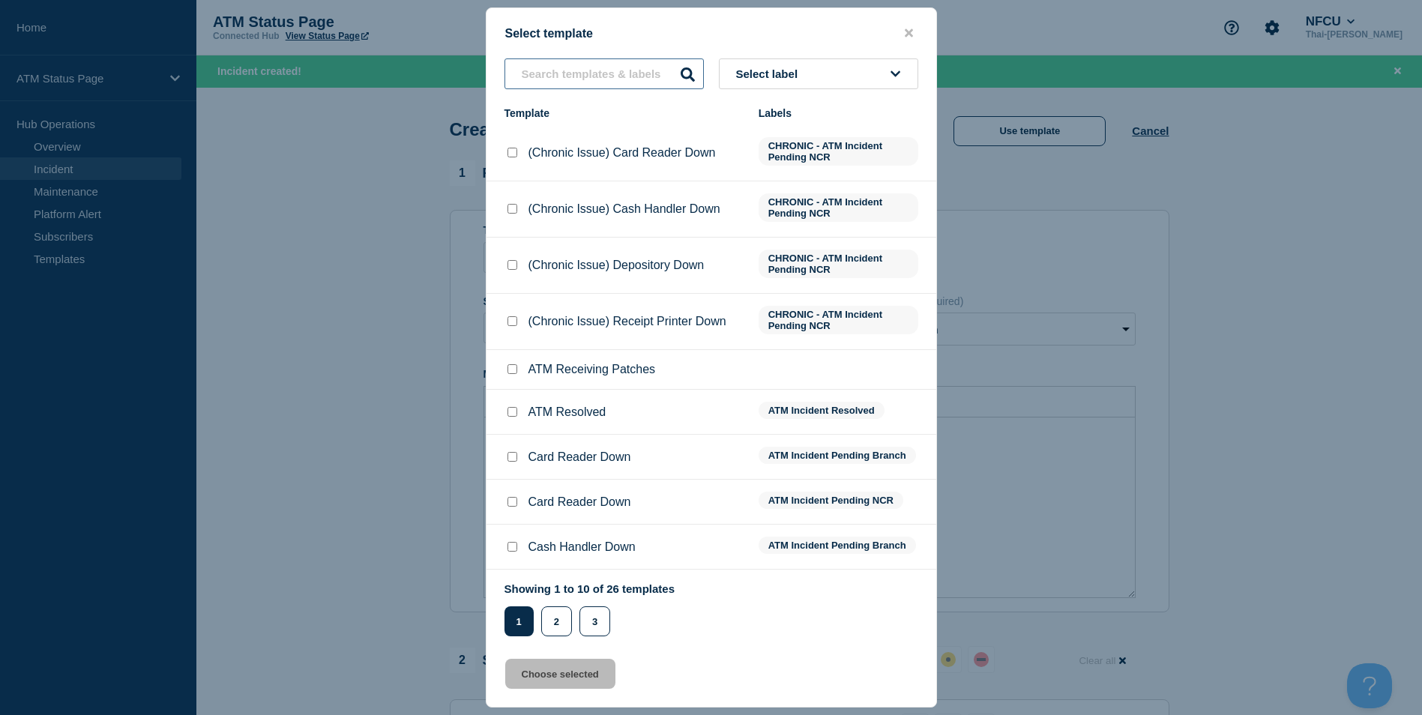
click at [611, 69] on input "text" at bounding box center [603, 73] width 199 height 31
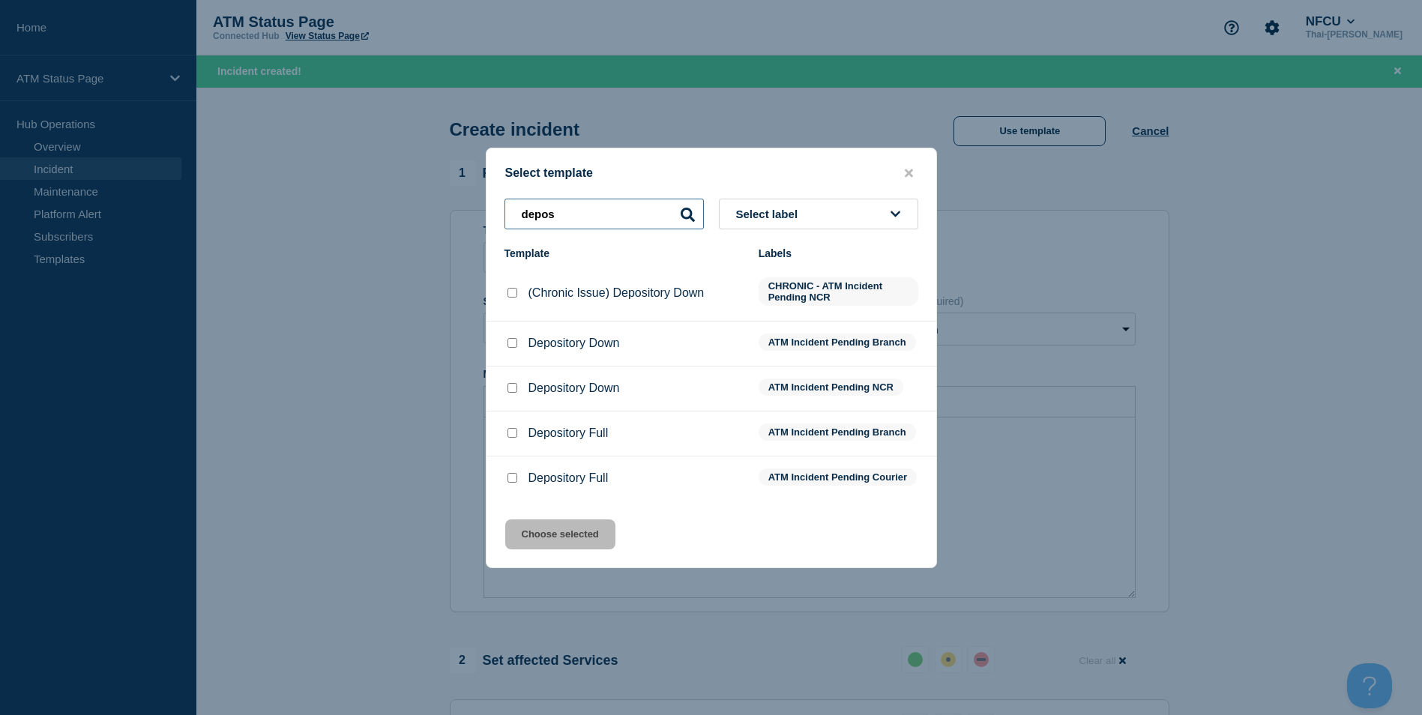
type input "depos"
click at [509, 339] on input "Depository Down checkbox" at bounding box center [512, 343] width 10 height 10
checkbox input "true"
click at [569, 528] on button "Choose selected" at bounding box center [560, 534] width 110 height 30
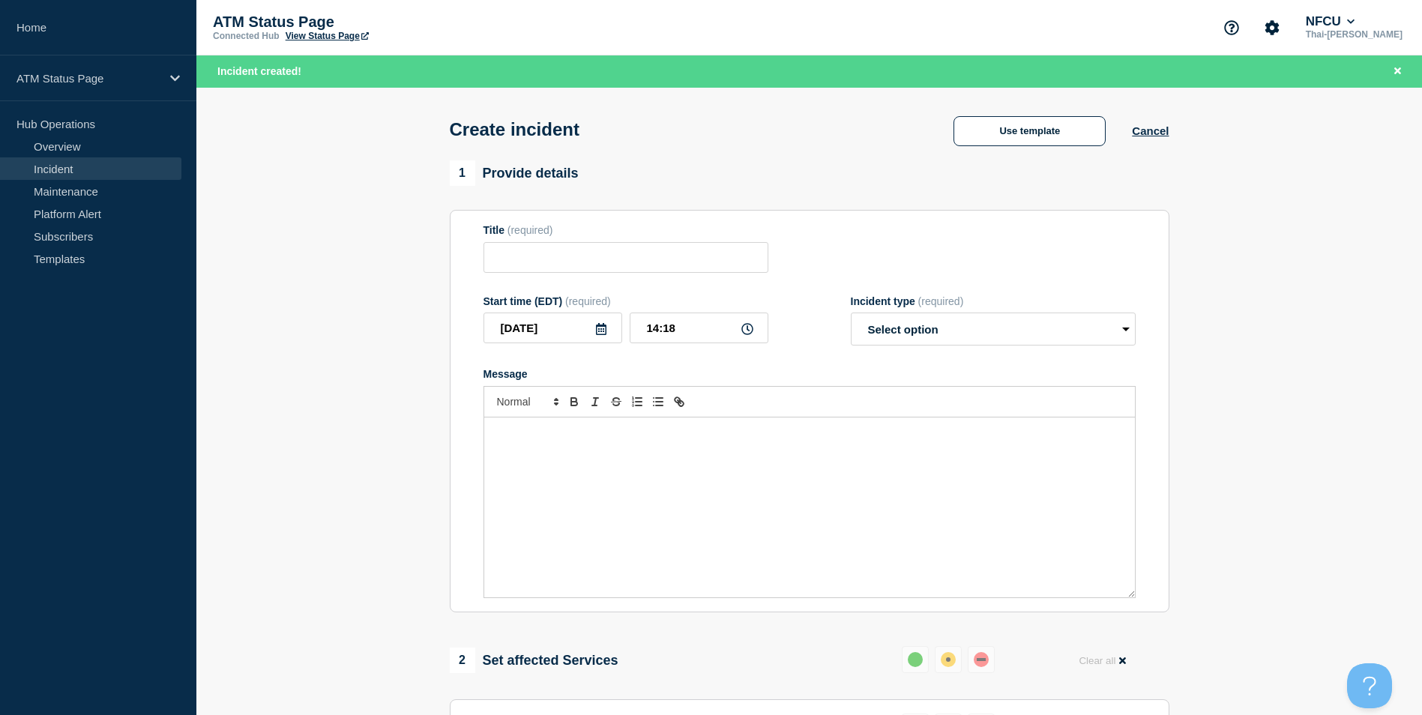
type input "Depository Down"
select select "identified"
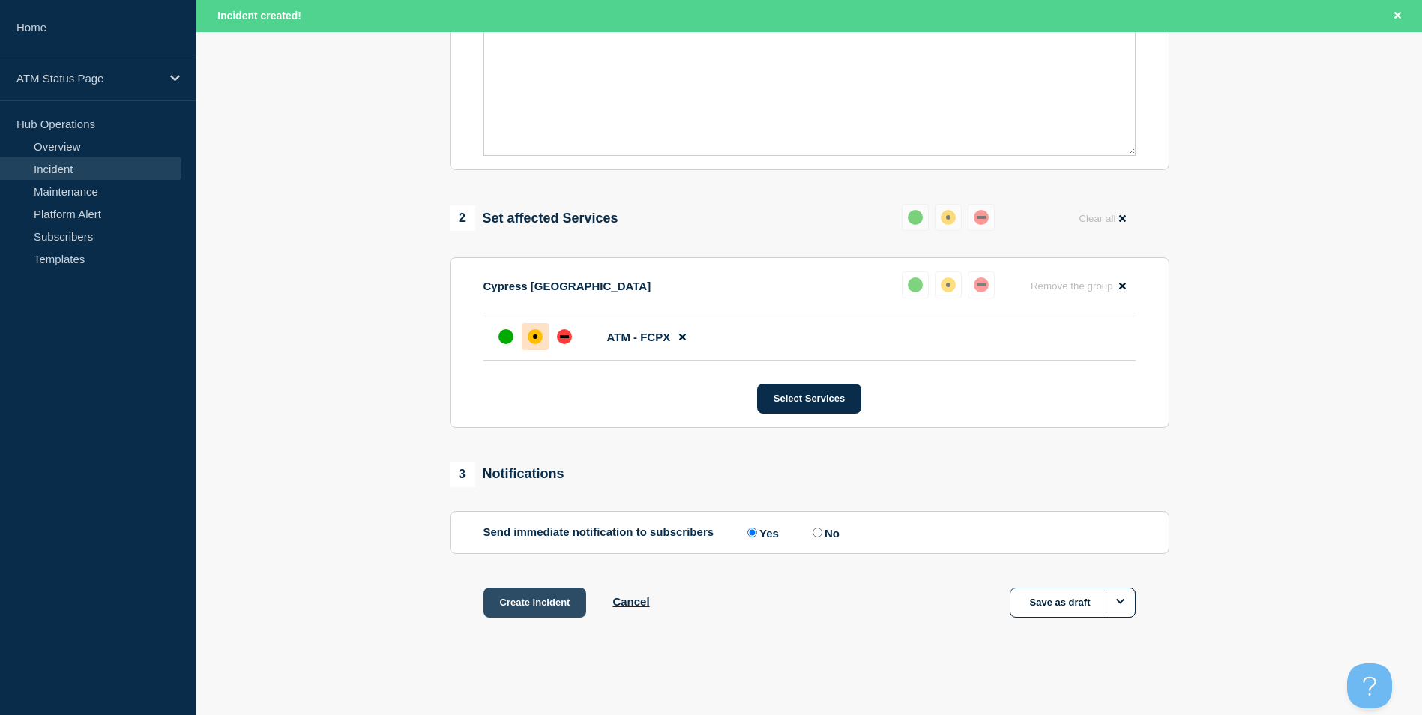
click at [549, 594] on button "Create incident" at bounding box center [534, 603] width 103 height 30
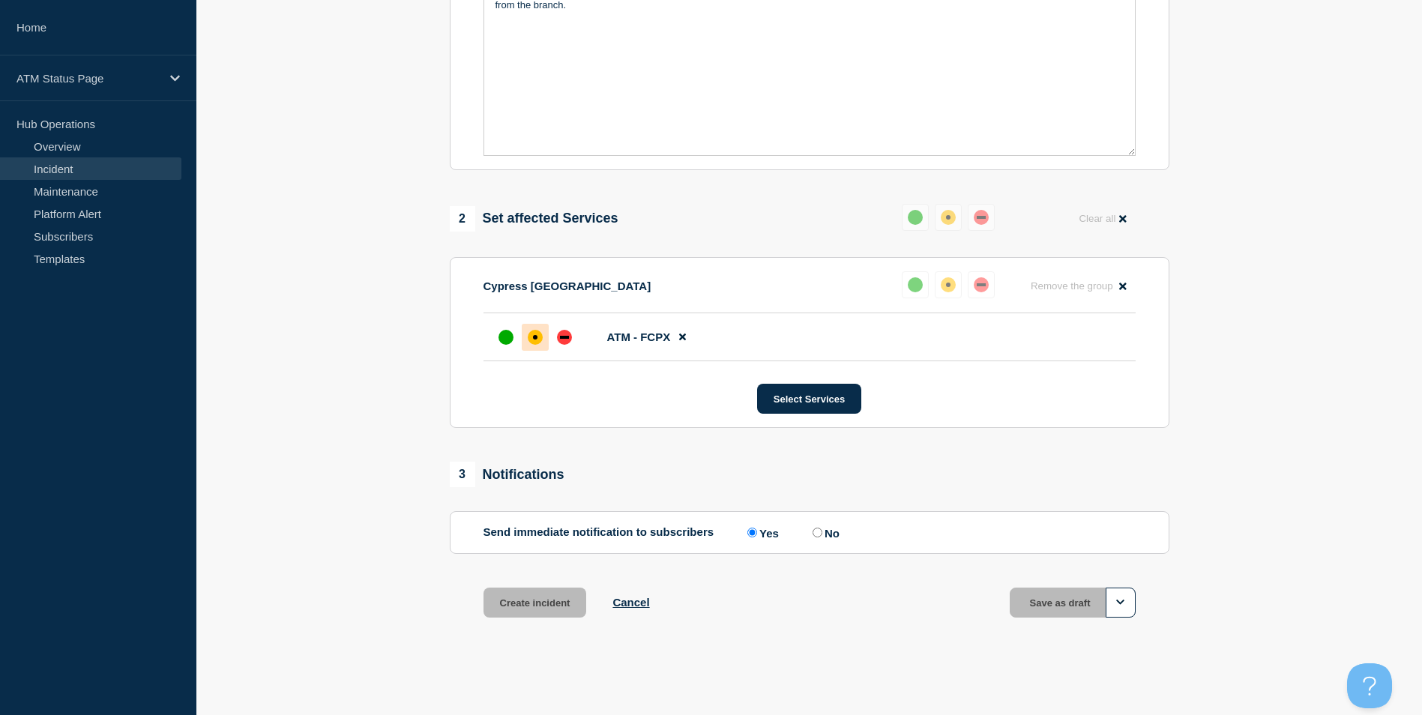
scroll to position [414, 0]
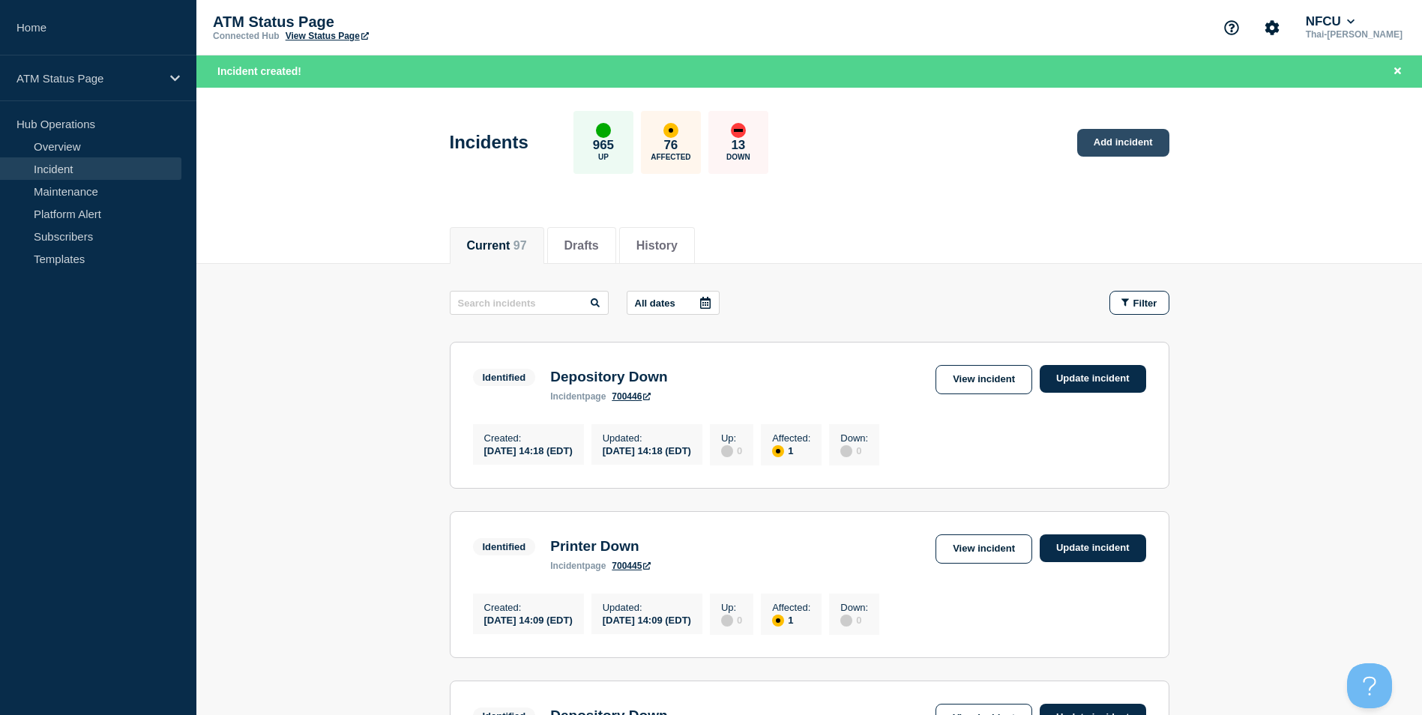
click at [1104, 144] on link "Add incident" at bounding box center [1123, 143] width 92 height 28
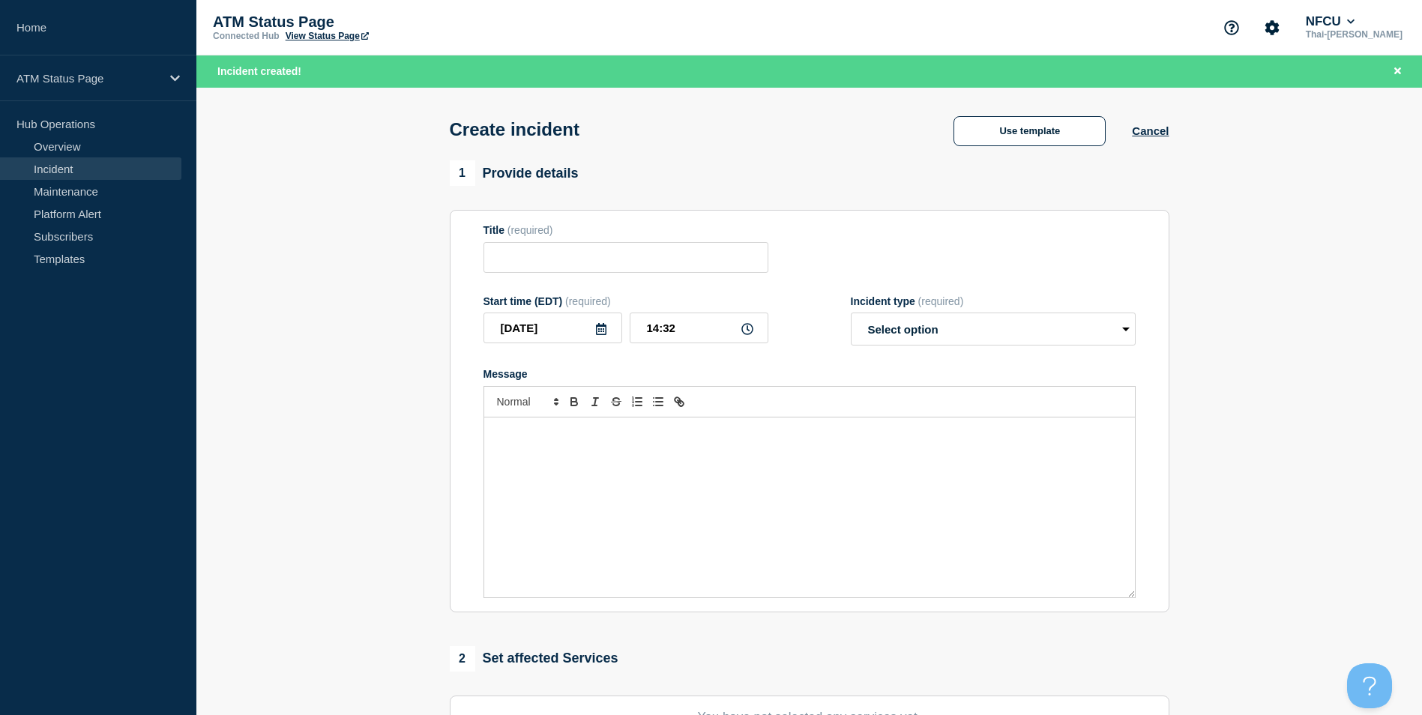
scroll to position [300, 0]
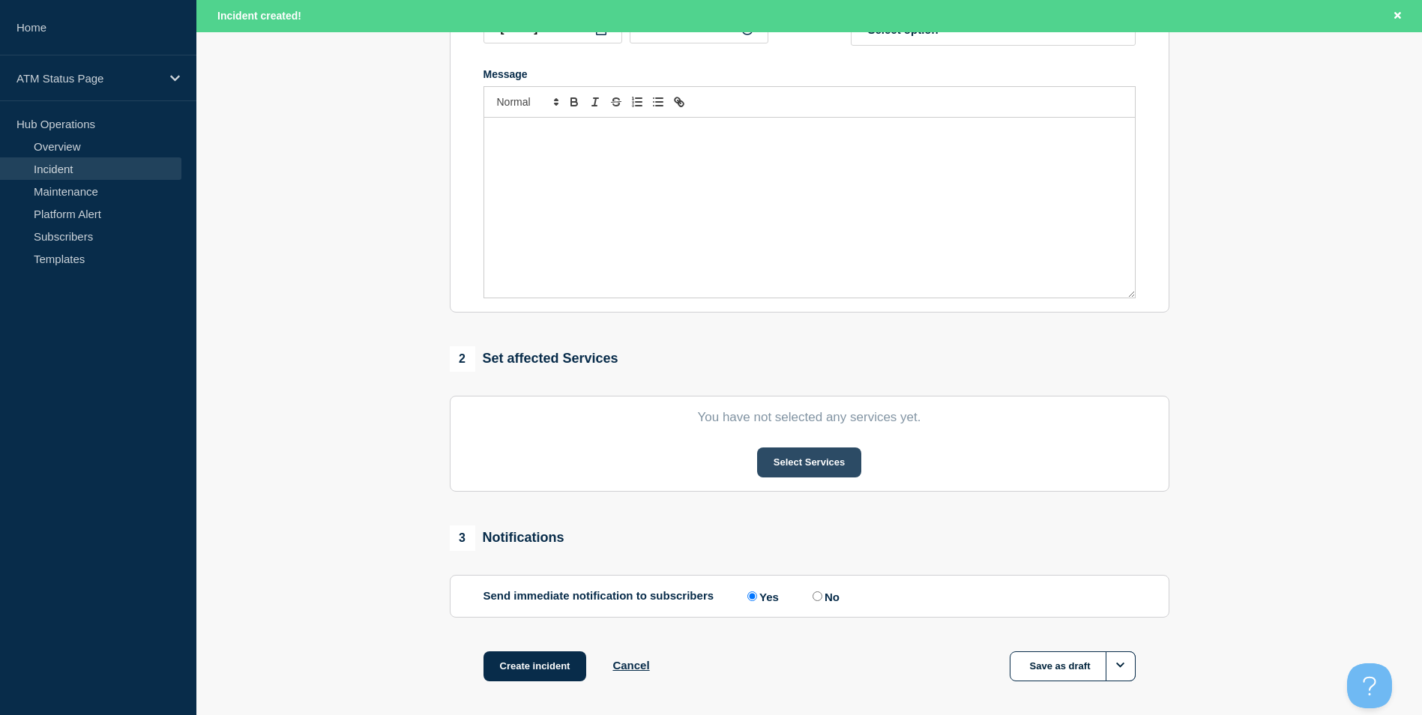
click at [813, 462] on button "Select Services" at bounding box center [809, 462] width 104 height 30
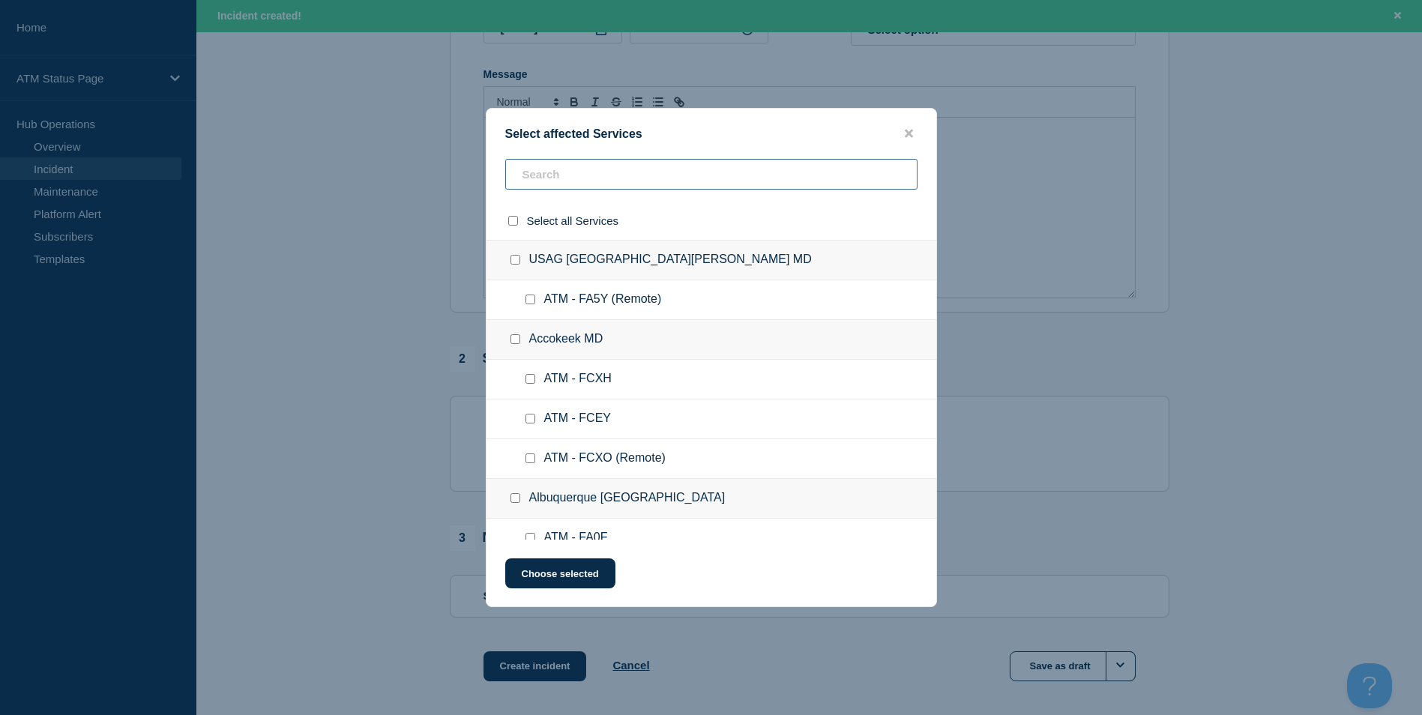
click at [572, 180] on input "text" at bounding box center [711, 174] width 412 height 31
click at [578, 166] on input "text" at bounding box center [711, 174] width 412 height 31
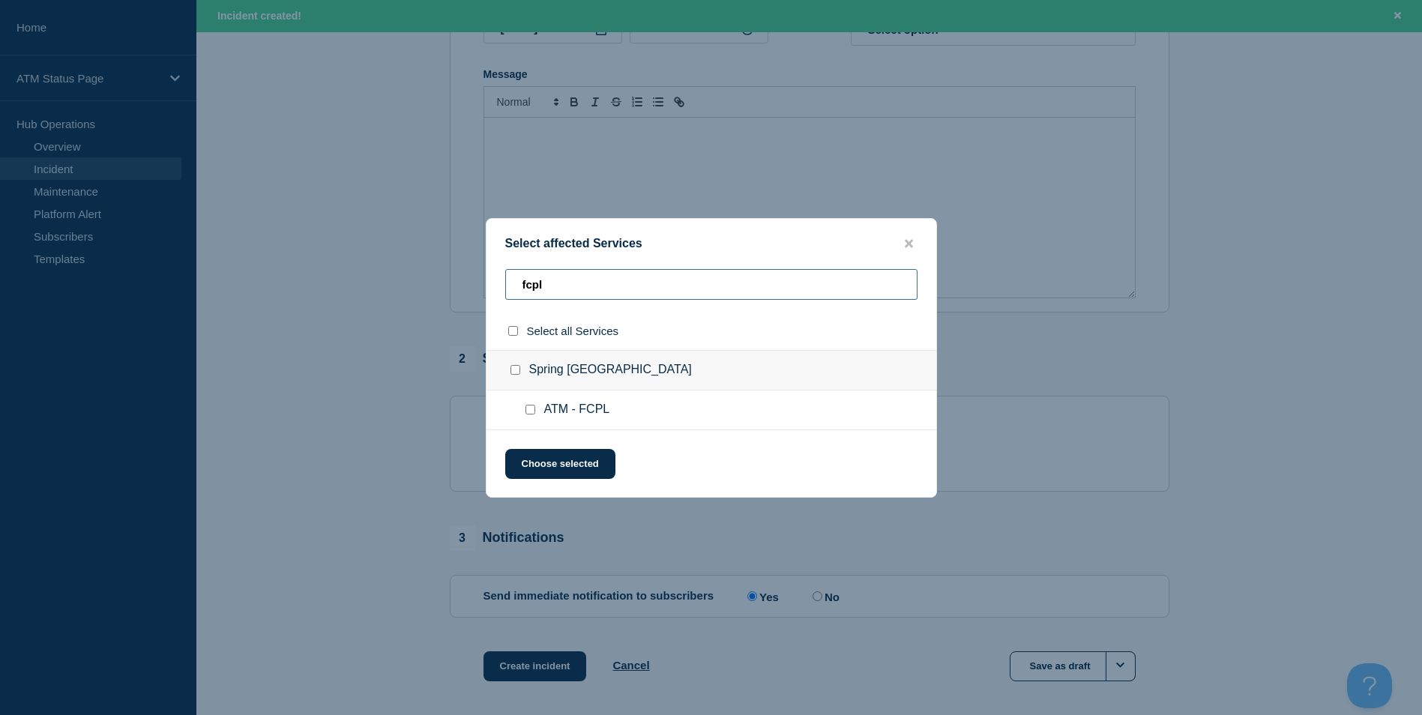
type input "fcpl"
click at [531, 411] on input "ATM - FCPL checkbox" at bounding box center [530, 410] width 10 height 10
checkbox input "true"
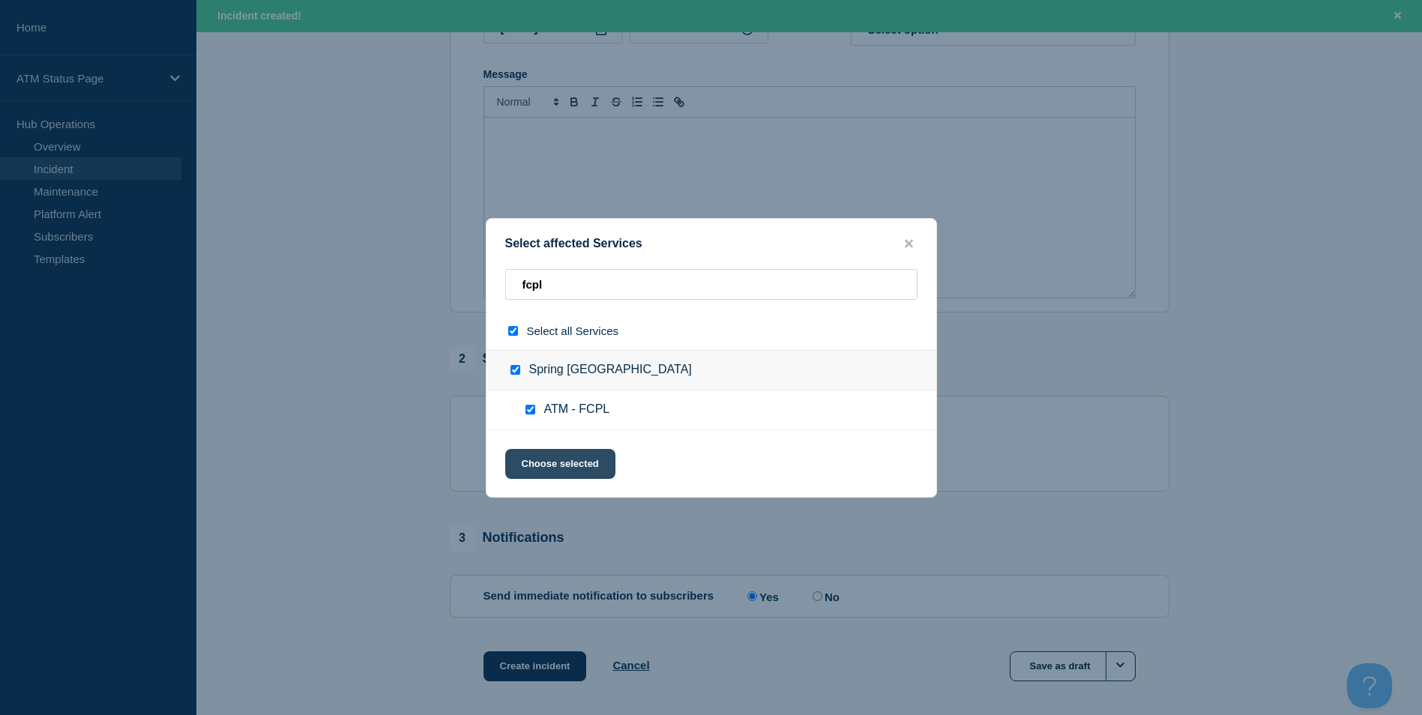
click at [555, 470] on button "Choose selected" at bounding box center [560, 464] width 110 height 30
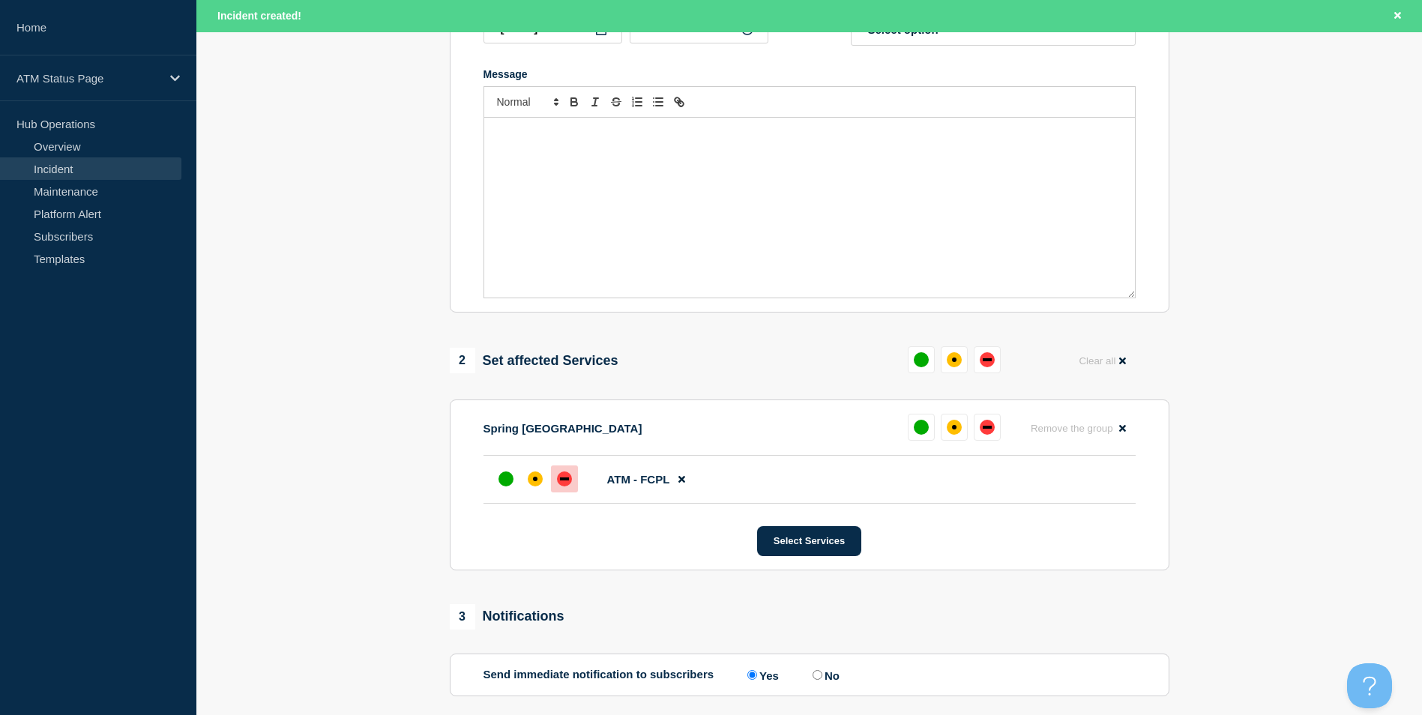
click at [571, 483] on div "down" at bounding box center [564, 478] width 15 height 15
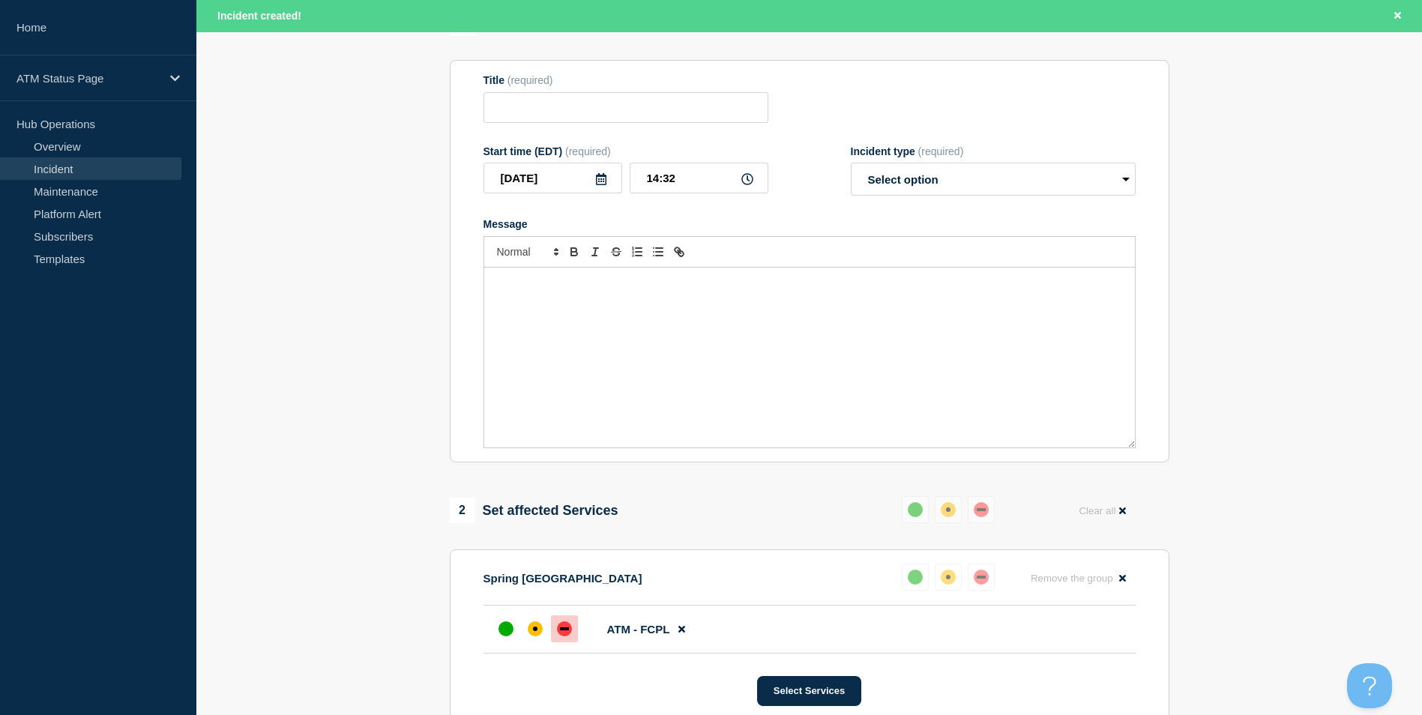
scroll to position [0, 0]
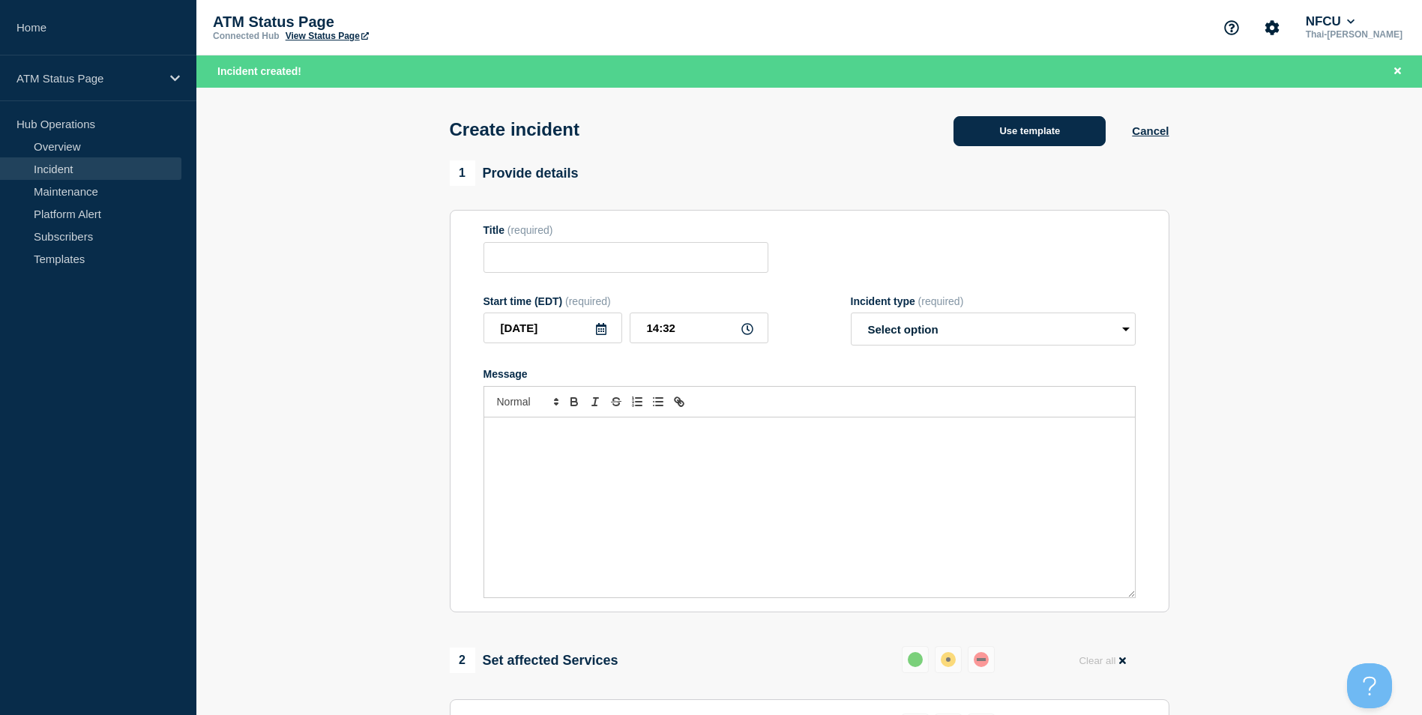
click at [1036, 142] on button "Use template" at bounding box center [1029, 131] width 152 height 30
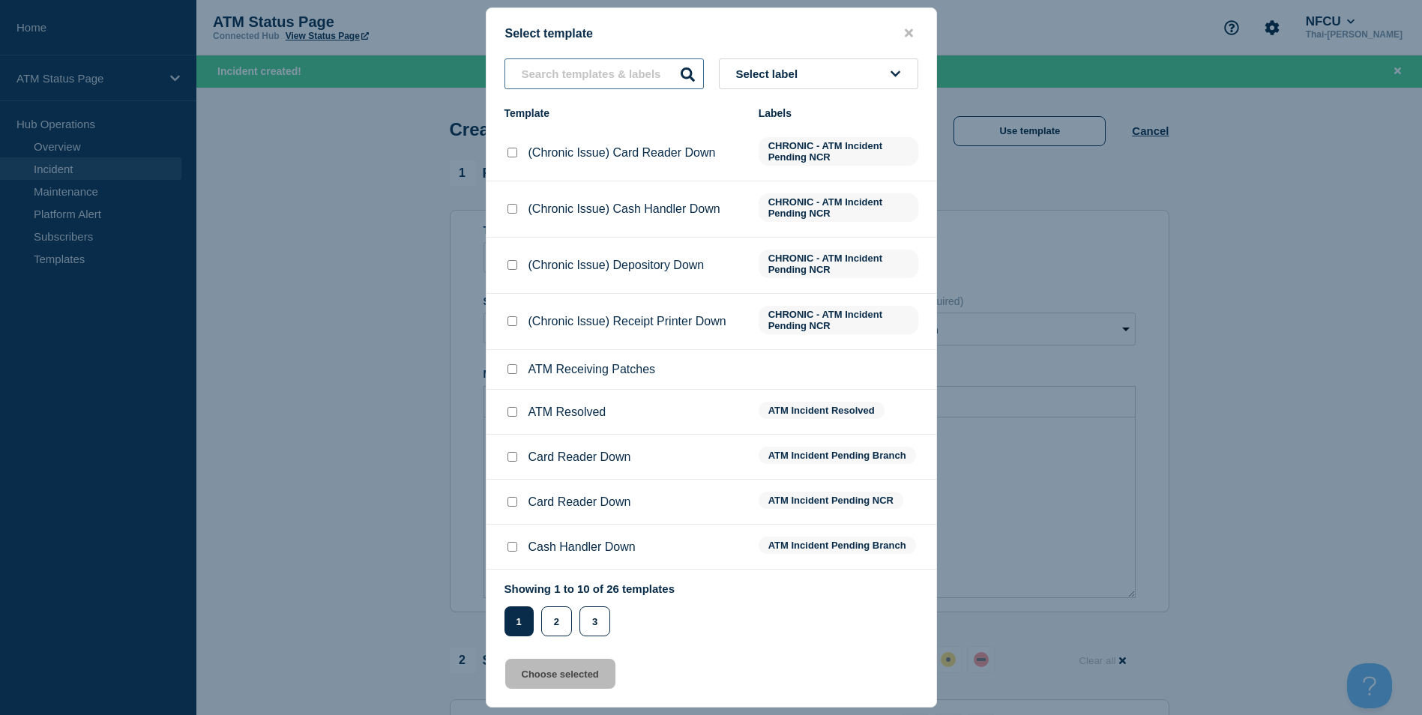
click at [581, 80] on input "text" at bounding box center [603, 73] width 199 height 31
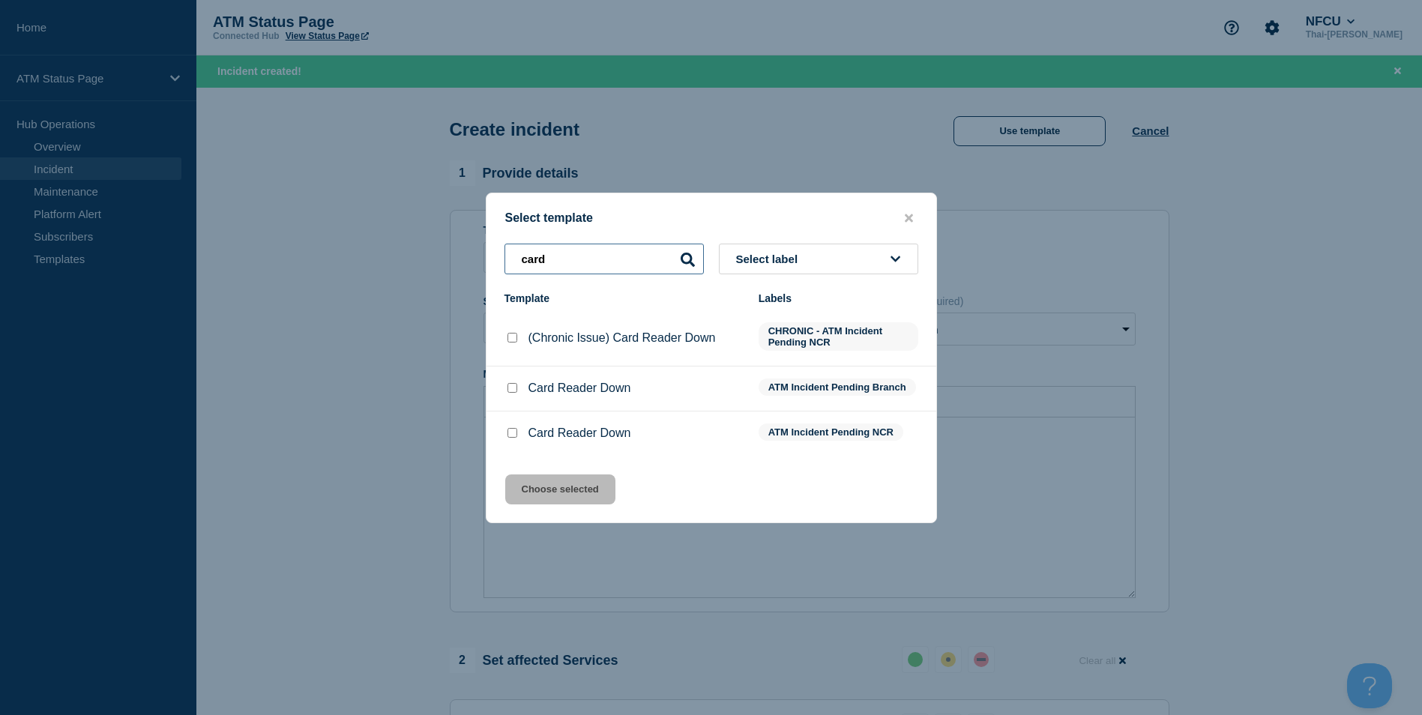
type input "card"
click at [513, 433] on input "Card Reader Down checkbox" at bounding box center [512, 433] width 10 height 10
checkbox input "true"
click at [516, 393] on input "Card Reader Down checkbox" at bounding box center [512, 388] width 10 height 10
checkbox input "true"
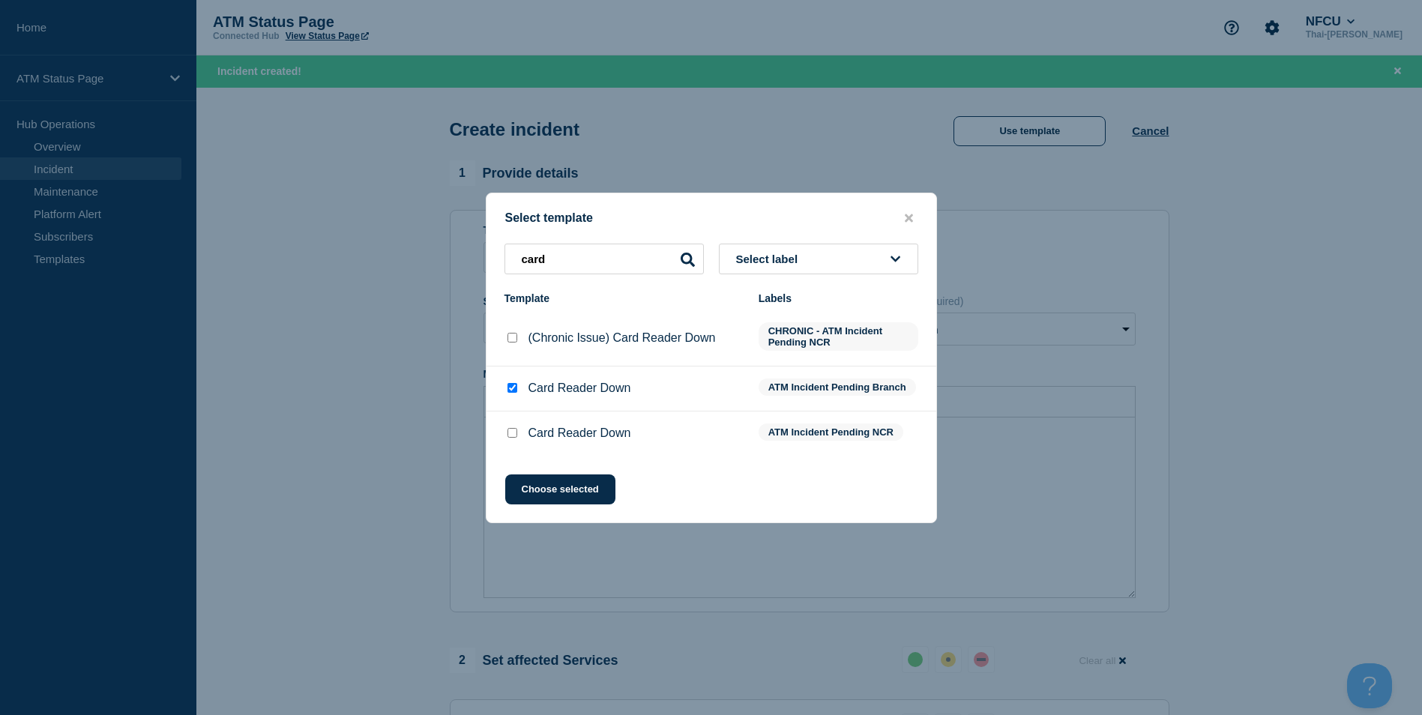
checkbox input "false"
click at [561, 490] on button "Choose selected" at bounding box center [560, 489] width 110 height 30
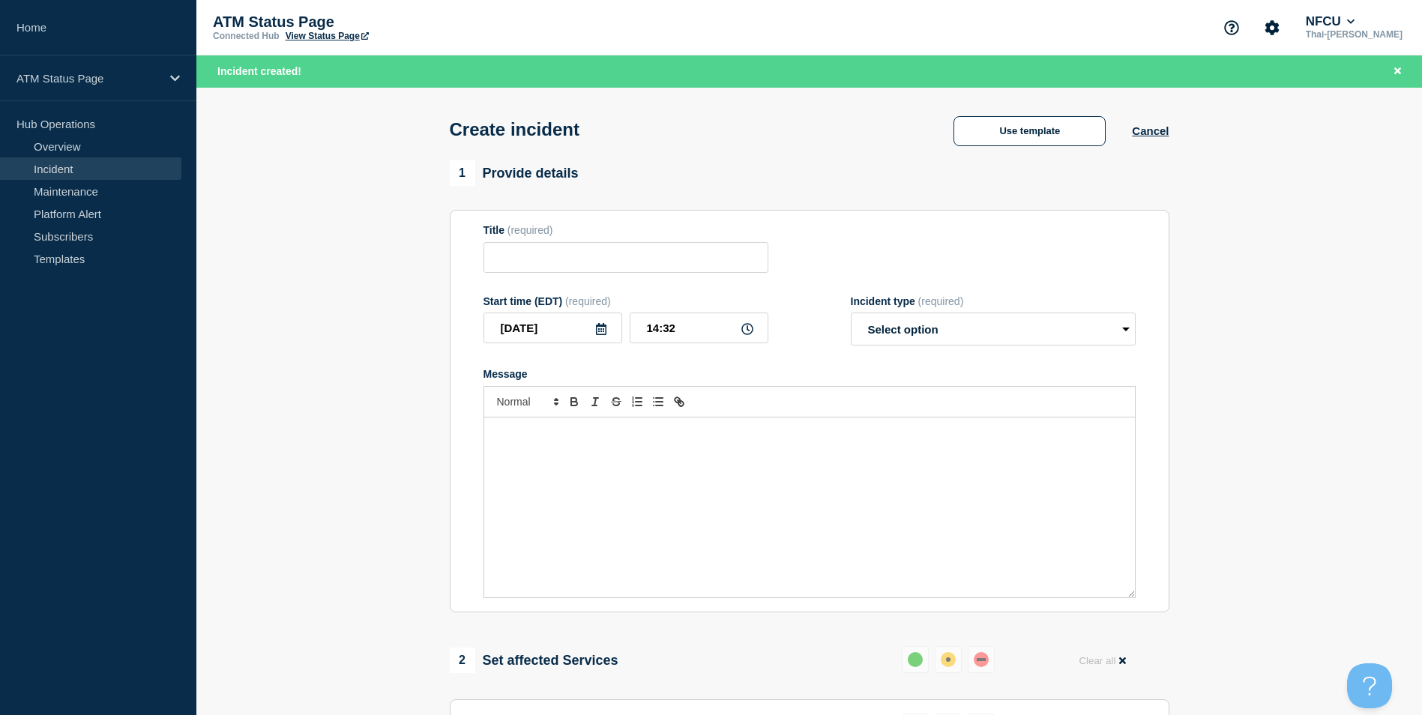
type input "Card Reader Down"
select select "identified"
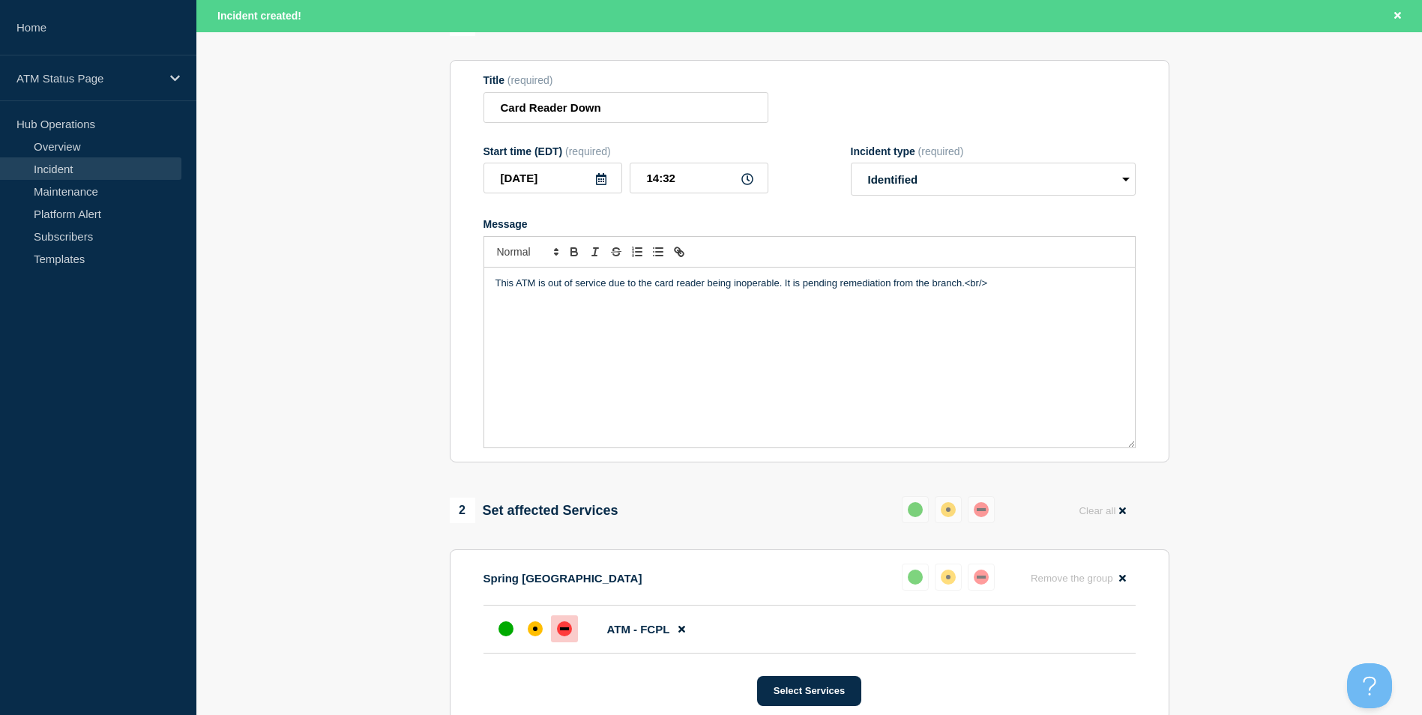
scroll to position [446, 0]
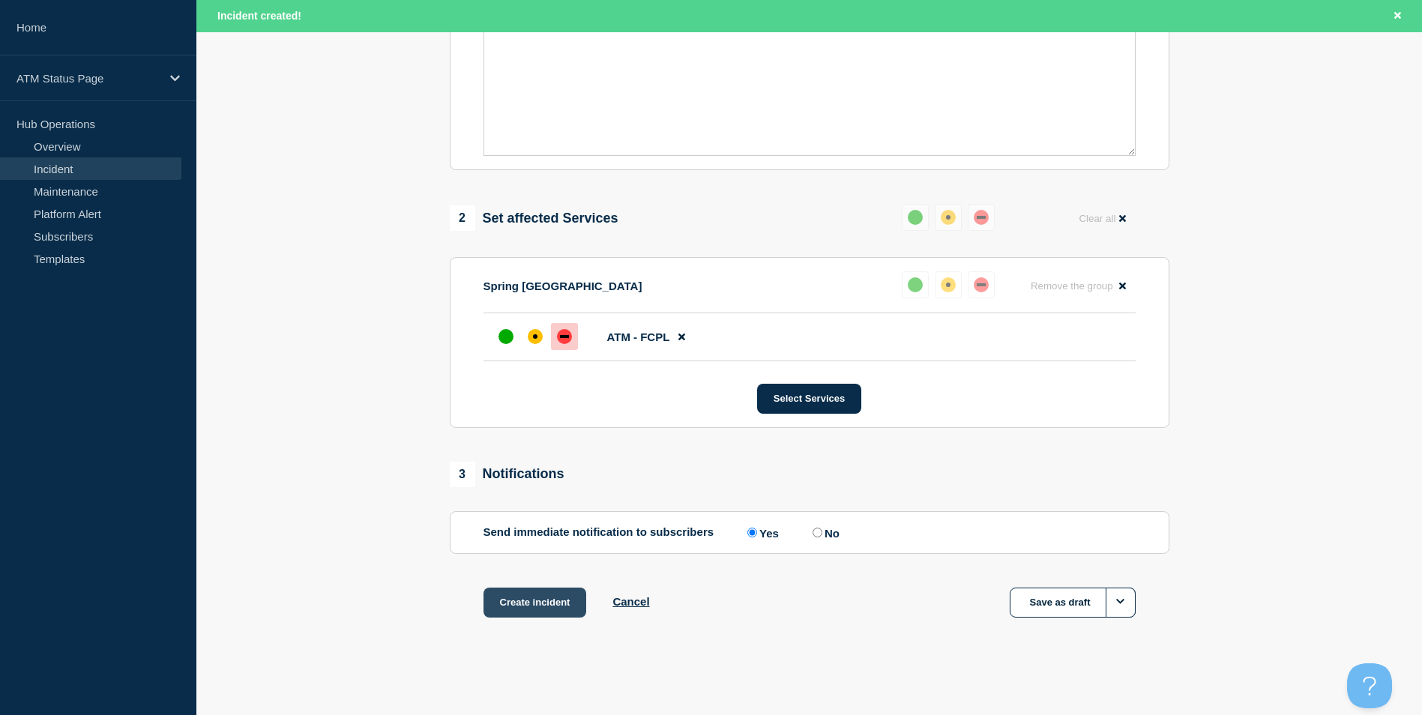
click at [537, 603] on button "Create incident" at bounding box center [534, 603] width 103 height 30
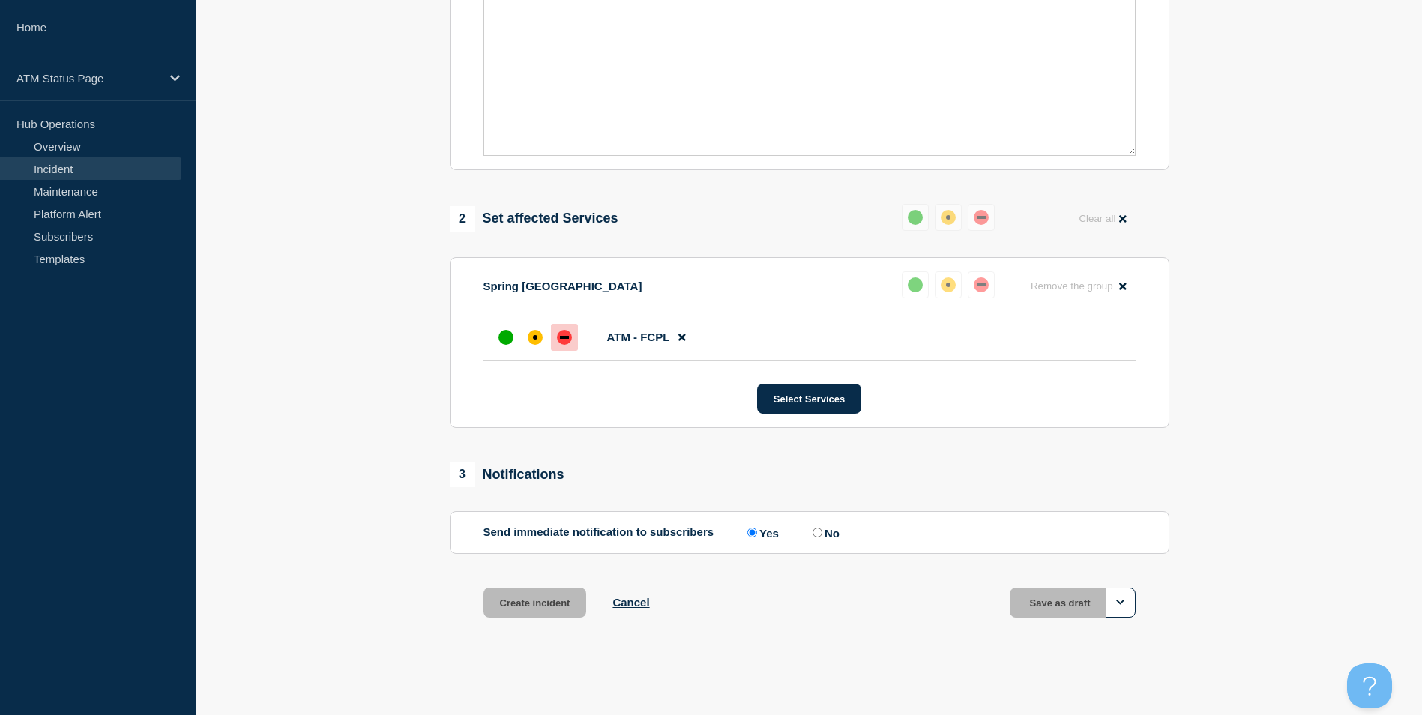
scroll to position [414, 0]
